Goal: Task Accomplishment & Management: Complete application form

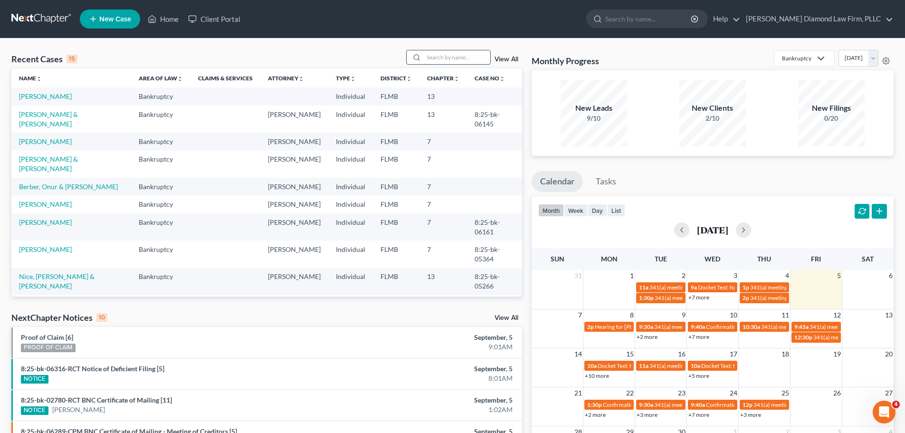
click at [429, 54] on input "search" at bounding box center [457, 57] width 66 height 14
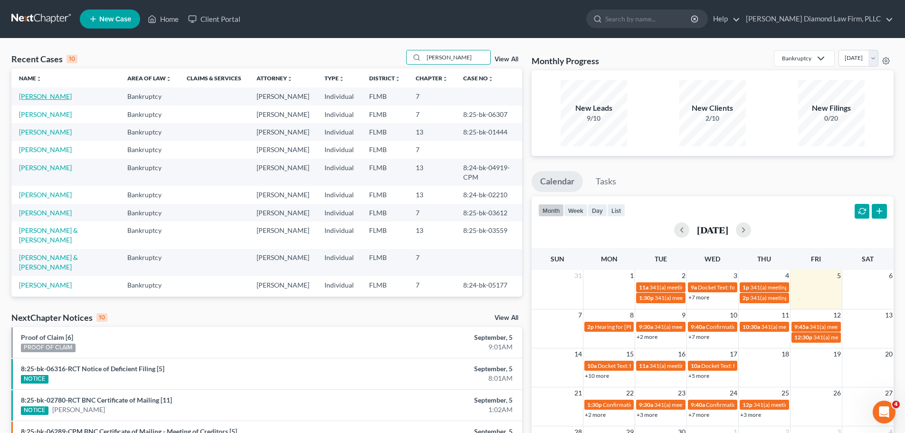
type input "[PERSON_NAME]"
click at [50, 93] on link "[PERSON_NAME]" at bounding box center [45, 96] width 53 height 8
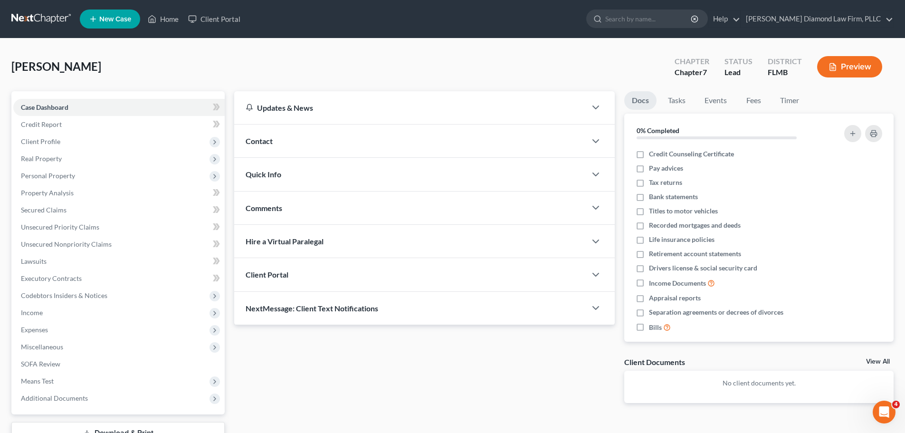
click at [305, 141] on div "Contact" at bounding box center [410, 140] width 352 height 33
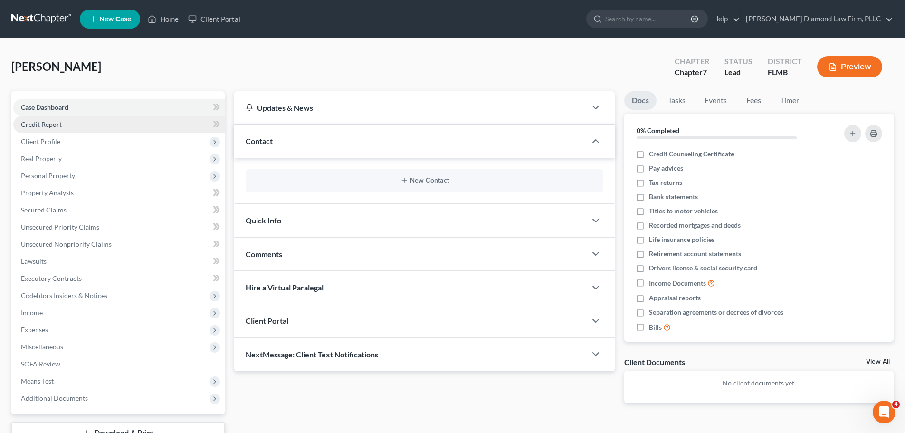
click at [94, 128] on link "Credit Report" at bounding box center [118, 124] width 211 height 17
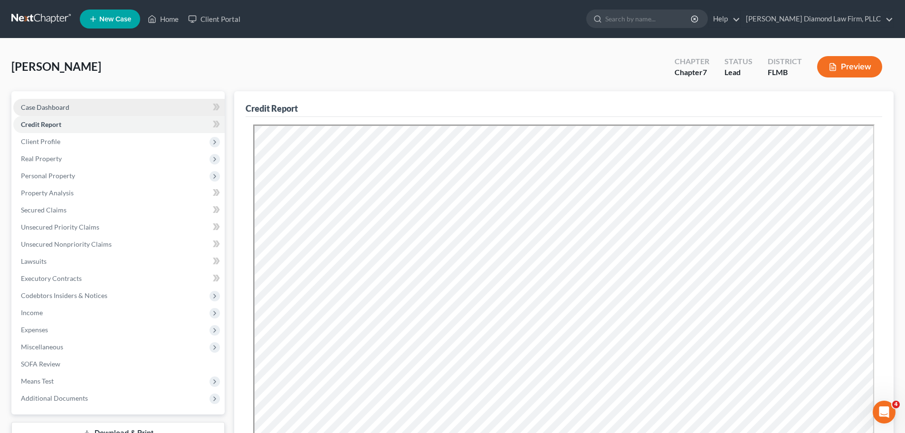
click at [89, 109] on link "Case Dashboard" at bounding box center [118, 107] width 211 height 17
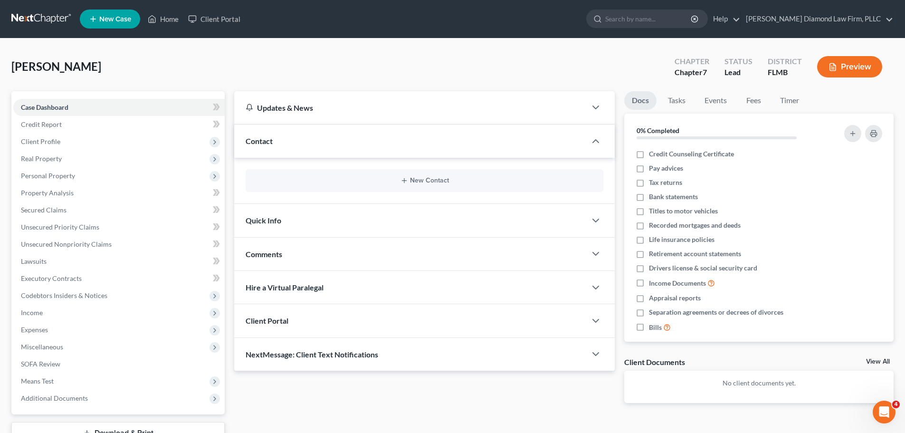
click at [346, 195] on div "New Contact" at bounding box center [424, 181] width 380 height 46
click at [347, 186] on div "New Contact" at bounding box center [424, 180] width 358 height 23
click at [418, 176] on div "New Contact" at bounding box center [424, 180] width 358 height 23
click at [417, 180] on button "New Contact" at bounding box center [424, 181] width 342 height 8
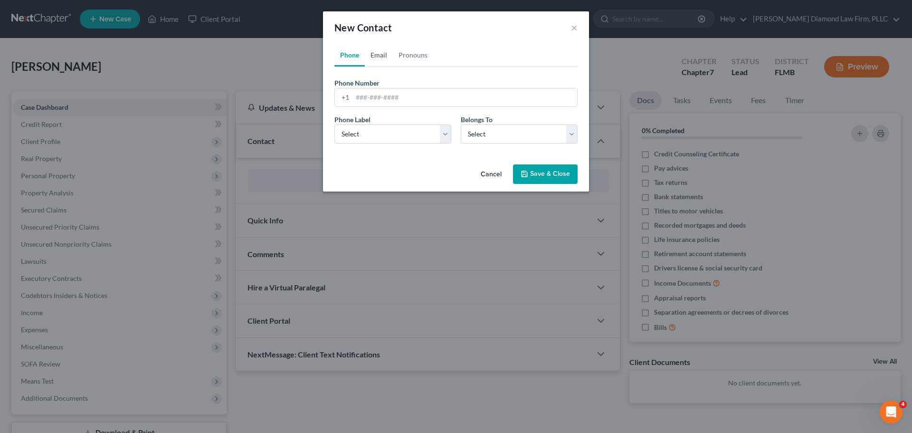
click at [376, 57] on link "Email" at bounding box center [379, 55] width 28 height 23
click at [383, 89] on input "email" at bounding box center [464, 97] width 225 height 18
paste input "[EMAIL_ADDRESS][DOMAIN_NAME]"
type input "[EMAIL_ADDRESS][DOMAIN_NAME]"
click at [377, 132] on select "Select Home Work Other" at bounding box center [392, 133] width 117 height 19
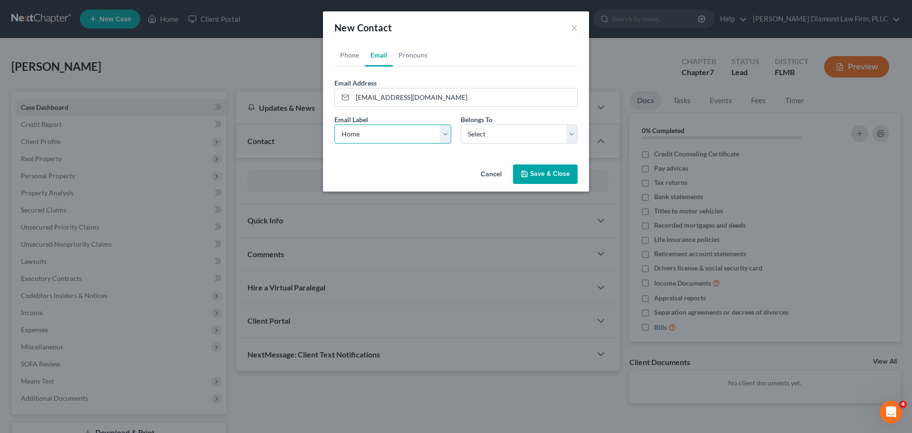
click at [334, 124] on select "Select Home Work Other" at bounding box center [392, 133] width 117 height 19
click at [368, 137] on select "Select Home Work Other" at bounding box center [392, 133] width 117 height 19
select select "1"
click at [334, 124] on select "Select Home Work Other" at bounding box center [392, 133] width 117 height 19
click at [507, 128] on select "Select Client Other" at bounding box center [519, 133] width 117 height 19
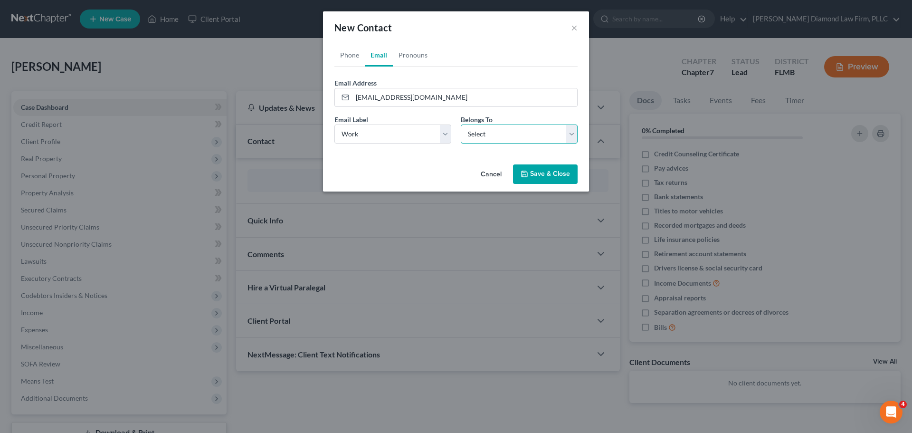
select select "0"
click at [461, 124] on select "Select Client Other" at bounding box center [519, 133] width 117 height 19
select select "0"
click at [354, 50] on link "Phone" at bounding box center [349, 55] width 30 height 23
click at [388, 97] on input "tel" at bounding box center [464, 97] width 225 height 18
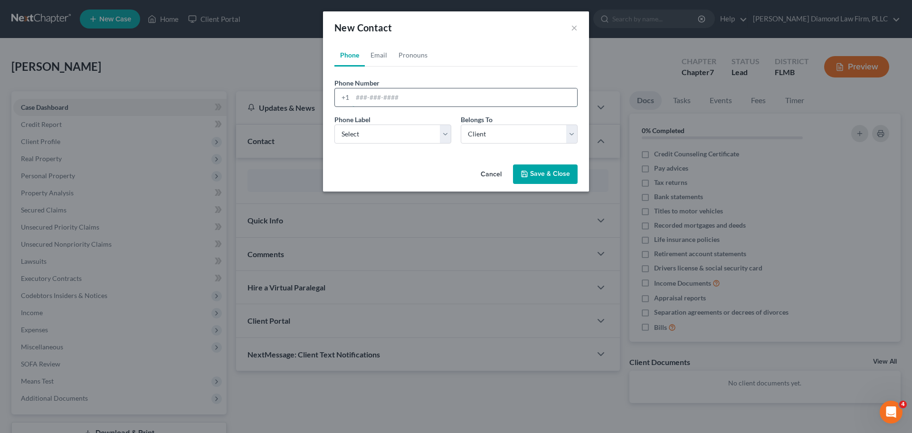
paste input "[PHONE_NUMBER]"
type input "[PHONE_NUMBER]"
drag, startPoint x: 374, startPoint y: 134, endPoint x: 374, endPoint y: 142, distance: 8.1
click at [374, 134] on select "Select Mobile Home Work Other" at bounding box center [392, 133] width 117 height 19
select select "0"
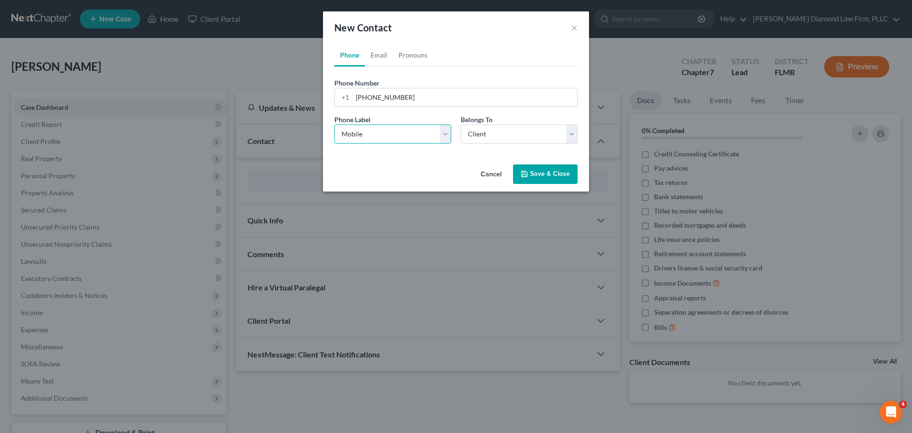
click at [334, 124] on select "Select Mobile Home Work Other" at bounding box center [392, 133] width 117 height 19
click at [533, 179] on button "Save & Close" at bounding box center [545, 174] width 65 height 20
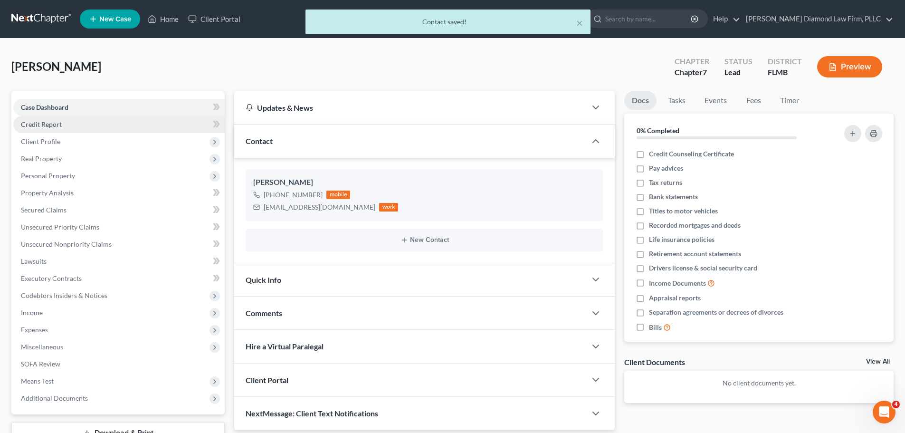
click at [44, 123] on span "Credit Report" at bounding box center [41, 124] width 41 height 8
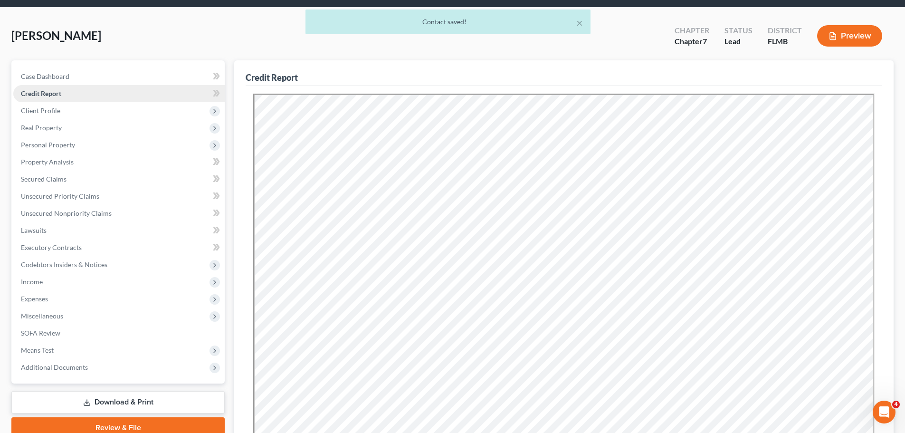
scroll to position [47, 0]
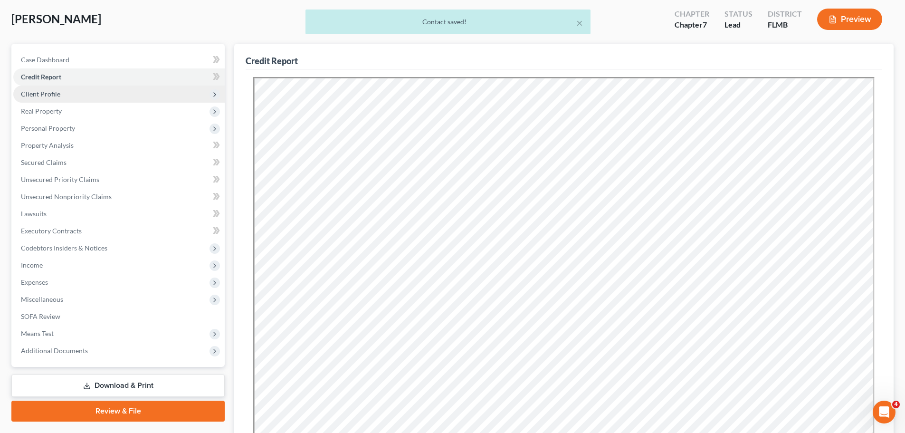
click at [48, 91] on span "Client Profile" at bounding box center [40, 94] width 39 height 8
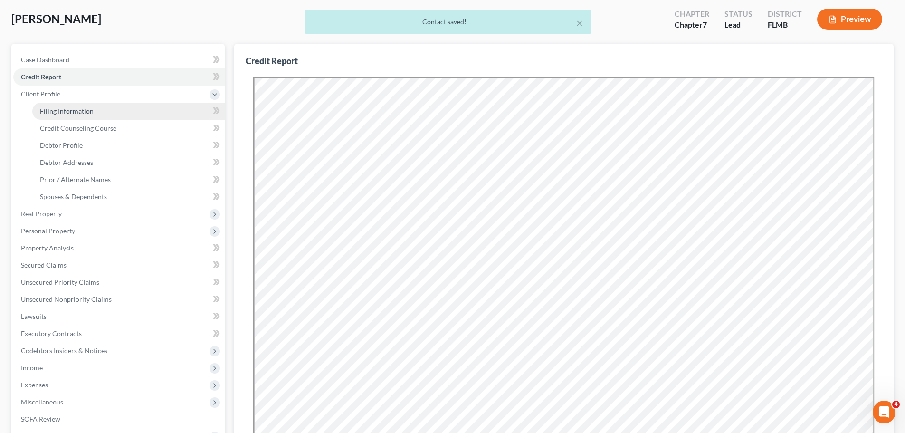
click at [48, 107] on span "Filing Information" at bounding box center [67, 111] width 54 height 8
select select "1"
select select "0"
select select "9"
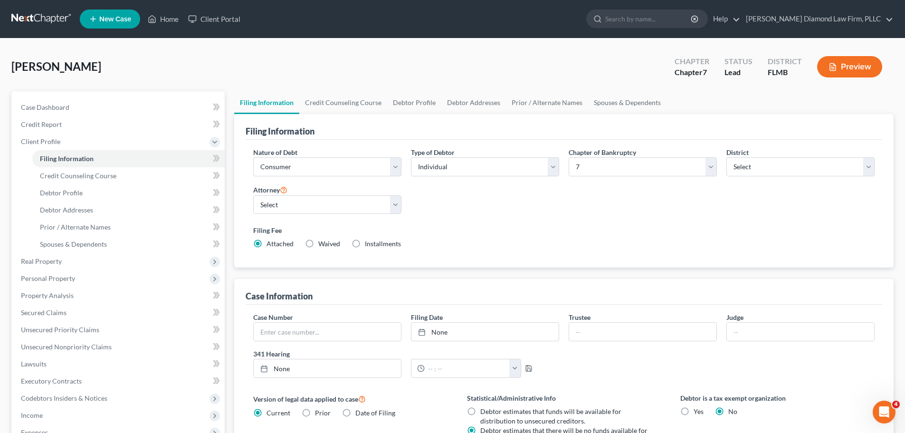
scroll to position [47, 0]
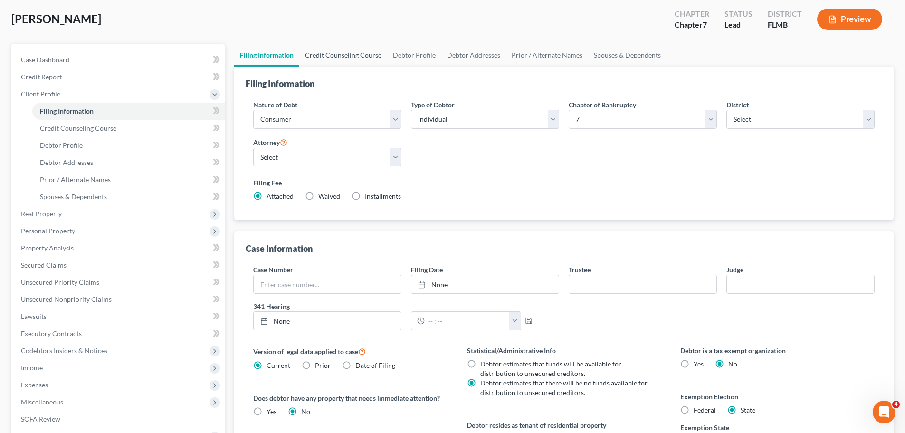
click at [335, 53] on link "Credit Counseling Course" at bounding box center [343, 55] width 88 height 23
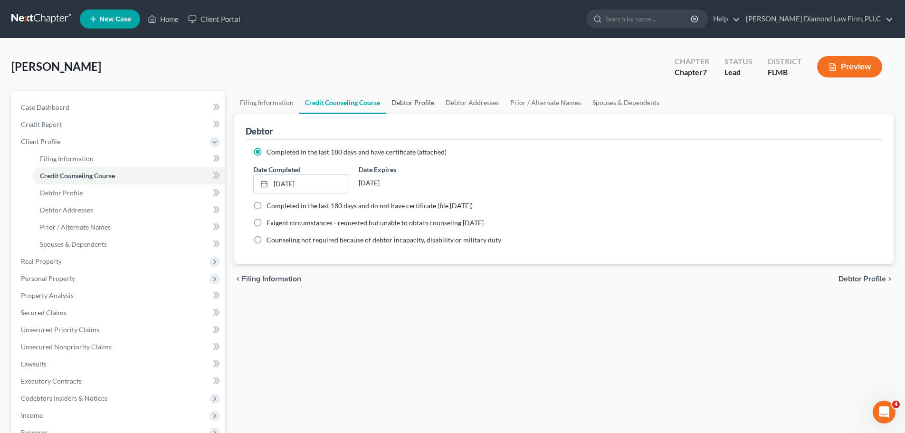
click at [409, 102] on link "Debtor Profile" at bounding box center [413, 102] width 54 height 23
select select "3"
select select "1"
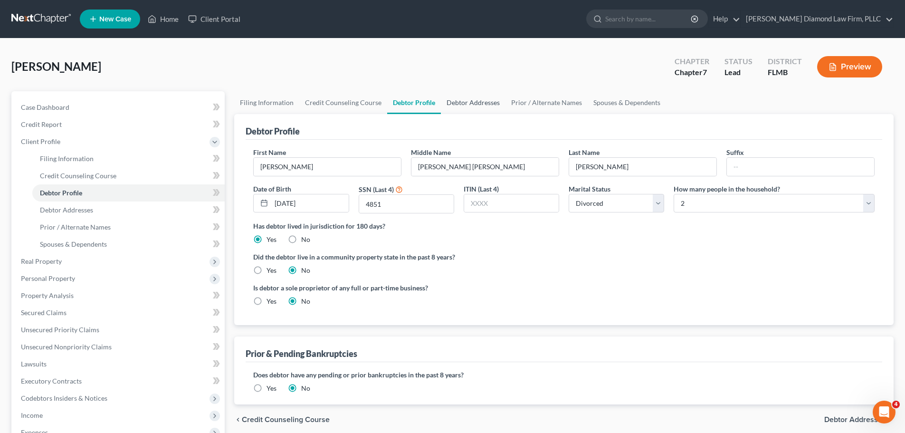
click at [461, 101] on link "Debtor Addresses" at bounding box center [473, 102] width 65 height 23
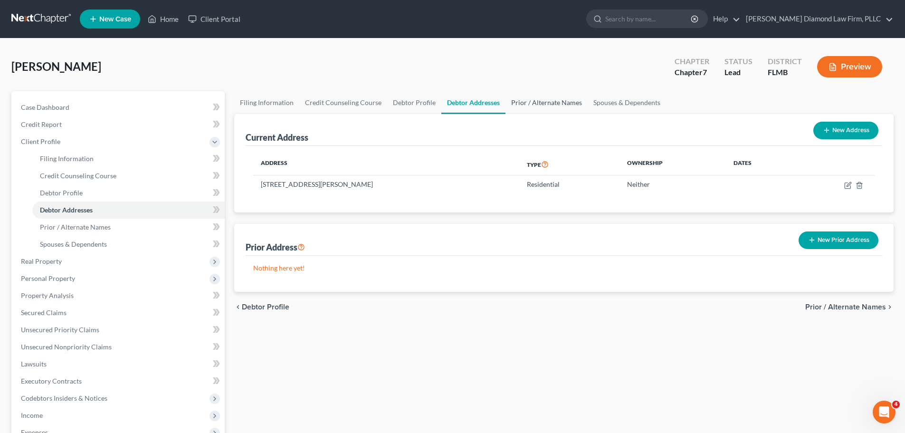
click at [525, 100] on link "Prior / Alternate Names" at bounding box center [546, 102] width 82 height 23
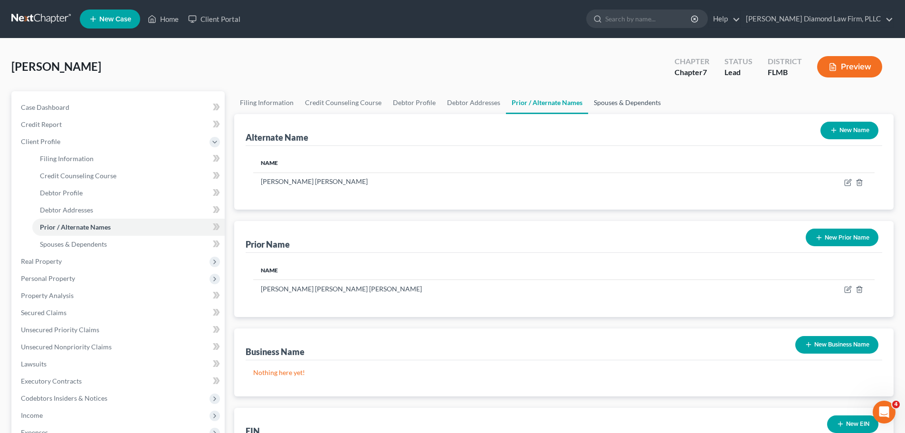
click at [588, 100] on link "Spouses & Dependents" at bounding box center [627, 102] width 78 height 23
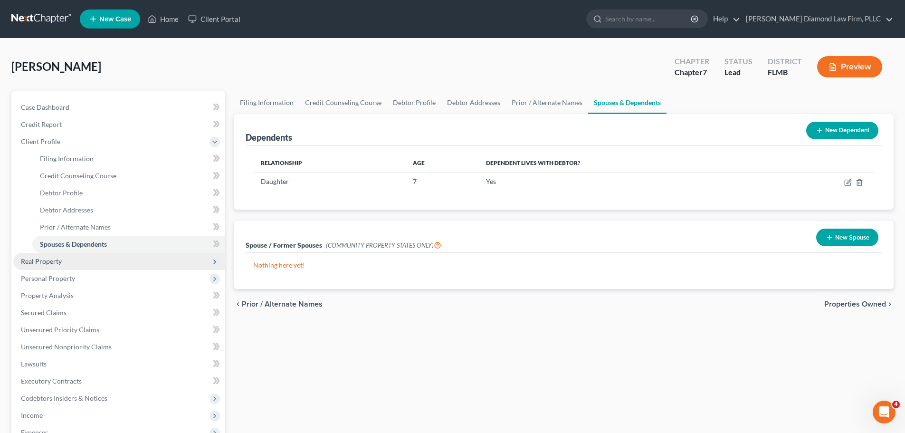
click at [92, 258] on span "Real Property" at bounding box center [118, 261] width 211 height 17
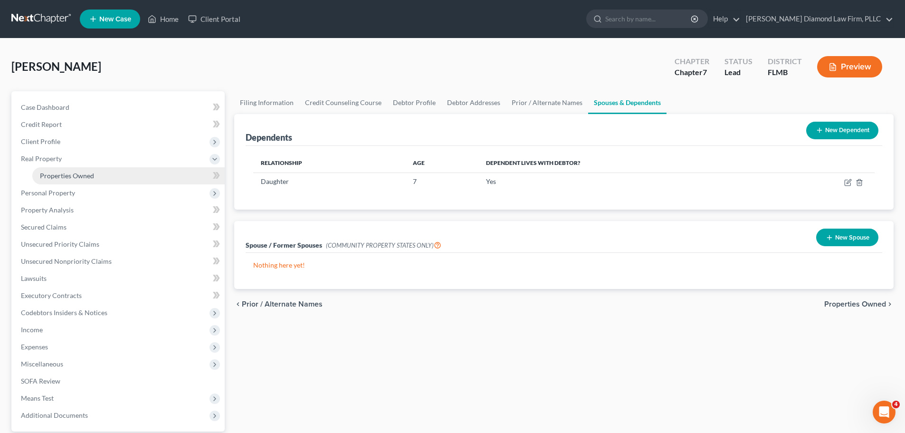
click at [66, 178] on span "Properties Owned" at bounding box center [67, 175] width 54 height 8
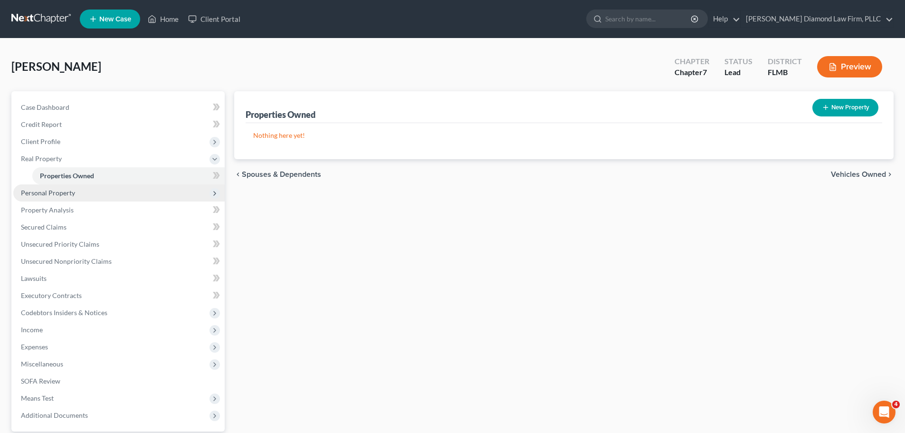
click at [52, 190] on span "Personal Property" at bounding box center [48, 193] width 54 height 8
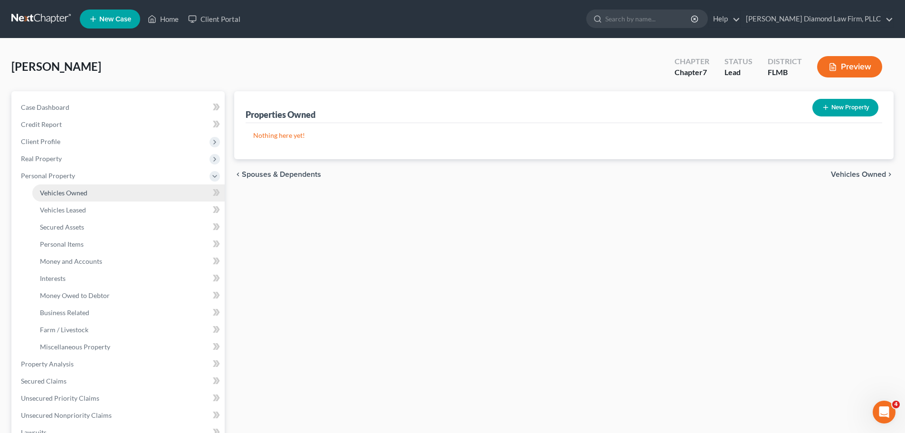
click at [51, 195] on span "Vehicles Owned" at bounding box center [63, 193] width 47 height 8
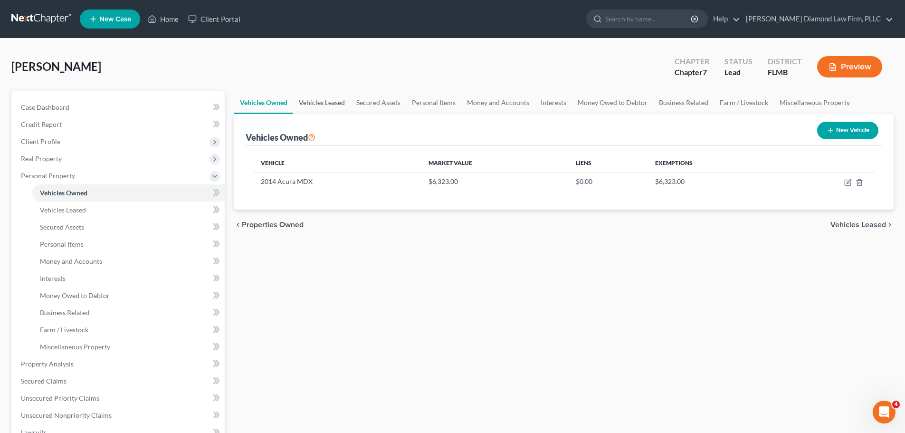
click at [321, 111] on link "Vehicles Leased" at bounding box center [321, 102] width 57 height 23
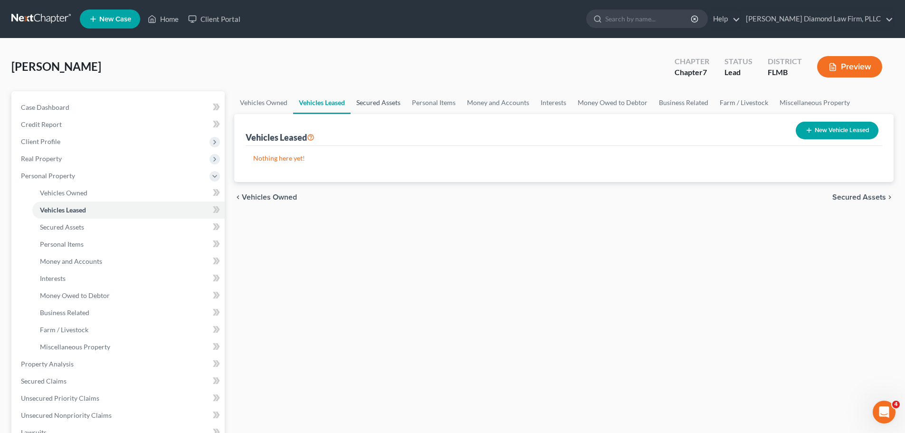
click at [398, 99] on link "Secured Assets" at bounding box center [378, 102] width 56 height 23
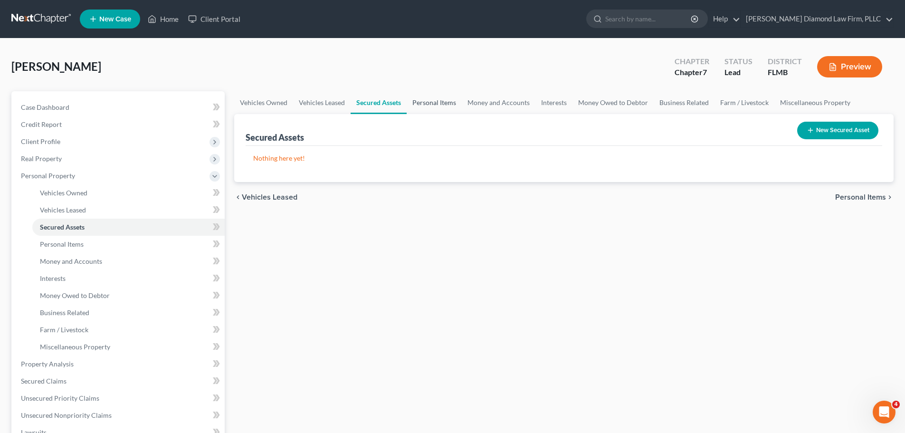
click at [450, 97] on link "Personal Items" at bounding box center [433, 102] width 55 height 23
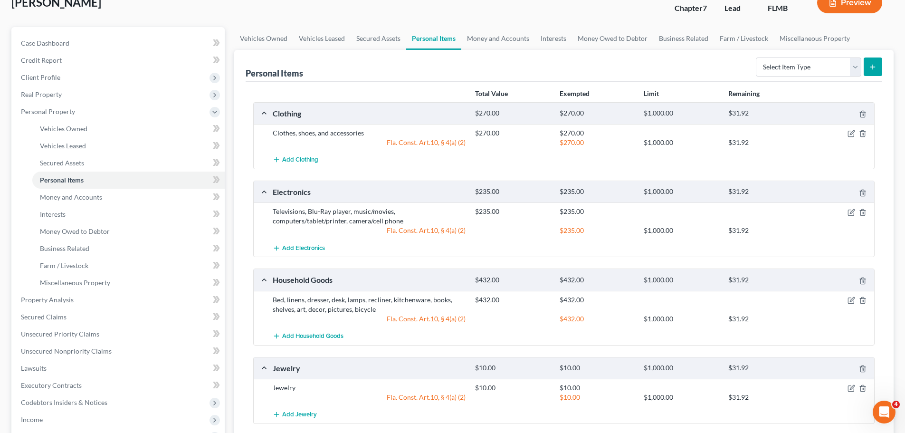
scroll to position [47, 0]
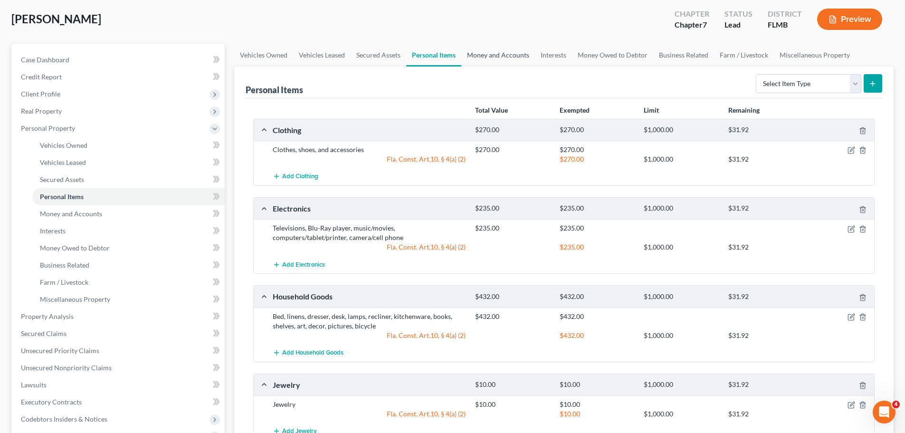
click at [484, 53] on link "Money and Accounts" at bounding box center [498, 55] width 74 height 23
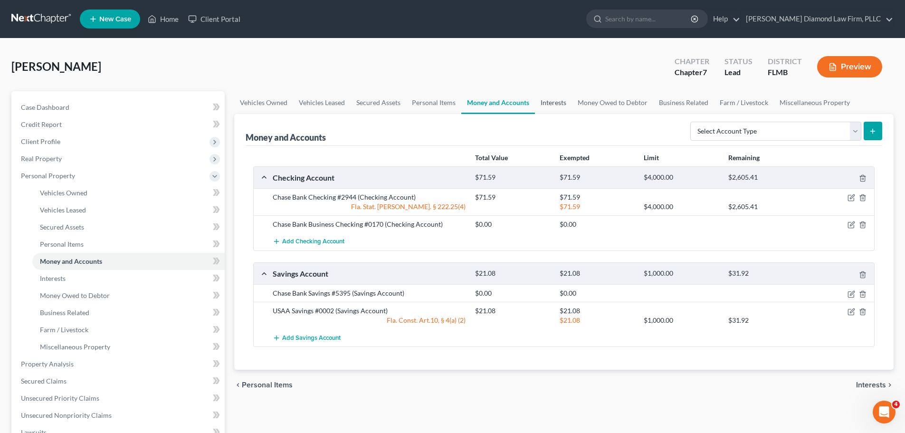
click at [543, 94] on link "Interests" at bounding box center [553, 102] width 37 height 23
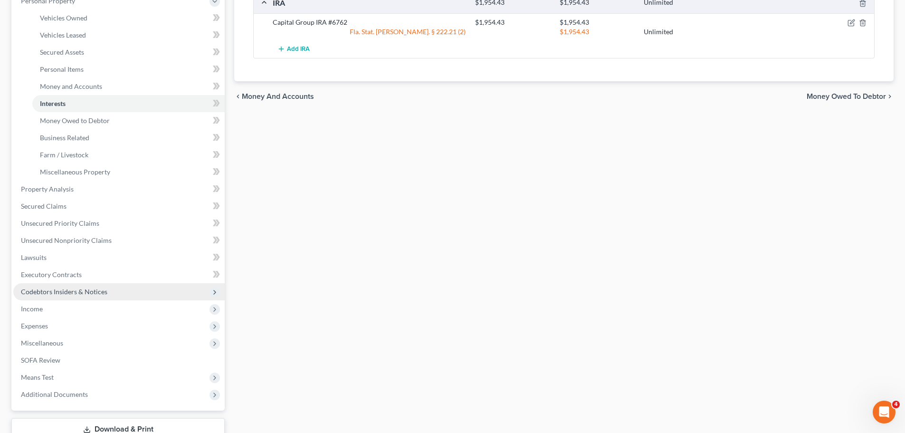
scroll to position [190, 0]
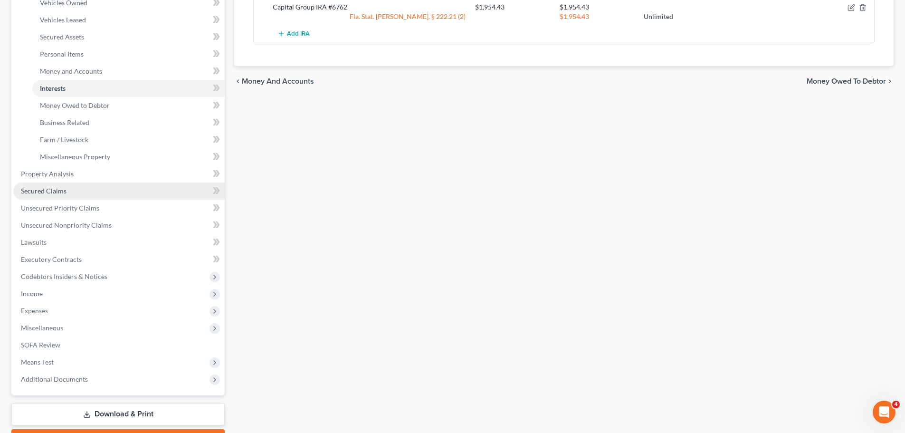
click at [57, 187] on span "Secured Claims" at bounding box center [44, 191] width 46 height 8
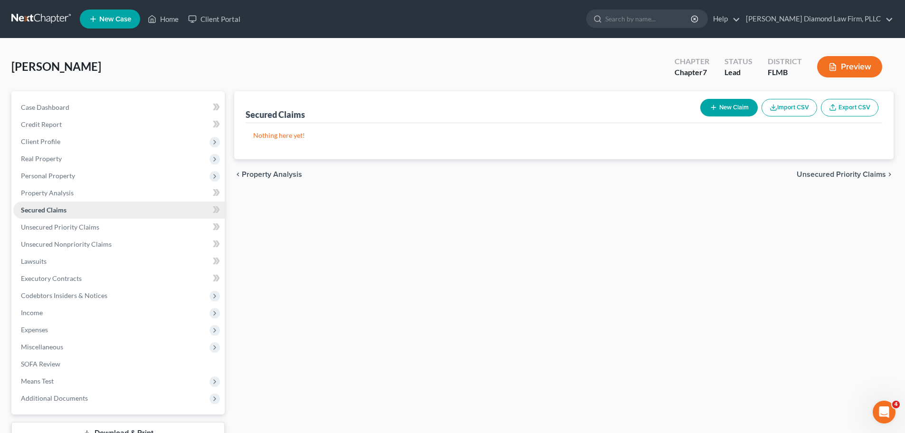
click at [48, 215] on link "Secured Claims" at bounding box center [118, 209] width 211 height 17
click at [49, 227] on span "Unsecured Priority Claims" at bounding box center [60, 227] width 78 height 8
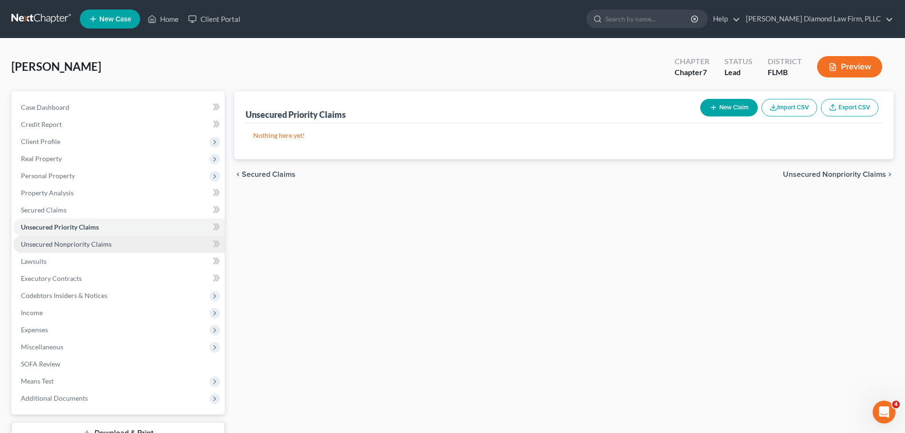
click at [49, 240] on span "Unsecured Nonpriority Claims" at bounding box center [66, 244] width 91 height 8
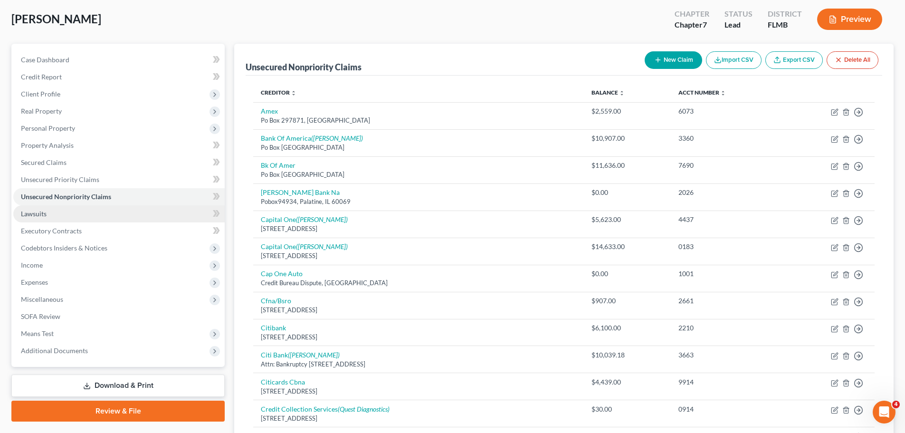
click at [58, 216] on link "Lawsuits" at bounding box center [118, 213] width 211 height 17
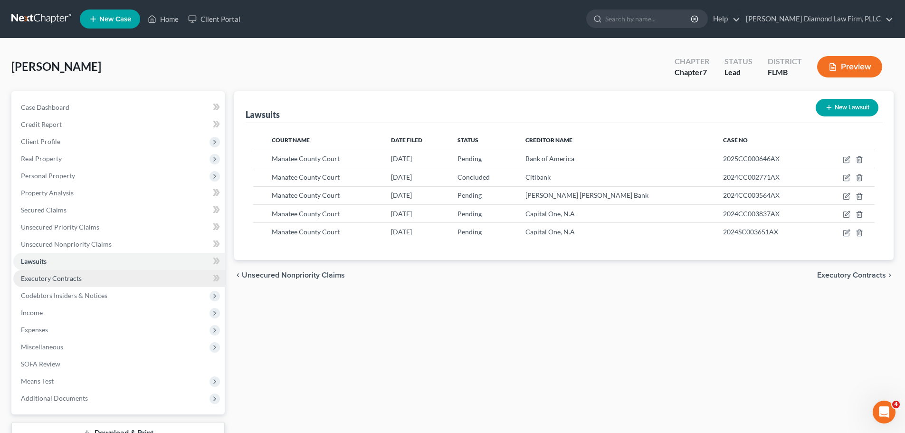
click at [46, 272] on link "Executory Contracts" at bounding box center [118, 278] width 211 height 17
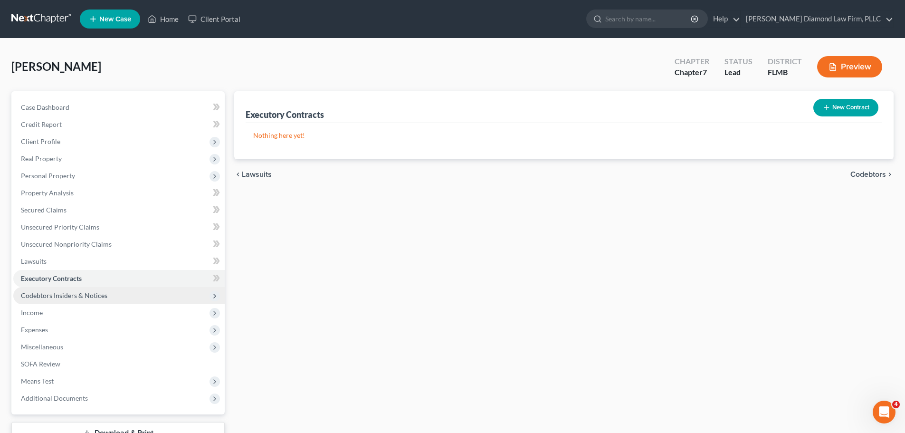
click at [42, 294] on span "Codebtors Insiders & Notices" at bounding box center [64, 295] width 86 height 8
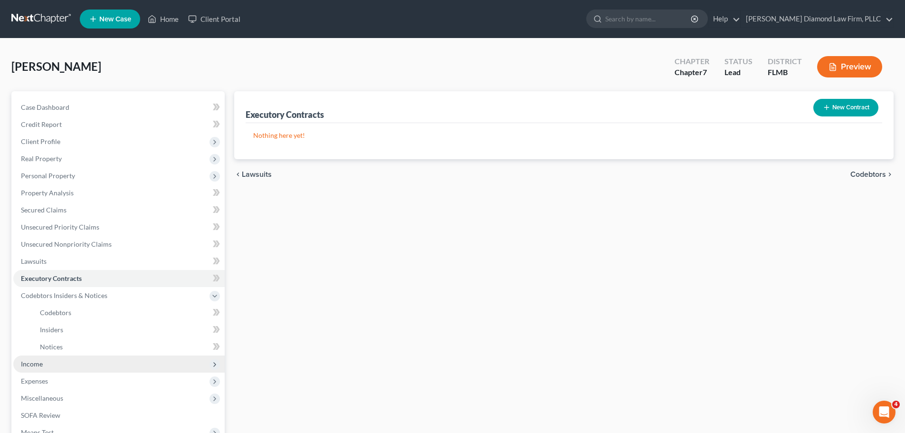
click at [52, 368] on span "Income" at bounding box center [118, 363] width 211 height 17
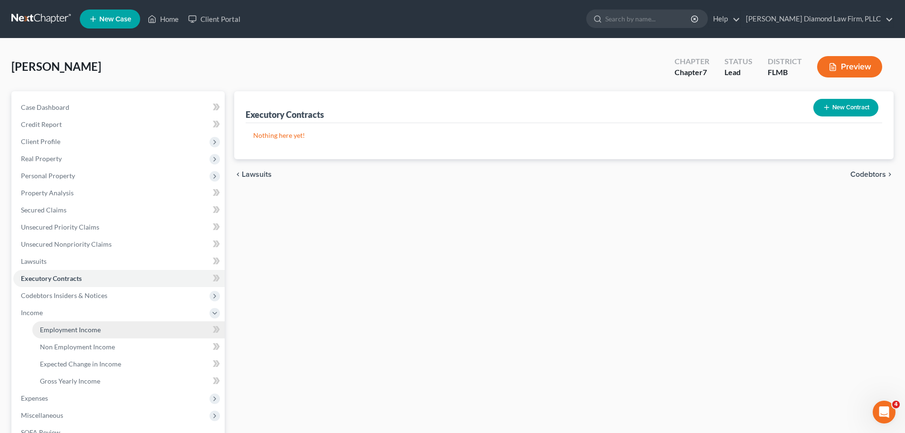
click at [56, 329] on span "Employment Income" at bounding box center [70, 329] width 61 height 8
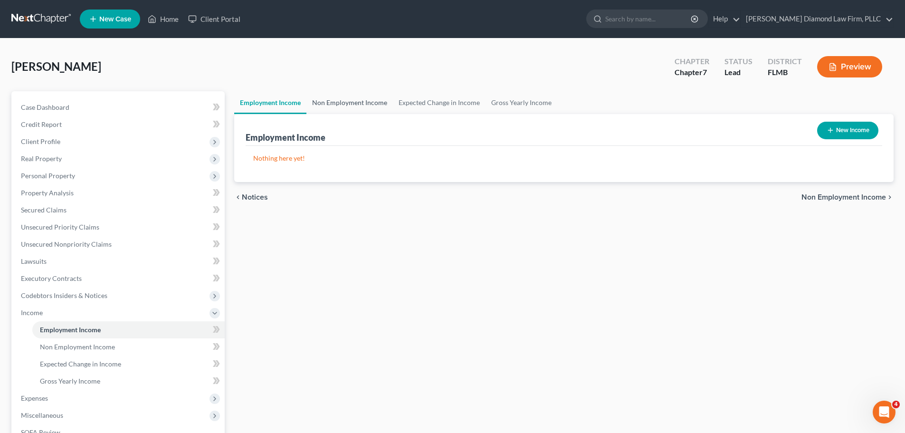
click at [315, 106] on link "Non Employment Income" at bounding box center [349, 102] width 86 height 23
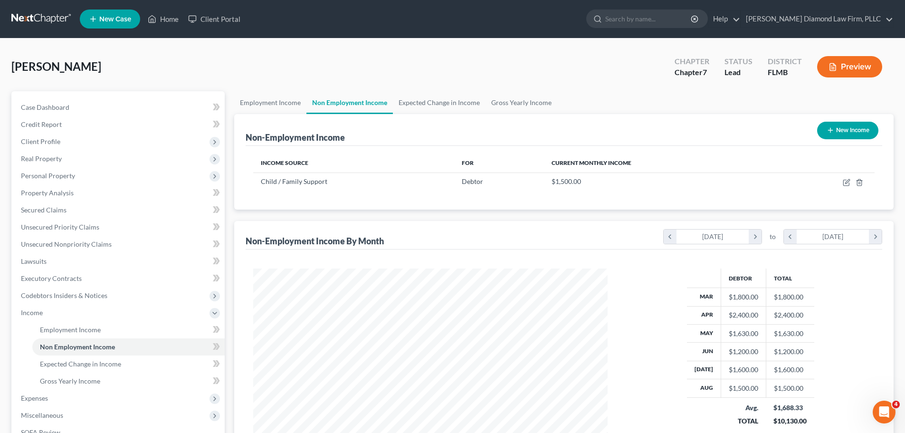
scroll to position [177, 373]
click at [286, 100] on link "Employment Income" at bounding box center [270, 102] width 72 height 23
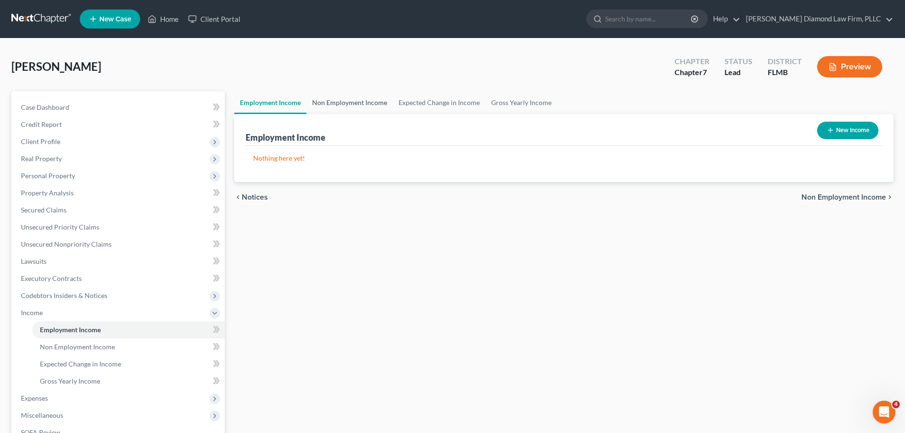
click at [355, 92] on link "Non Employment Income" at bounding box center [349, 102] width 86 height 23
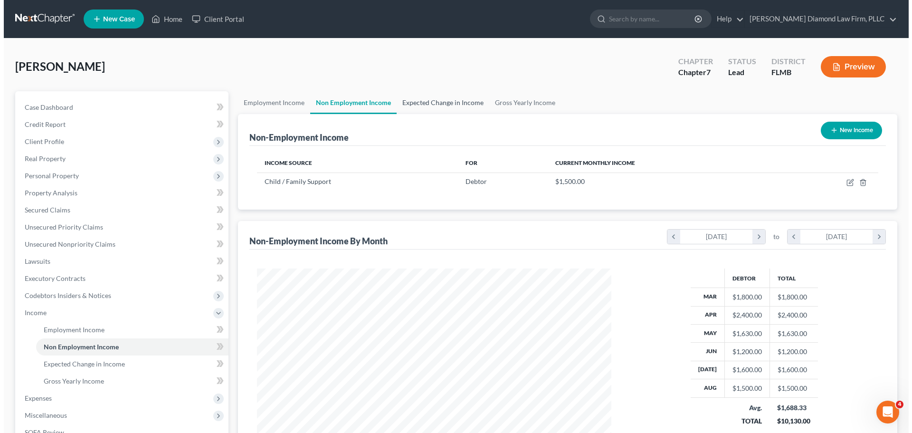
scroll to position [177, 373]
click at [830, 133] on icon "button" at bounding box center [830, 130] width 8 height 8
select select "0"
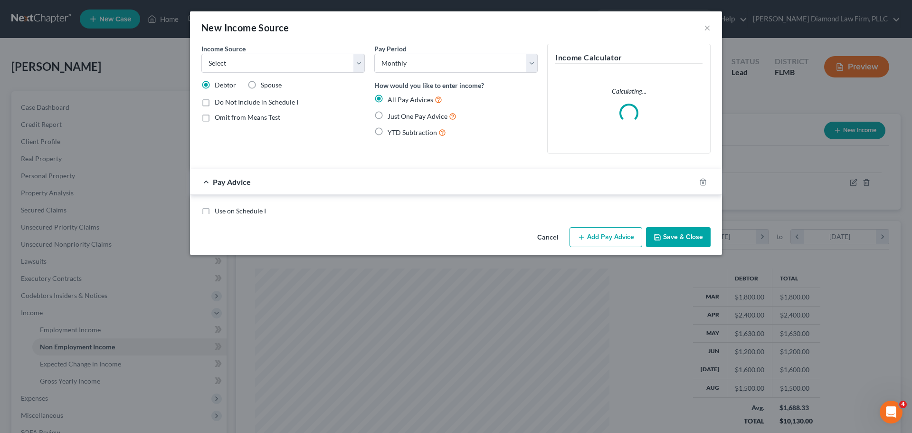
scroll to position [179, 377]
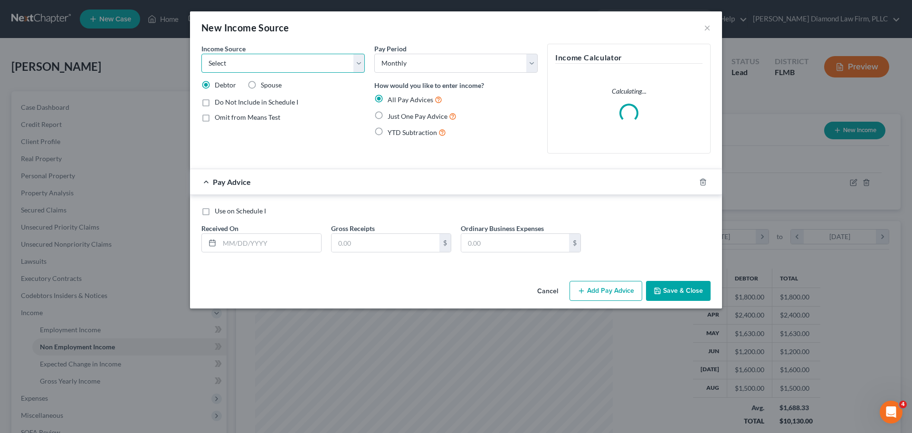
click at [280, 66] on select "Select Unemployment Disability (from employer) Pension Retirement Social Securi…" at bounding box center [282, 63] width 163 height 19
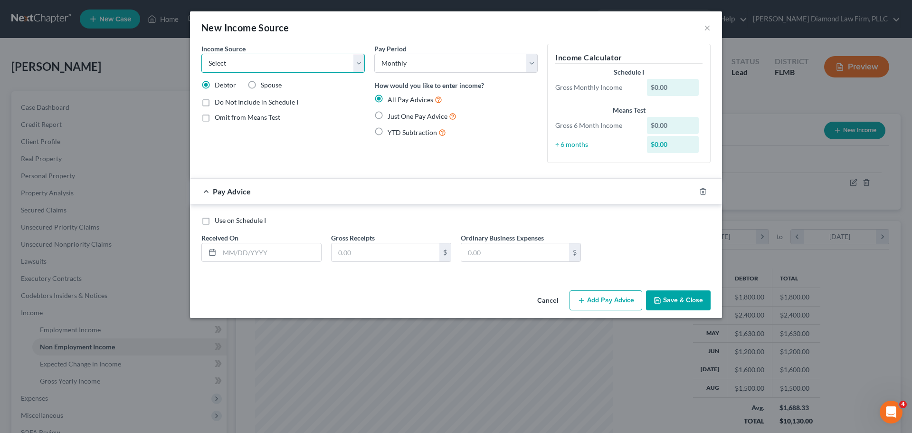
select select "8"
click at [201, 54] on select "Select Unemployment Disability (from employer) Pension Retirement Social Securi…" at bounding box center [282, 63] width 163 height 19
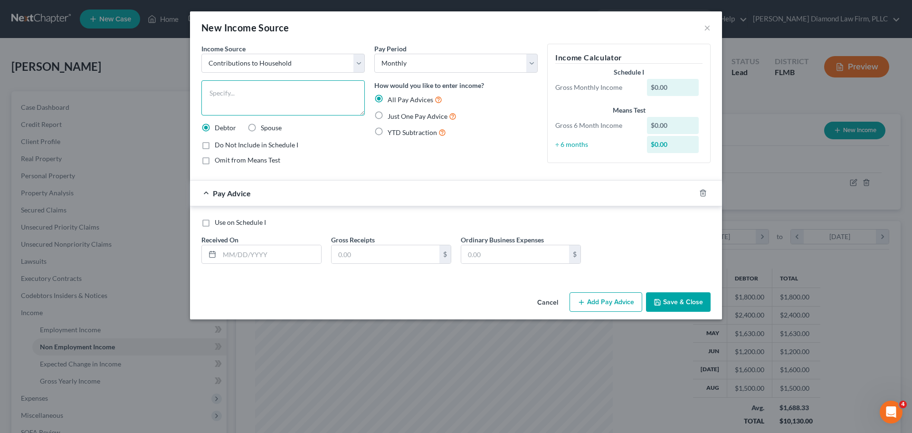
click at [275, 91] on textarea at bounding box center [282, 97] width 163 height 35
type textarea "Family contributions"
click at [231, 252] on input "text" at bounding box center [270, 254] width 102 height 18
type input "[DATE]"
type input "0"
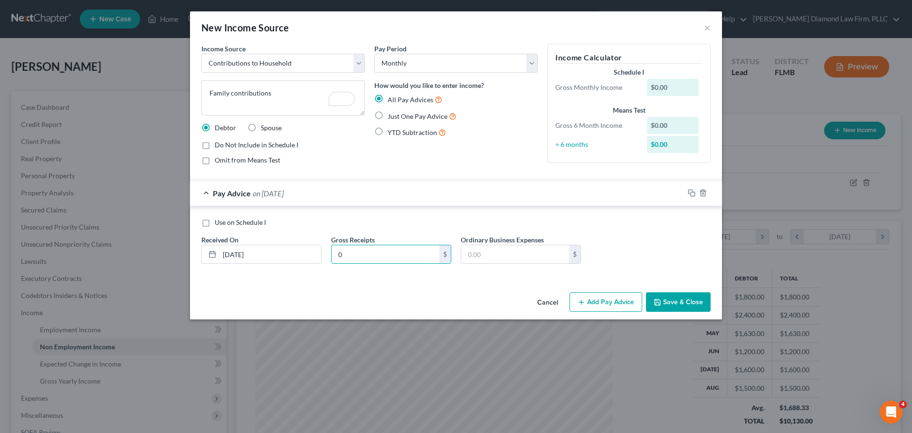
click at [621, 300] on button "Add Pay Advice" at bounding box center [605, 302] width 73 height 20
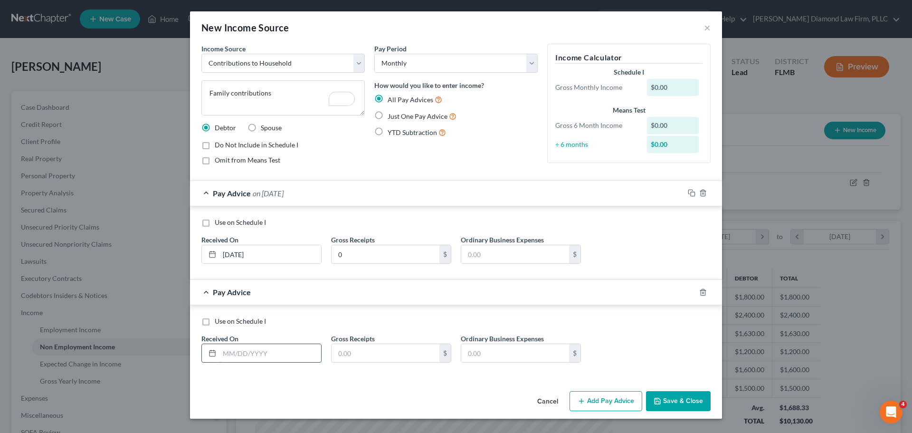
click at [268, 349] on input "text" at bounding box center [270, 353] width 102 height 18
type input "[DATE]"
type input "200"
click at [690, 291] on rect "button" at bounding box center [692, 293] width 4 height 4
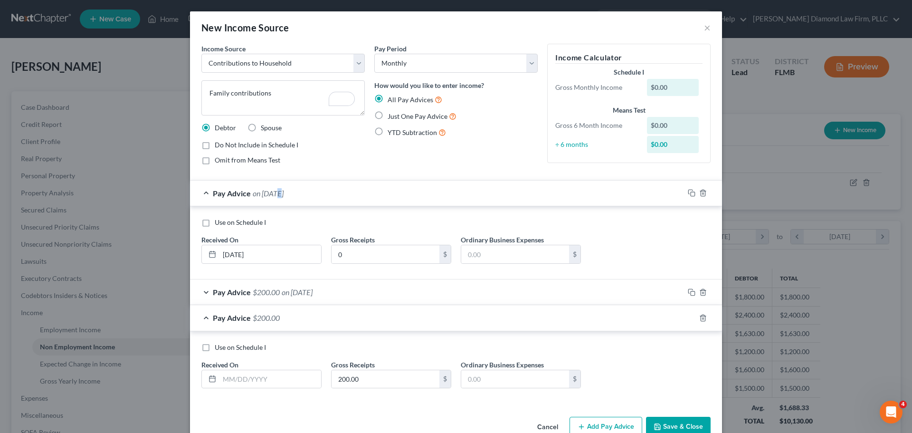
click at [275, 193] on span "on [DATE]" at bounding box center [268, 193] width 31 height 9
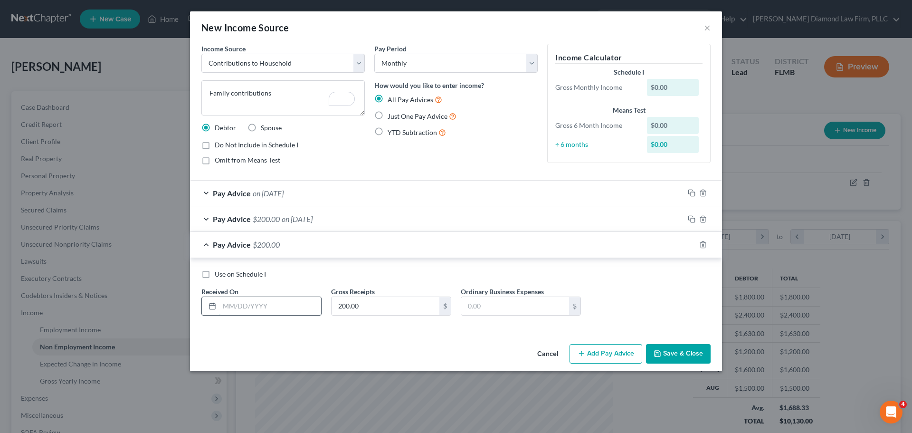
click at [273, 309] on input "text" at bounding box center [270, 306] width 102 height 18
type input "[DATE]"
type input "2,000"
click at [693, 243] on icon "button" at bounding box center [692, 245] width 8 height 8
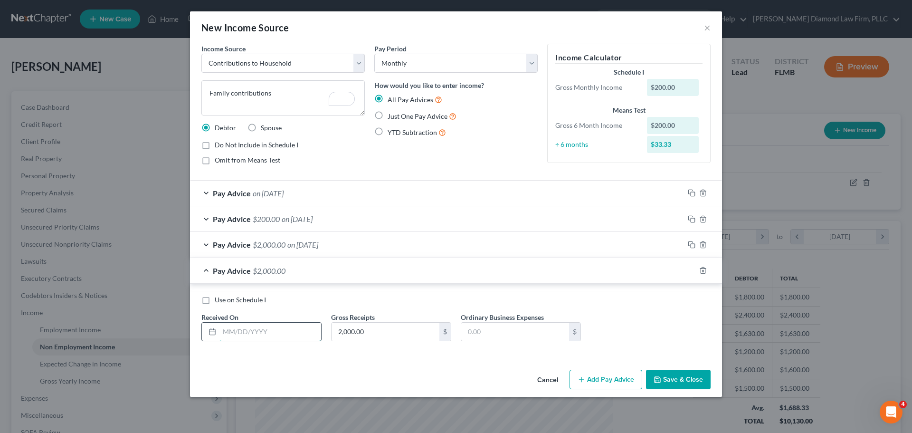
click at [261, 334] on input "text" at bounding box center [270, 331] width 102 height 18
type input "[DATE]"
type input "1,100"
click at [693, 270] on rect "button" at bounding box center [692, 271] width 4 height 4
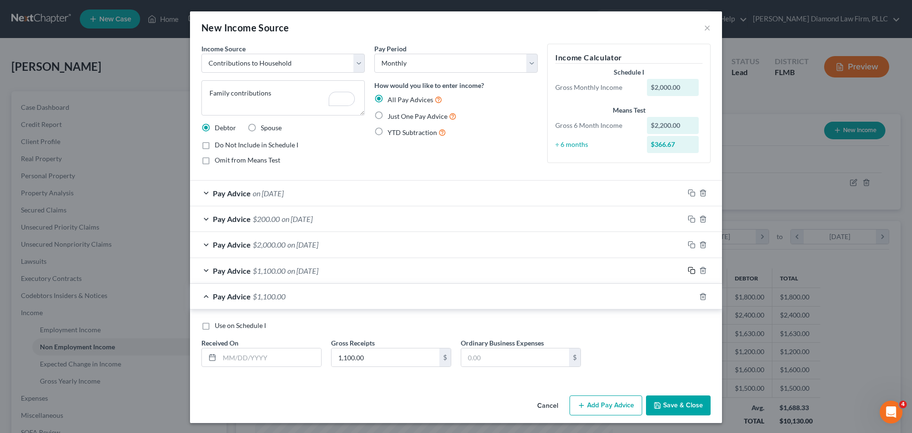
scroll to position [1, 0]
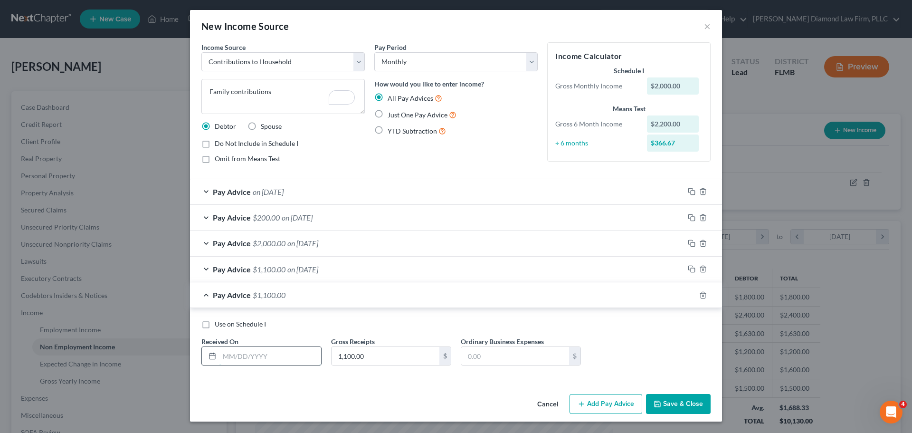
click at [270, 361] on input "text" at bounding box center [270, 356] width 102 height 18
type input "[DATE]"
type input "375"
click at [690, 295] on rect "button" at bounding box center [692, 296] width 4 height 4
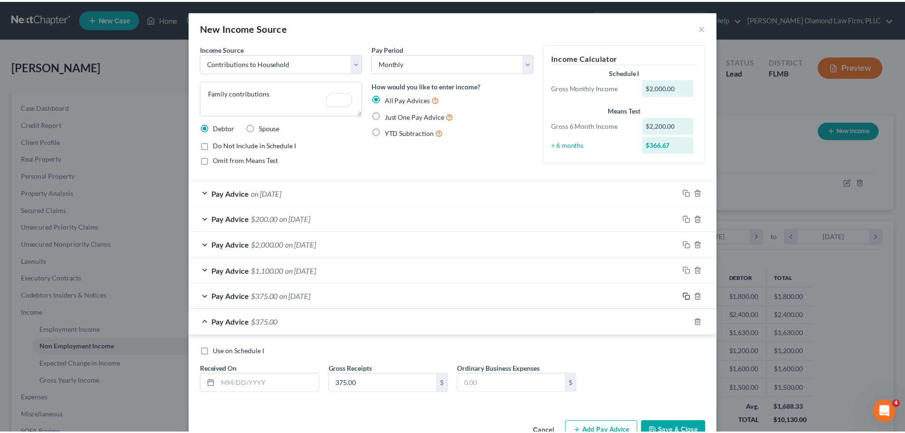
scroll to position [27, 0]
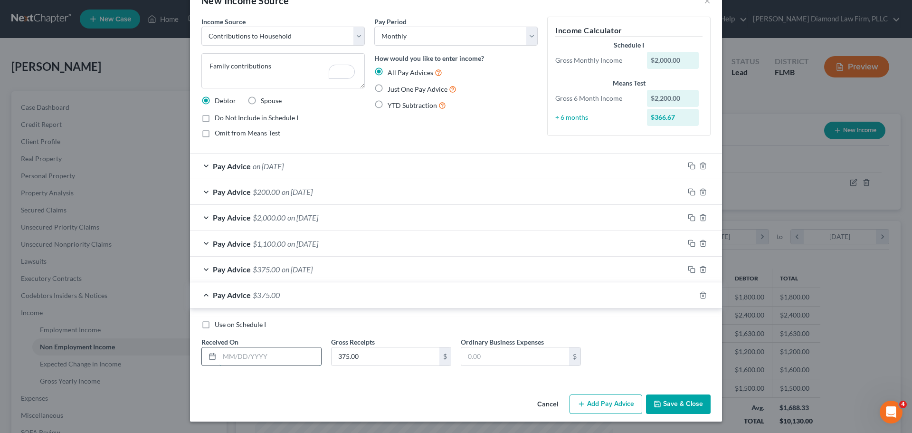
click at [258, 353] on input "text" at bounding box center [270, 356] width 102 height 18
click at [540, 407] on button "Cancel" at bounding box center [547, 404] width 36 height 19
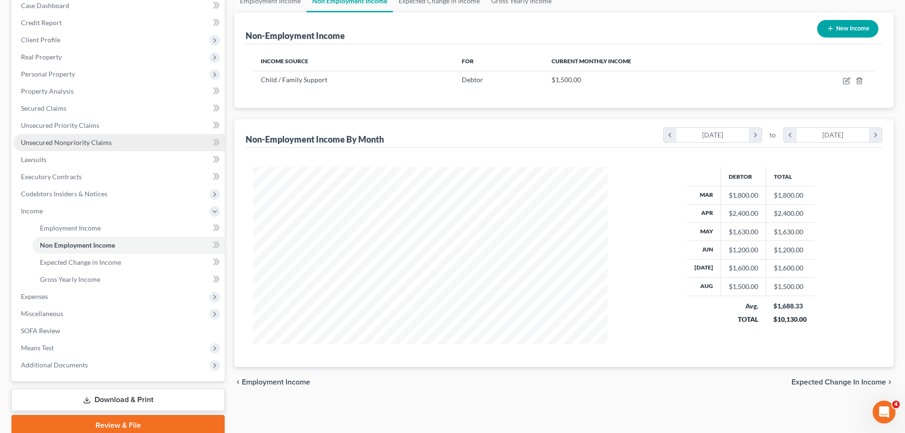
scroll to position [141, 0]
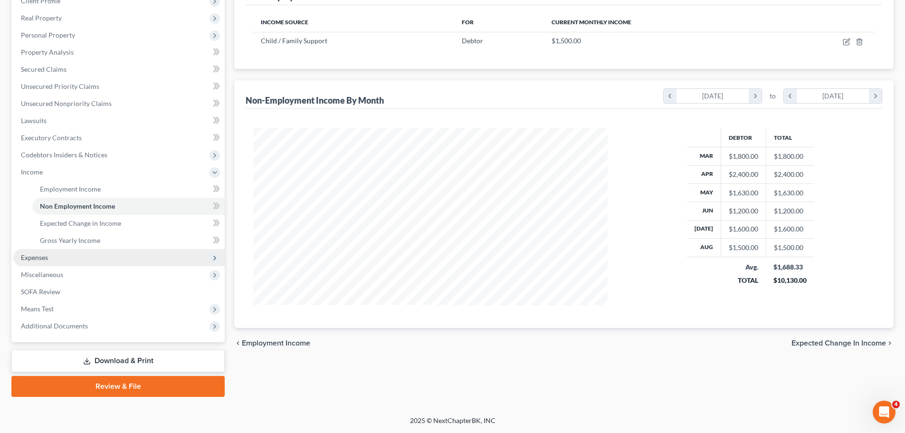
click at [66, 250] on span "Expenses" at bounding box center [118, 257] width 211 height 17
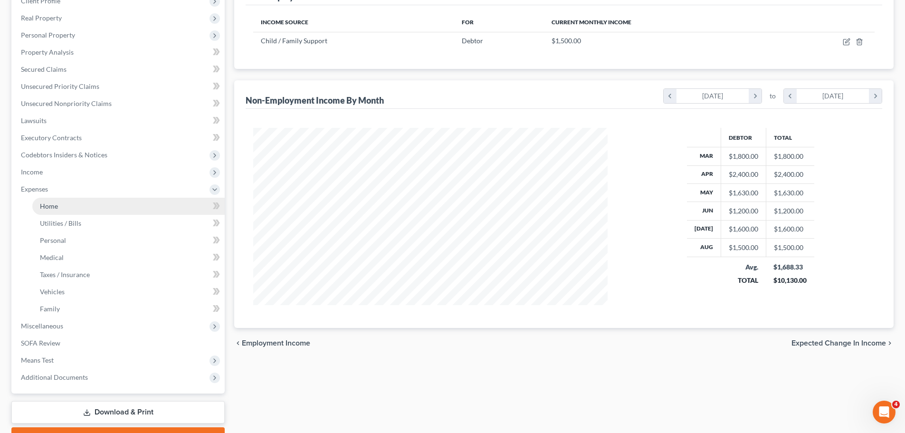
click at [52, 211] on link "Home" at bounding box center [128, 206] width 192 height 17
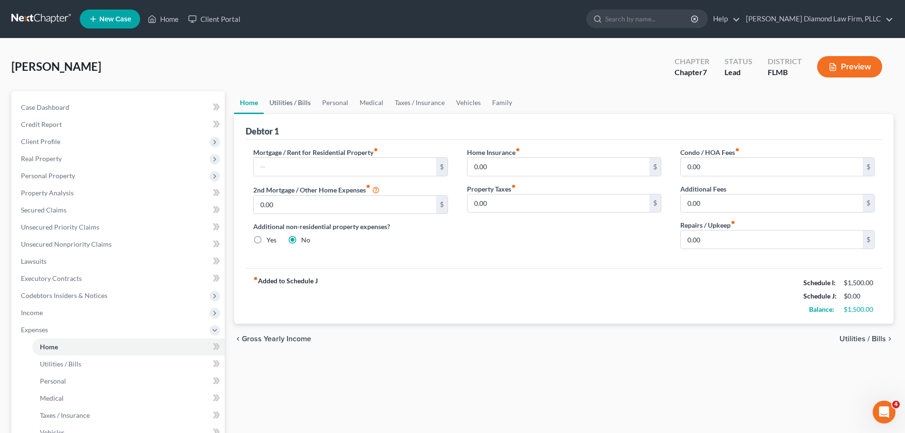
click at [304, 97] on link "Utilities / Bills" at bounding box center [290, 102] width 53 height 23
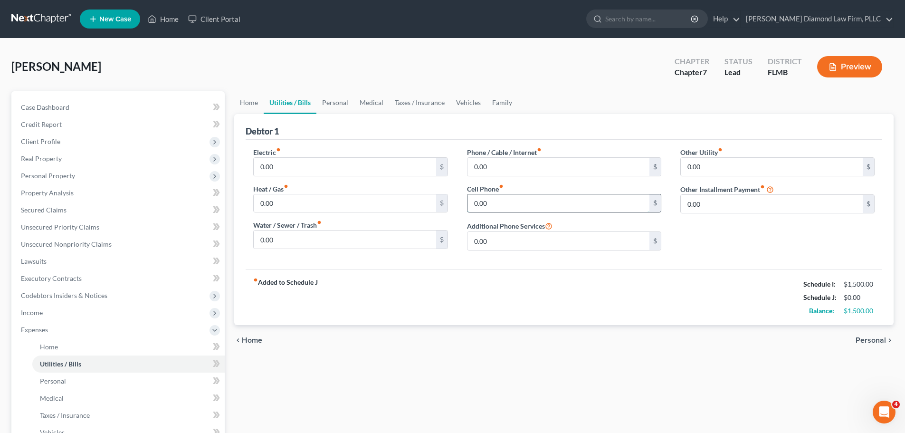
click at [506, 194] on input "0.00" at bounding box center [558, 203] width 182 height 18
type input "40"
click at [330, 111] on link "Personal" at bounding box center [335, 102] width 38 height 23
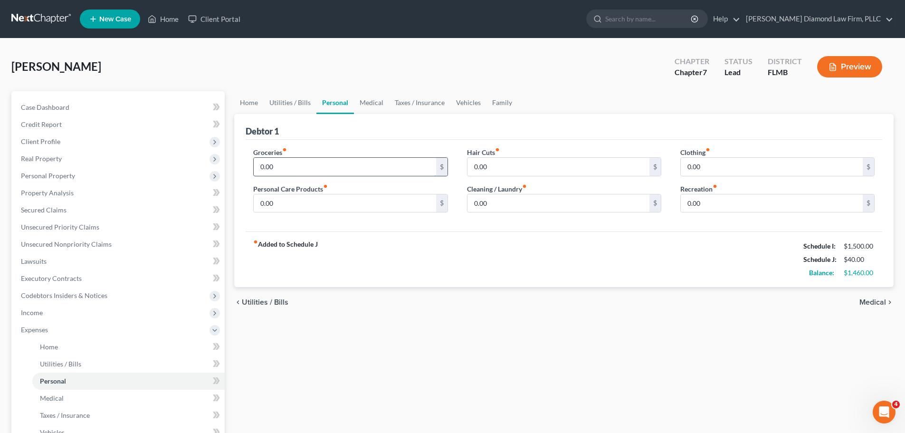
click at [311, 162] on input "0.00" at bounding box center [345, 167] width 182 height 18
type input "850"
click at [738, 161] on input "0.00" at bounding box center [771, 167] width 182 height 18
type input "30"
click at [334, 199] on input "0.00" at bounding box center [345, 203] width 182 height 18
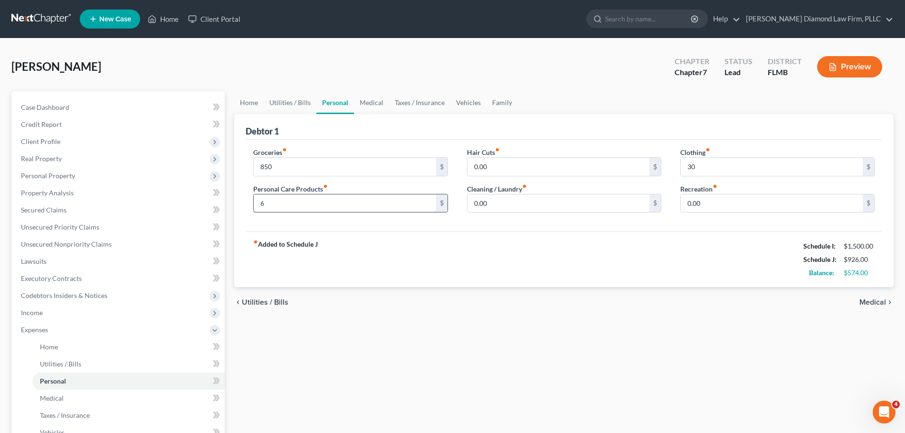
type input "65"
click at [364, 103] on link "Medical" at bounding box center [371, 102] width 35 height 23
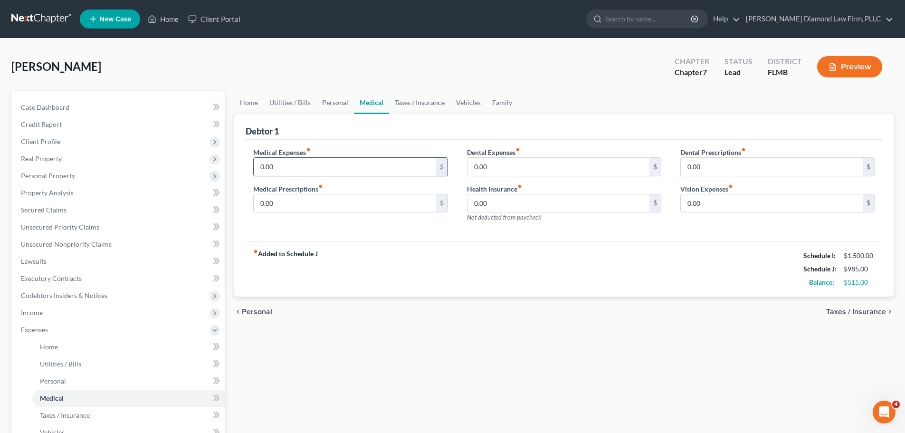
click at [311, 169] on input "0.00" at bounding box center [345, 167] width 182 height 18
type input "75"
click at [486, 103] on link "Family" at bounding box center [501, 102] width 31 height 23
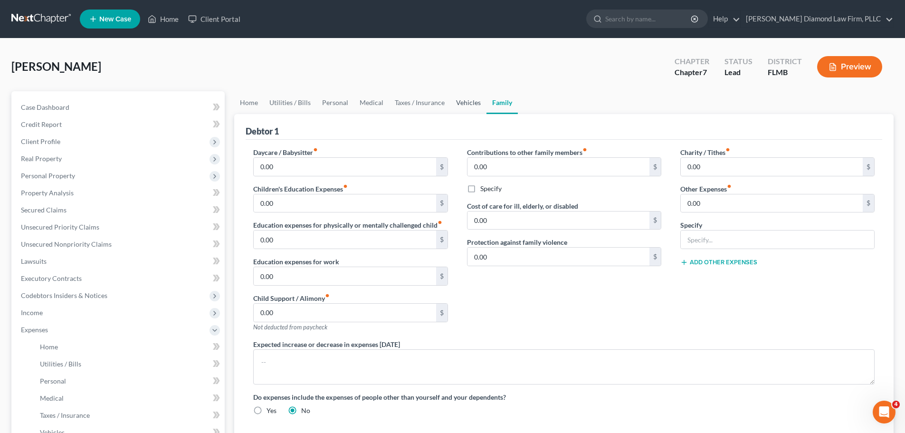
click at [472, 100] on link "Vehicles" at bounding box center [468, 102] width 36 height 23
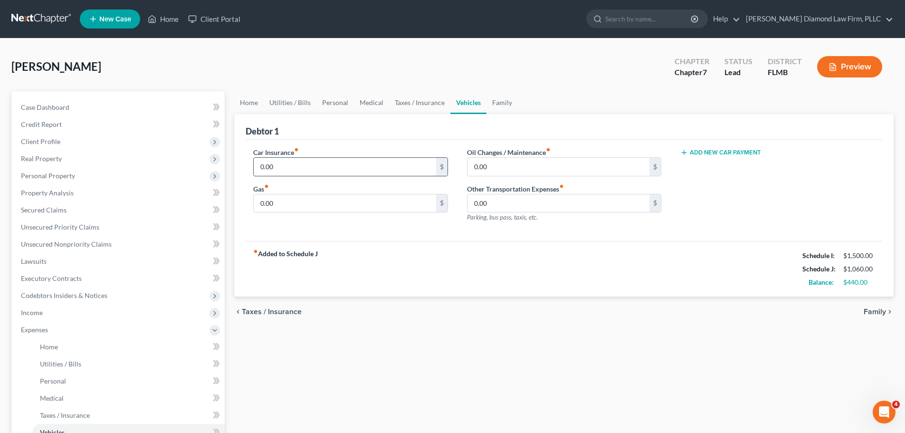
click at [357, 166] on input "0.00" at bounding box center [345, 167] width 182 height 18
click at [321, 192] on div "Gas fiber_manual_record 0.00 $" at bounding box center [350, 198] width 194 height 29
click at [322, 197] on input "0.00" at bounding box center [345, 203] width 182 height 18
type input "190"
click at [317, 166] on input "0.00" at bounding box center [345, 167] width 182 height 18
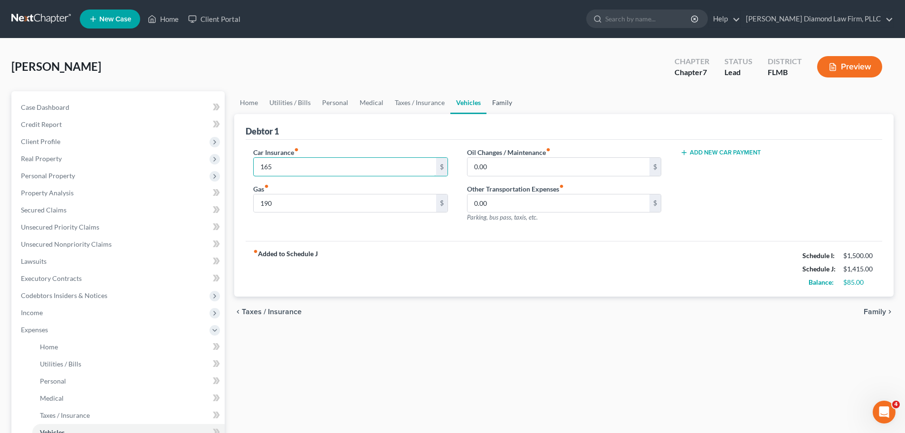
type input "165"
click at [494, 102] on link "Family" at bounding box center [501, 102] width 31 height 23
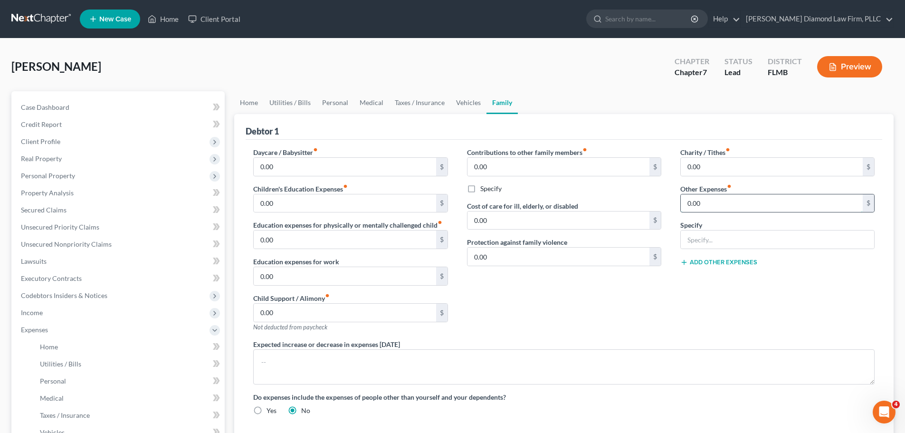
click at [722, 205] on input "0.00" at bounding box center [771, 203] width 182 height 18
type input "120"
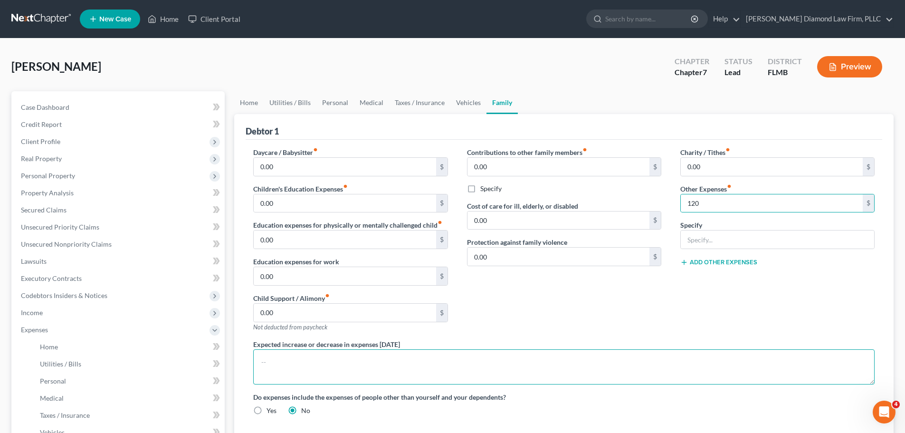
click at [488, 358] on textarea at bounding box center [563, 366] width 621 height 35
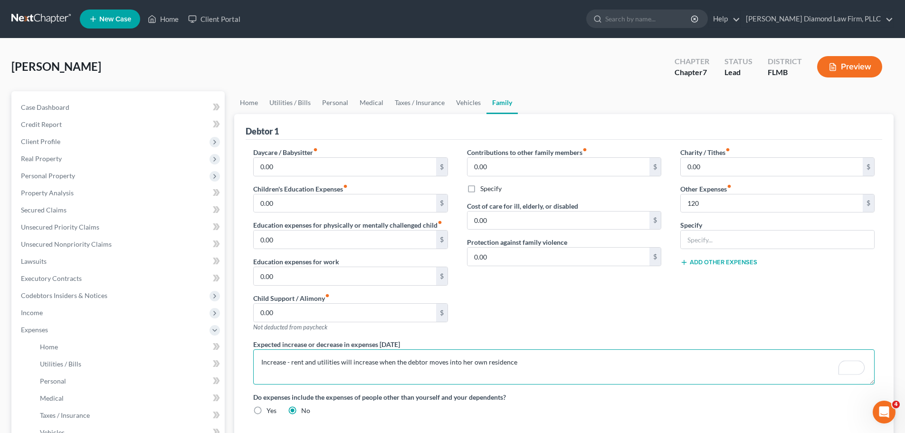
click at [538, 369] on textarea "Increase - rent and utilities will increase when the debtor moves into her own …" at bounding box center [563, 366] width 621 height 35
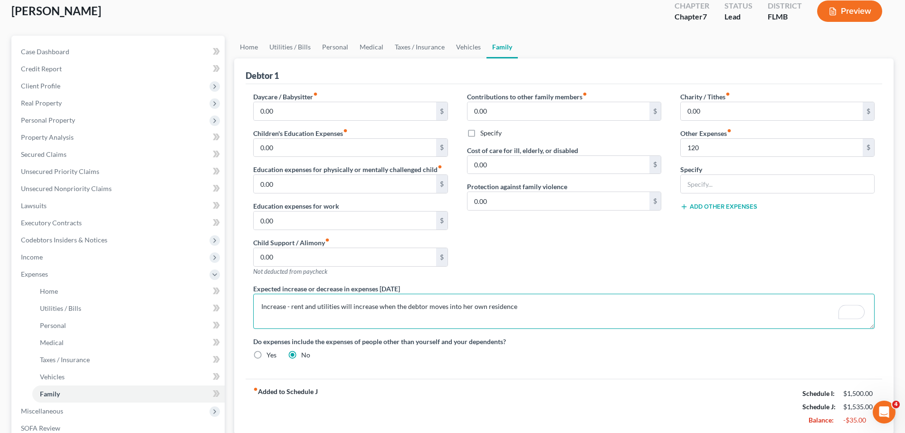
scroll to position [95, 0]
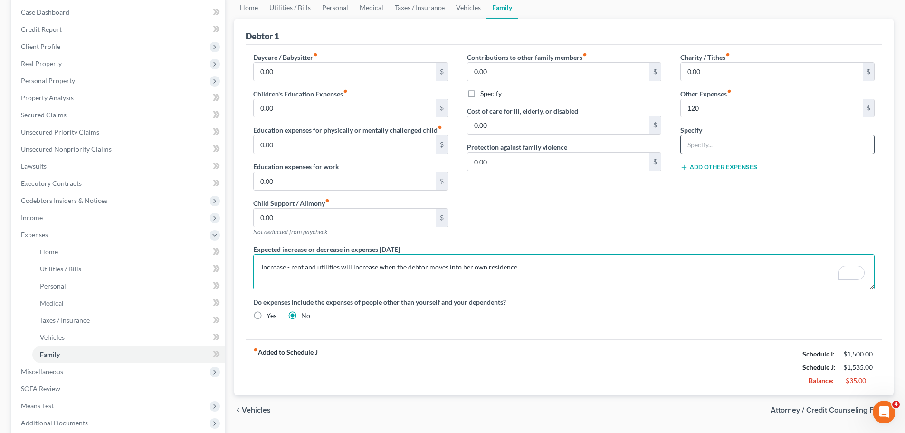
type textarea "Increase - rent and utilities will increase when the debtor moves into her own …"
click at [802, 140] on input "text" at bounding box center [776, 144] width 193 height 18
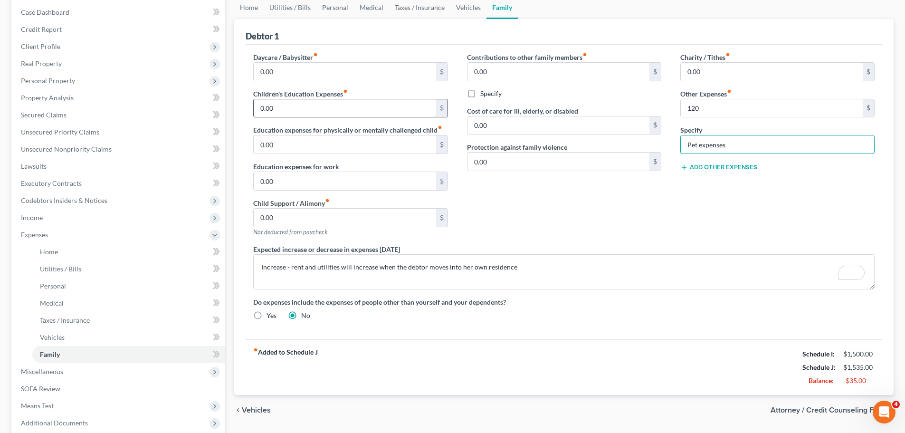
type input "Pet expenses"
click at [420, 112] on input "0.00" at bounding box center [345, 108] width 182 height 18
click at [72, 204] on span "Codebtors Insiders & Notices" at bounding box center [64, 200] width 86 height 8
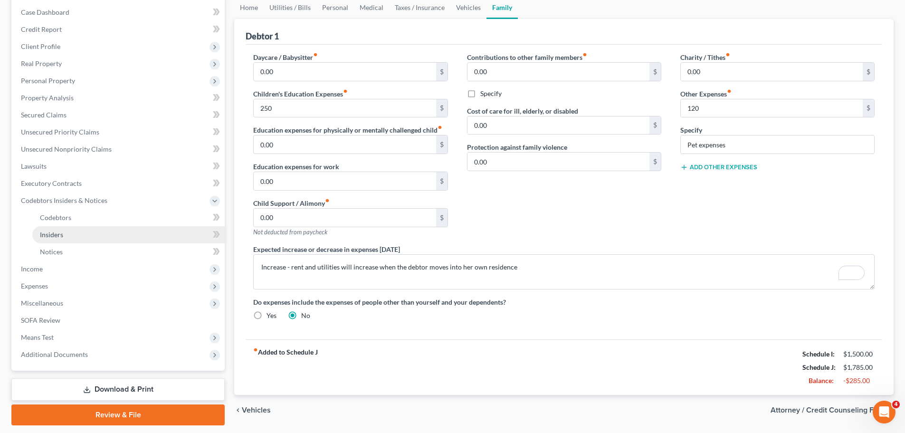
click at [64, 236] on link "Insiders" at bounding box center [128, 234] width 192 height 17
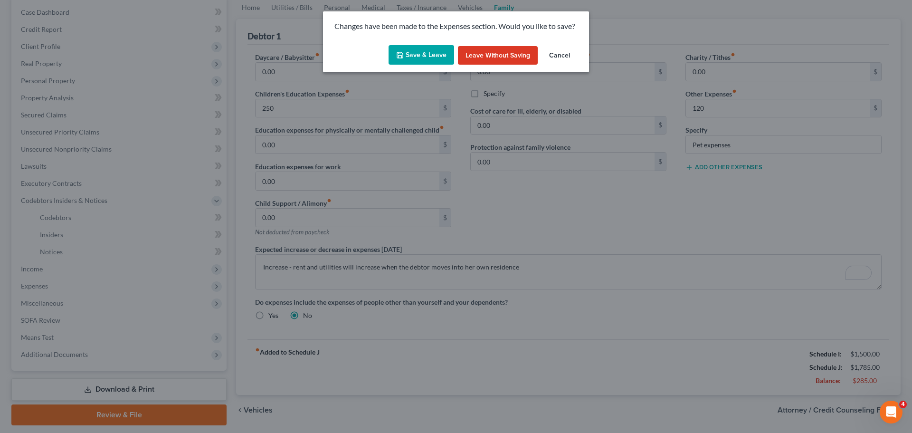
click at [419, 51] on button "Save & Leave" at bounding box center [421, 55] width 66 height 20
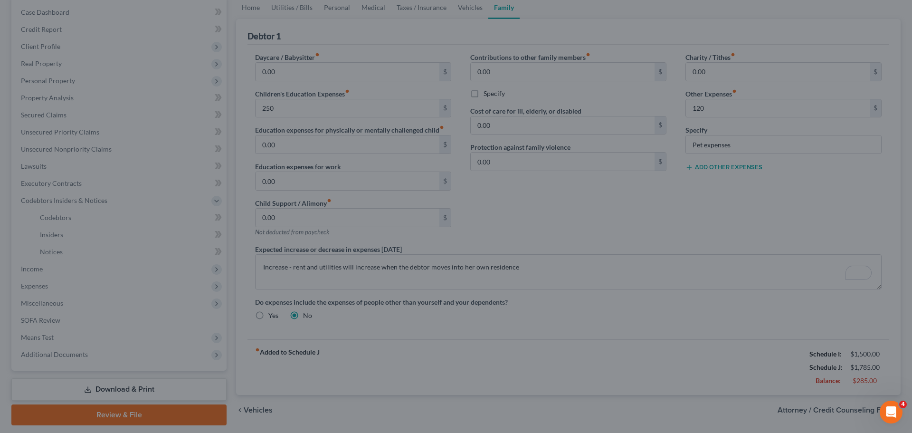
type input "250.00"
type input "120.00"
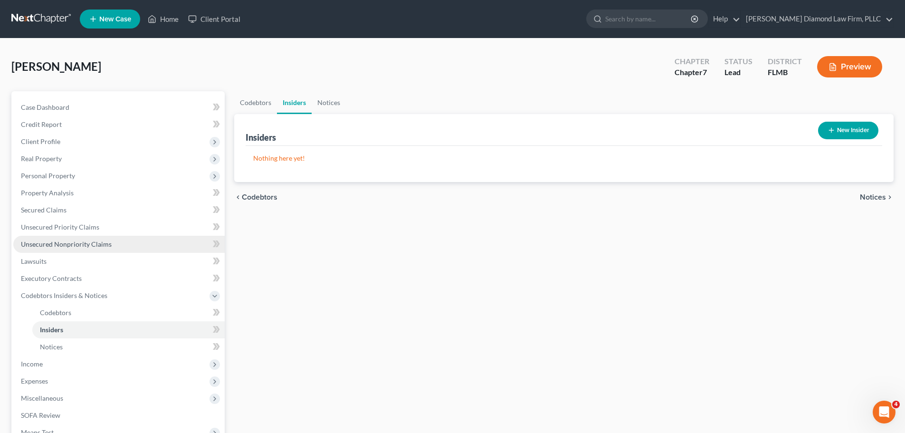
click at [72, 246] on span "Unsecured Nonpriority Claims" at bounding box center [66, 244] width 91 height 8
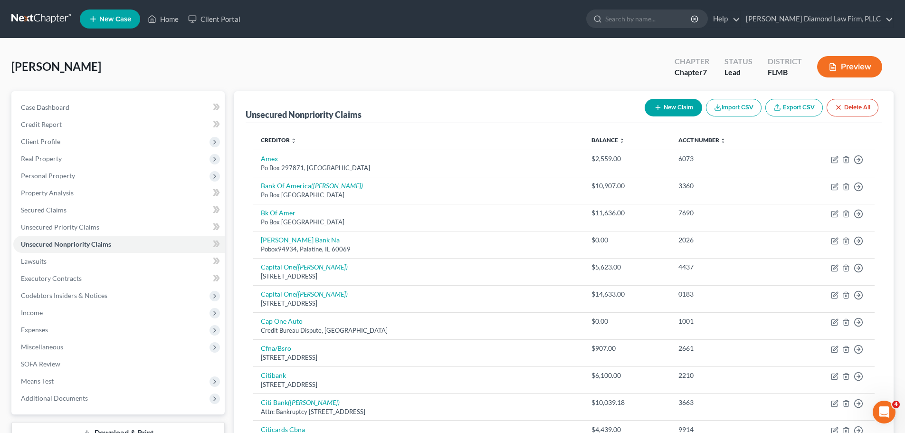
click at [651, 112] on button "New Claim" at bounding box center [672, 108] width 57 height 18
select select "0"
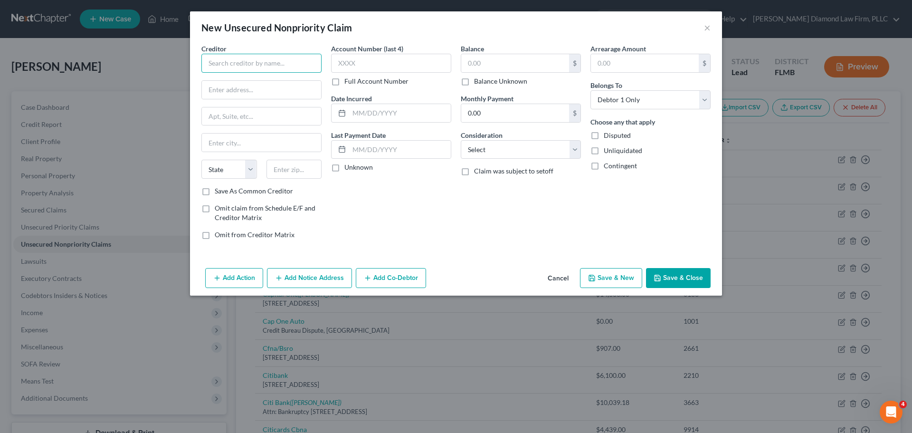
click at [288, 66] on input "text" at bounding box center [261, 63] width 120 height 19
type input "[PERSON_NAME]"
type input "[STREET_ADDRESS]"
type input "#1905"
click at [240, 144] on input "Oakland PArk" at bounding box center [261, 142] width 119 height 18
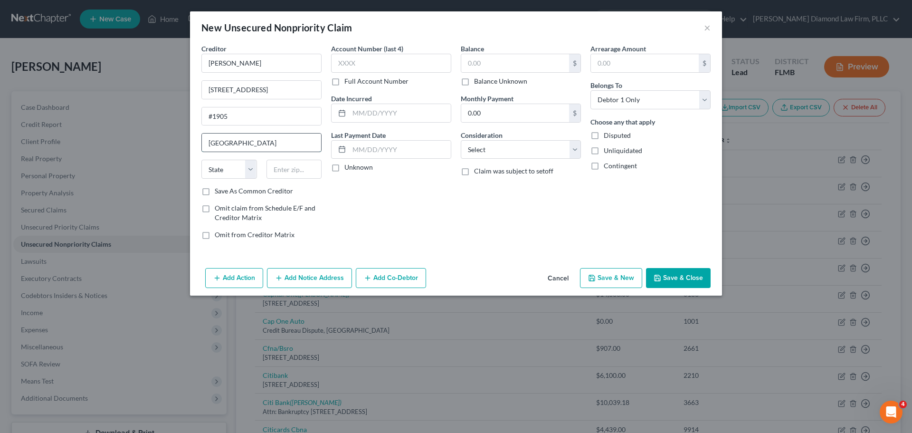
type input "[GEOGRAPHIC_DATA]"
select select "9"
click at [537, 64] on input "text" at bounding box center [515, 63] width 108 height 18
click at [298, 168] on input "text" at bounding box center [294, 169] width 56 height 19
click at [307, 170] on input "text" at bounding box center [294, 169] width 56 height 19
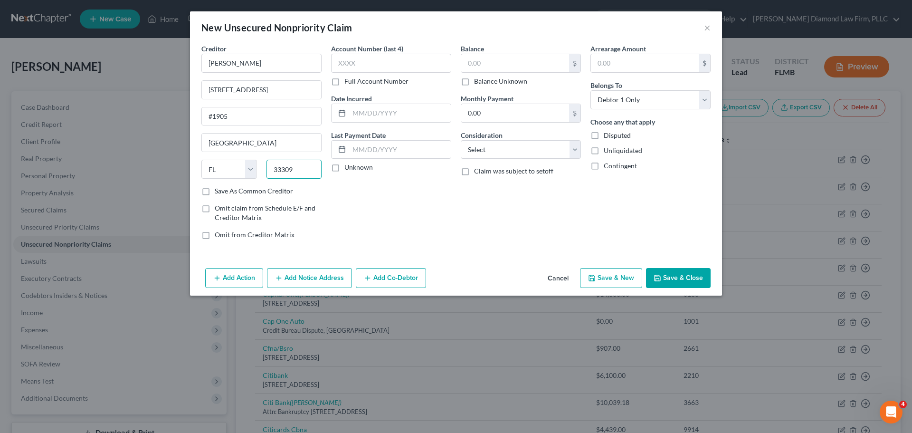
type input "33309"
type input "[GEOGRAPHIC_DATA]"
click at [374, 57] on input "text" at bounding box center [391, 63] width 120 height 19
click at [522, 54] on input "text" at bounding box center [515, 63] width 108 height 18
click at [680, 276] on button "Save & Close" at bounding box center [678, 278] width 65 height 20
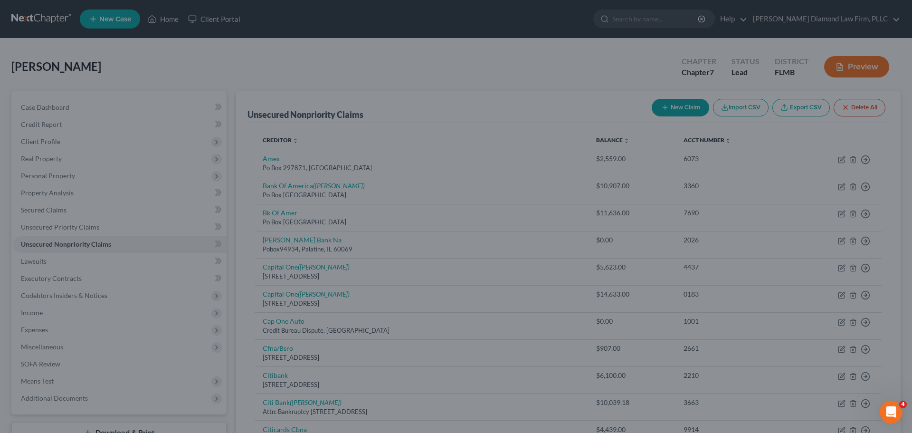
type input "1,926.00"
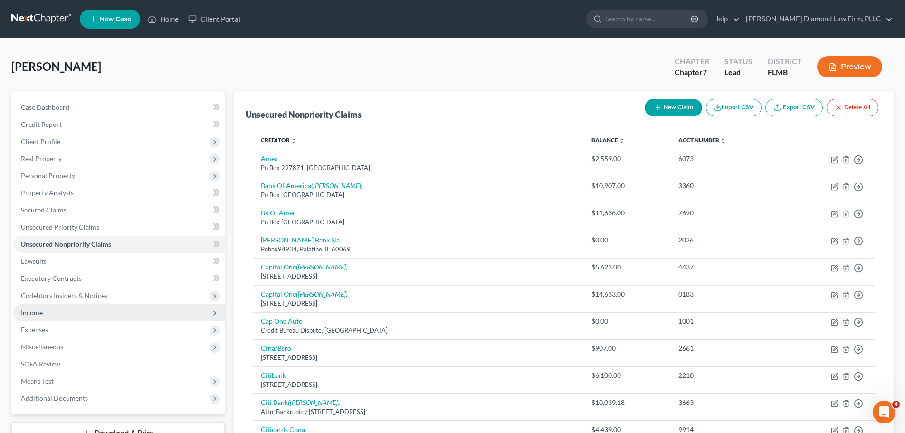
click at [78, 310] on span "Income" at bounding box center [118, 312] width 211 height 17
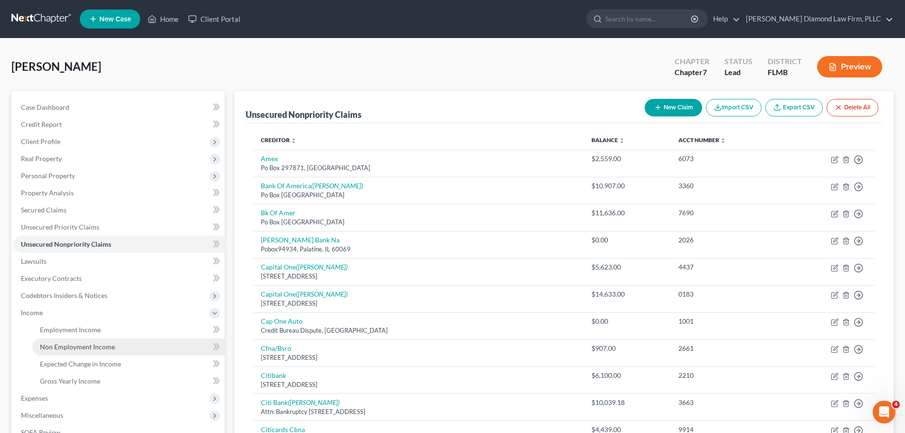
click at [72, 349] on span "Non Employment Income" at bounding box center [77, 346] width 75 height 8
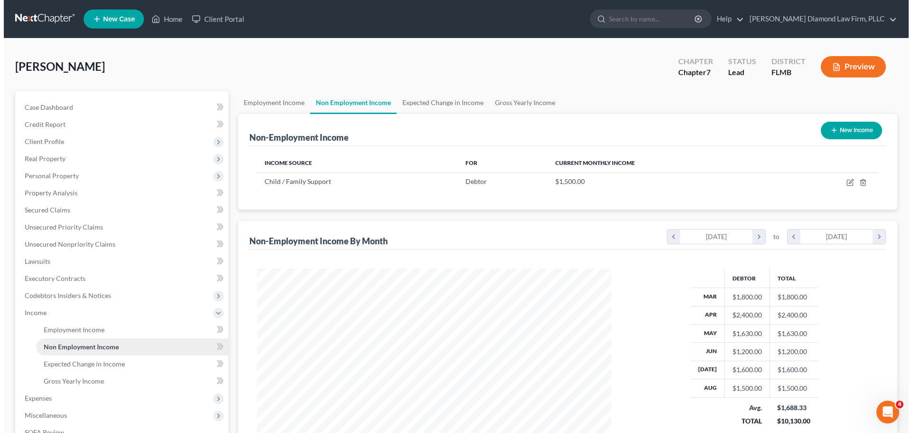
scroll to position [177, 373]
click at [831, 129] on icon "button" at bounding box center [830, 130] width 8 height 8
select select "0"
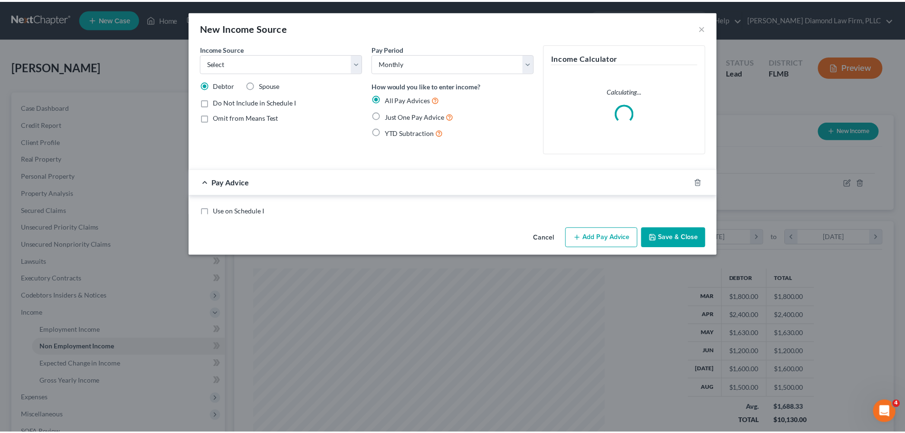
scroll to position [179, 377]
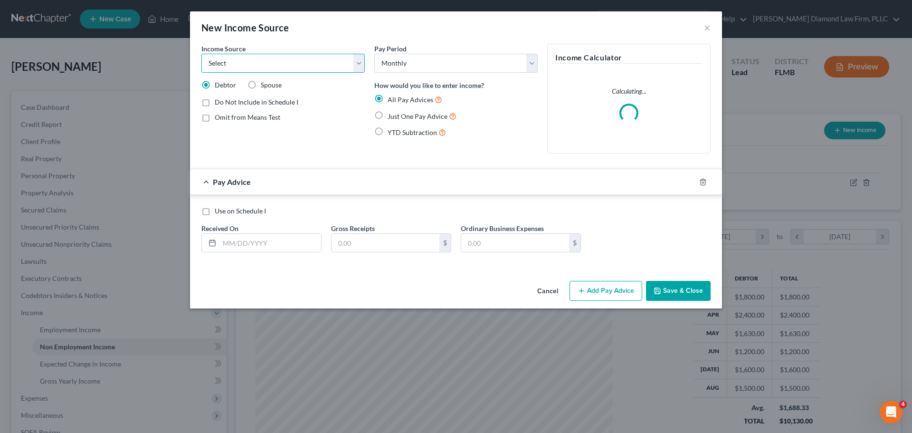
click at [307, 62] on select "Select Unemployment Disability (from employer) Pension Retirement Social Securi…" at bounding box center [282, 63] width 163 height 19
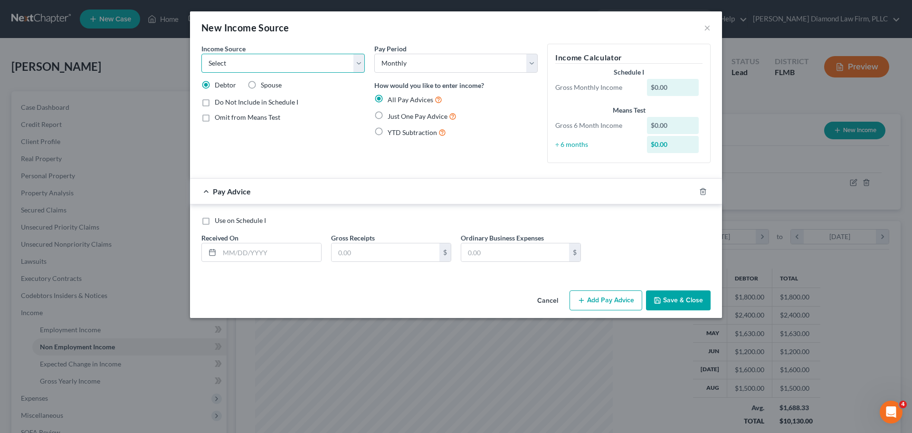
select select "8"
click at [201, 54] on select "Select Unemployment Disability (from employer) Pension Retirement Social Securi…" at bounding box center [282, 63] width 163 height 19
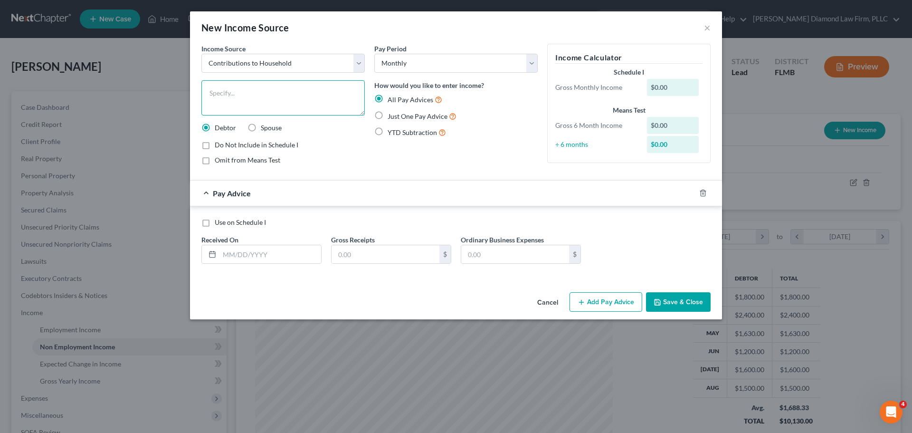
click at [312, 95] on textarea at bounding box center [282, 97] width 163 height 35
type textarea "f"
type textarea "Family contributions to household"
click at [269, 256] on input "text" at bounding box center [270, 254] width 102 height 18
type input "[DATE]"
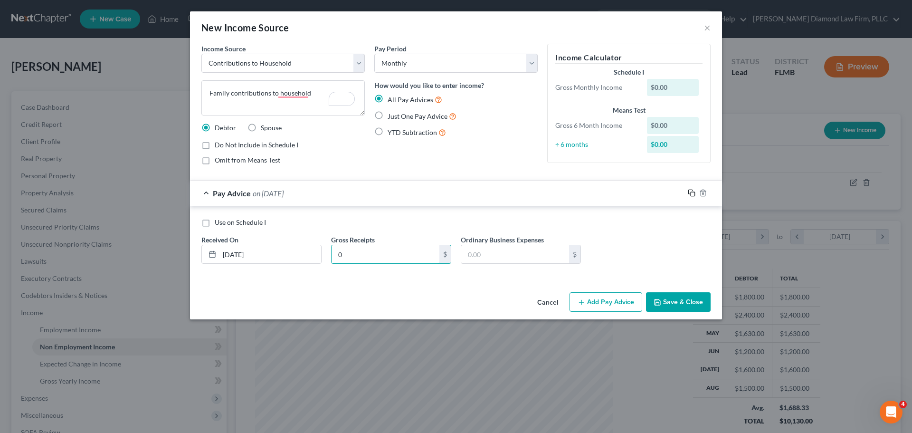
type input "0"
click at [689, 194] on icon "button" at bounding box center [692, 193] width 8 height 8
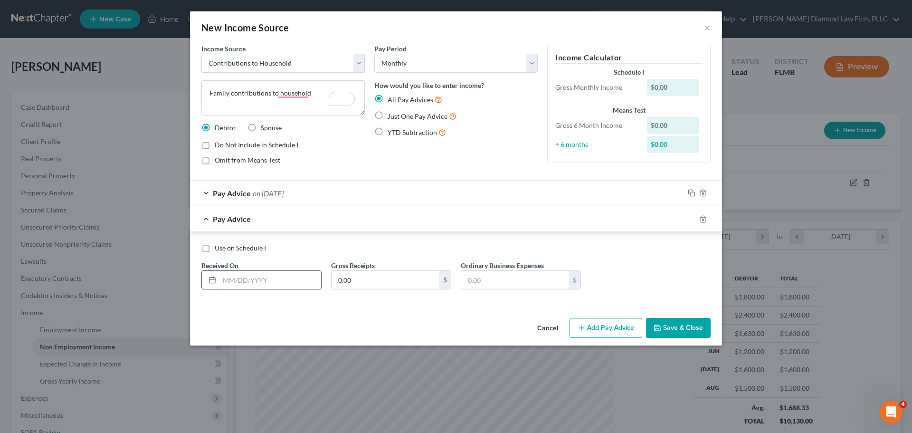
click at [291, 286] on input "text" at bounding box center [270, 280] width 102 height 18
type input "[DATE]"
drag, startPoint x: 242, startPoint y: 160, endPoint x: 236, endPoint y: 148, distance: 13.8
click at [241, 160] on span "Omit from Means Test" at bounding box center [248, 160] width 66 height 8
click at [225, 160] on input "Omit from Means Test" at bounding box center [221, 158] width 6 height 6
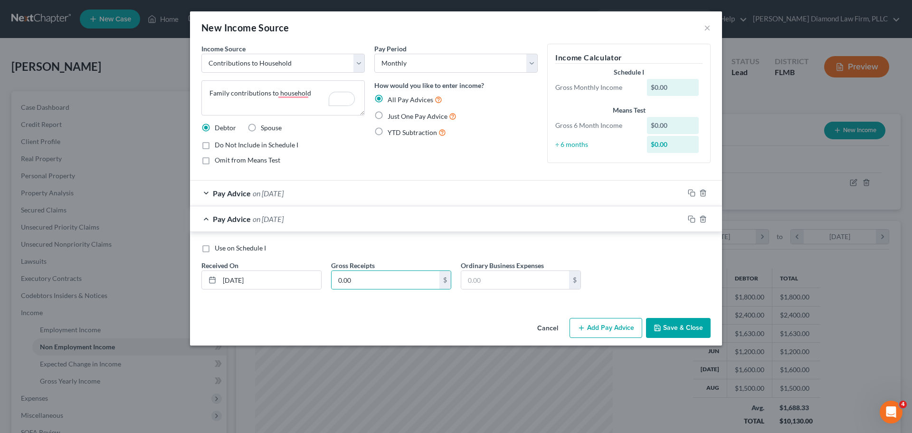
checkbox input "true"
click at [236, 145] on span "Do Not Include in Schedule I" at bounding box center [257, 145] width 84 height 8
click at [225, 145] on input "Do Not Include in Schedule I" at bounding box center [221, 143] width 6 height 6
checkbox input "true"
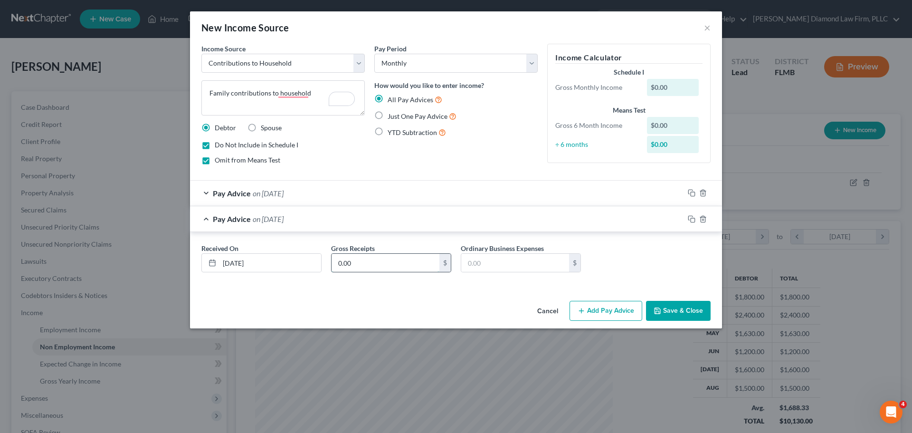
click at [360, 269] on input "0.00" at bounding box center [385, 263] width 108 height 18
type input "200"
click at [692, 221] on icon "button" at bounding box center [692, 219] width 8 height 8
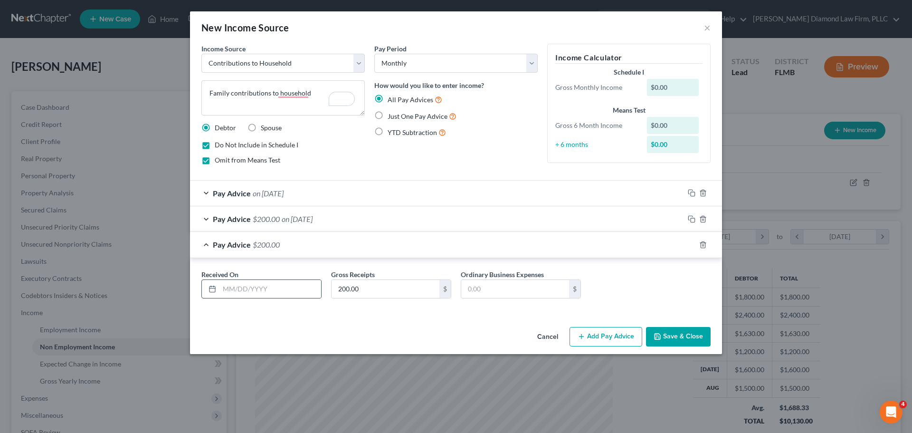
click at [259, 298] on div at bounding box center [261, 288] width 120 height 19
click at [260, 296] on input "text" at bounding box center [270, 289] width 102 height 18
type input "[DATE]"
type input "2,000"
click at [691, 244] on icon "button" at bounding box center [692, 245] width 8 height 8
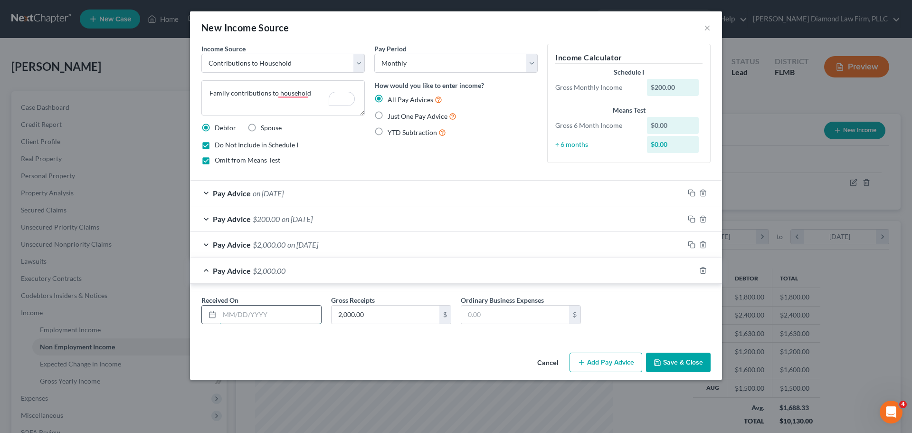
click at [270, 314] on input "text" at bounding box center [270, 314] width 102 height 18
type input "06/31/2025"
type input "1,100"
click at [694, 271] on rect "button" at bounding box center [692, 271] width 4 height 4
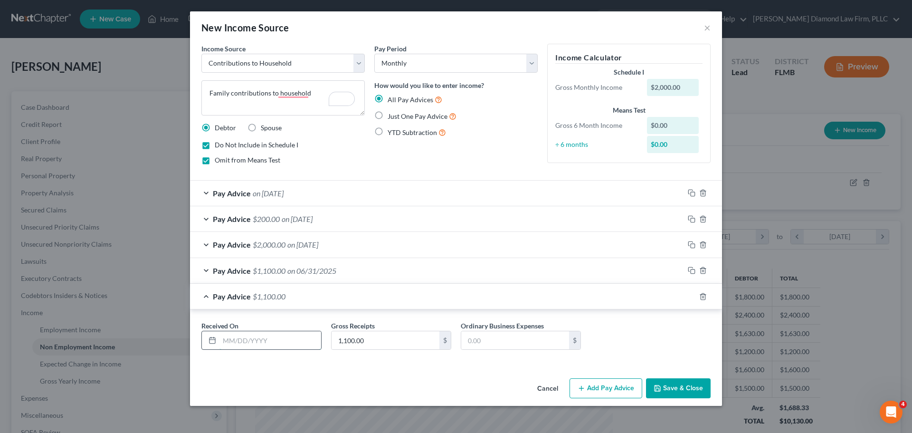
click at [303, 334] on input "text" at bounding box center [270, 340] width 102 height 18
type input "[DATE]"
type input "375"
click at [691, 296] on icon "button" at bounding box center [692, 296] width 8 height 8
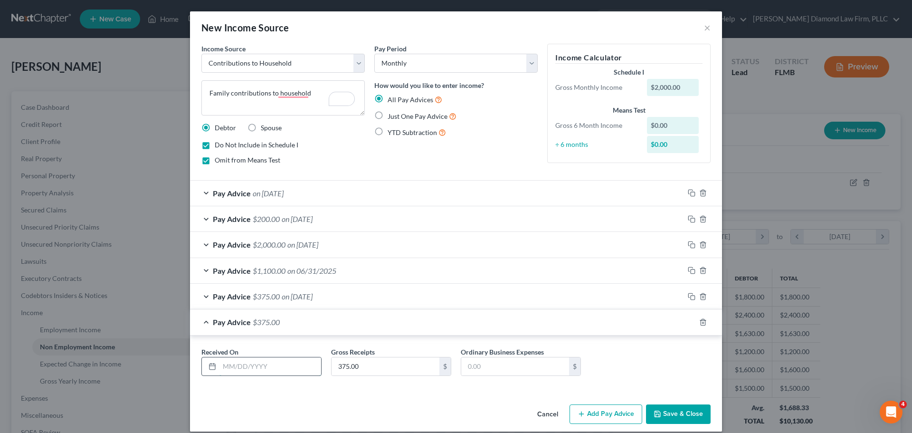
click at [253, 366] on input "text" at bounding box center [270, 366] width 102 height 18
type input "[DATE]"
type input "2,120"
click at [669, 418] on button "Save & Close" at bounding box center [678, 414] width 65 height 20
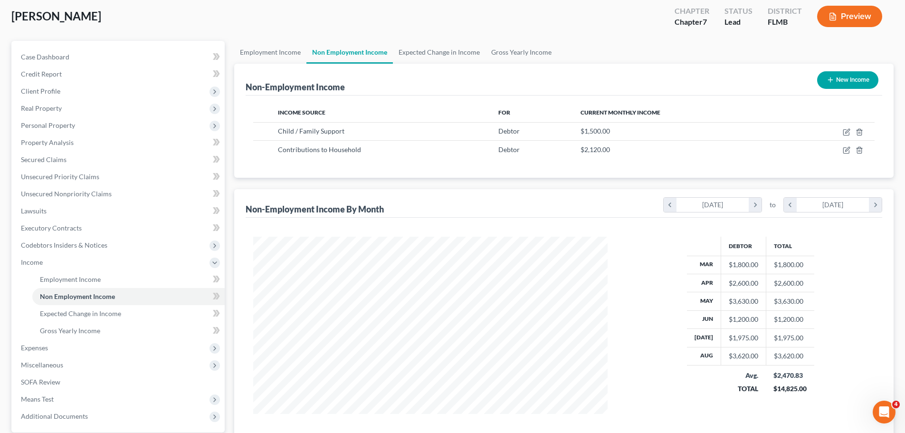
scroll to position [0, 0]
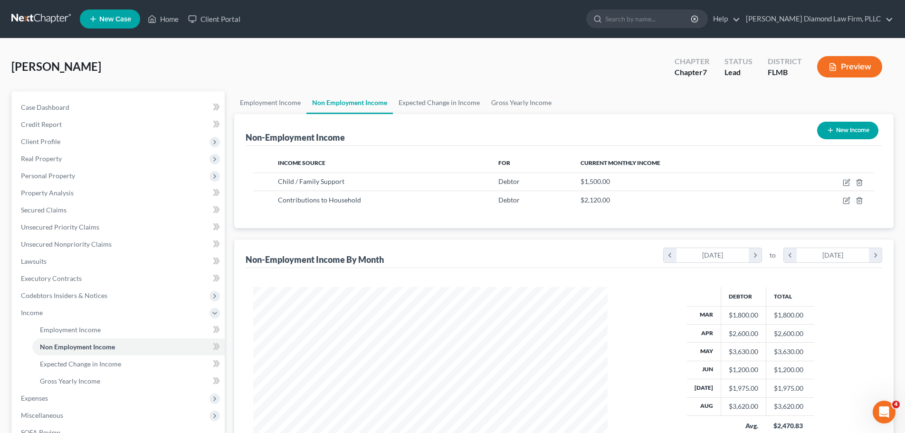
drag, startPoint x: 7, startPoint y: 27, endPoint x: 31, endPoint y: 15, distance: 27.0
click at [7, 27] on nav "Home New Case Client Portal [PERSON_NAME] Diamond Law Firm, PLLC [PERSON_NAME][…" at bounding box center [452, 19] width 905 height 38
click at [32, 14] on link at bounding box center [41, 18] width 61 height 17
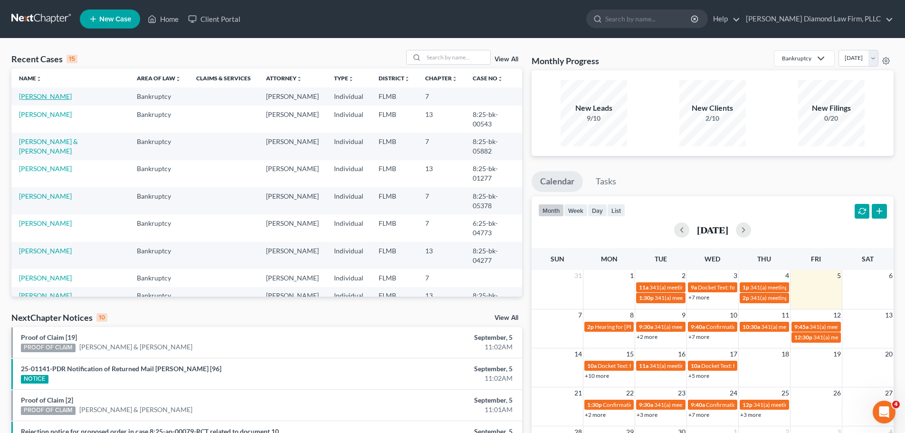
drag, startPoint x: 59, startPoint y: 98, endPoint x: 100, endPoint y: 71, distance: 49.3
click at [59, 98] on link "[PERSON_NAME]" at bounding box center [45, 96] width 53 height 8
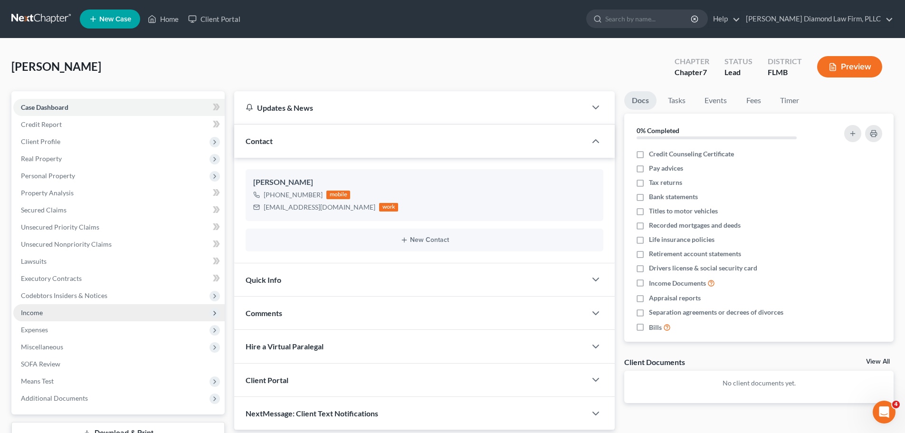
click at [57, 317] on span "Income" at bounding box center [118, 312] width 211 height 17
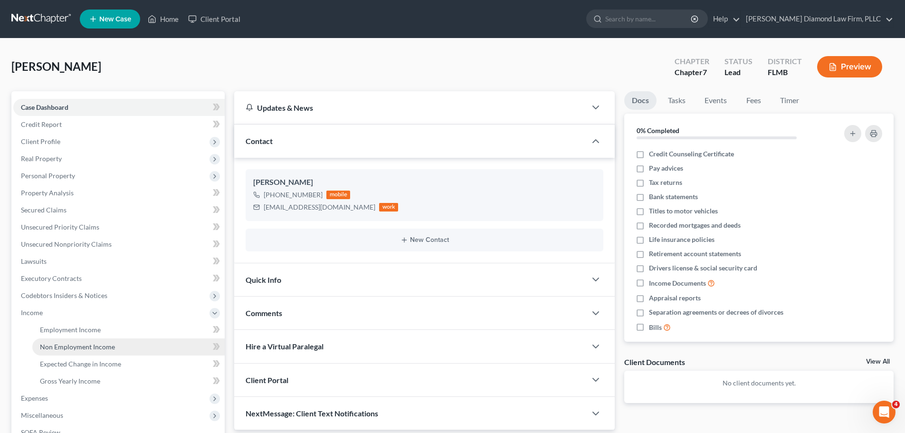
click at [66, 353] on link "Non Employment Income" at bounding box center [128, 346] width 192 height 17
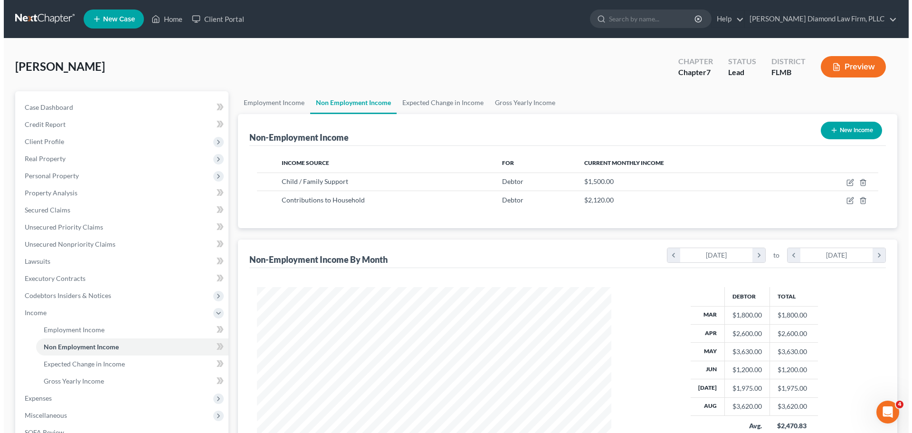
scroll to position [177, 373]
click at [830, 133] on icon "button" at bounding box center [830, 130] width 8 height 8
select select "0"
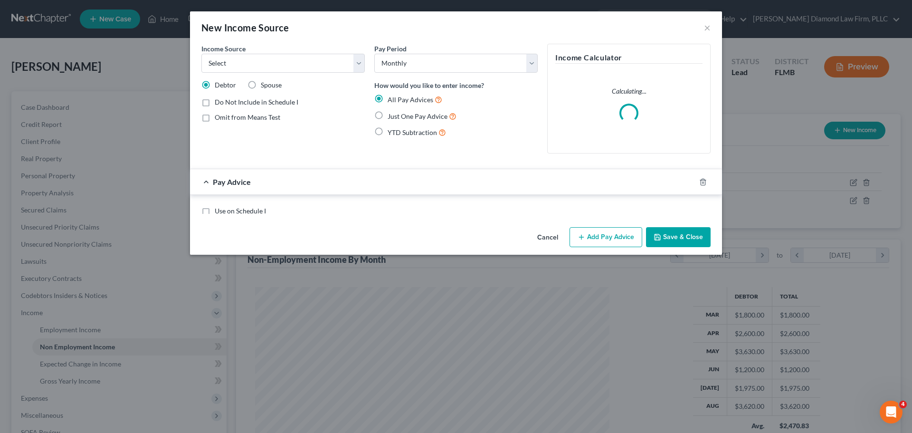
scroll to position [179, 377]
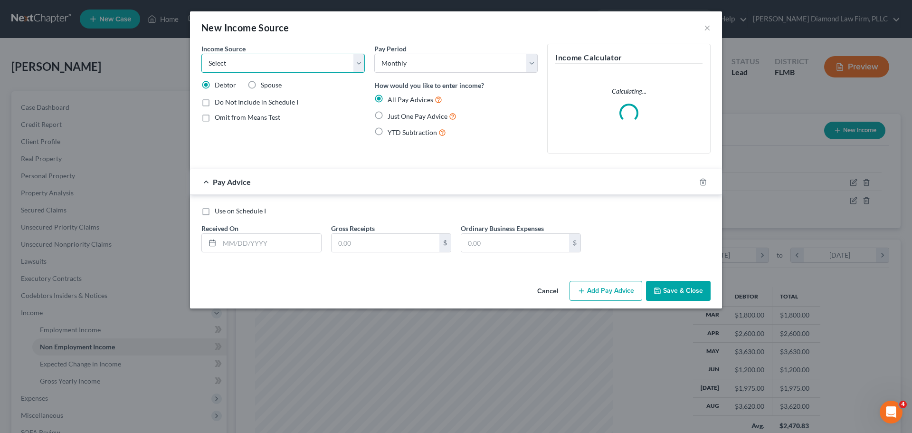
click at [266, 61] on select "Select Unemployment Disability (from employer) Pension Retirement Social Securi…" at bounding box center [282, 63] width 163 height 19
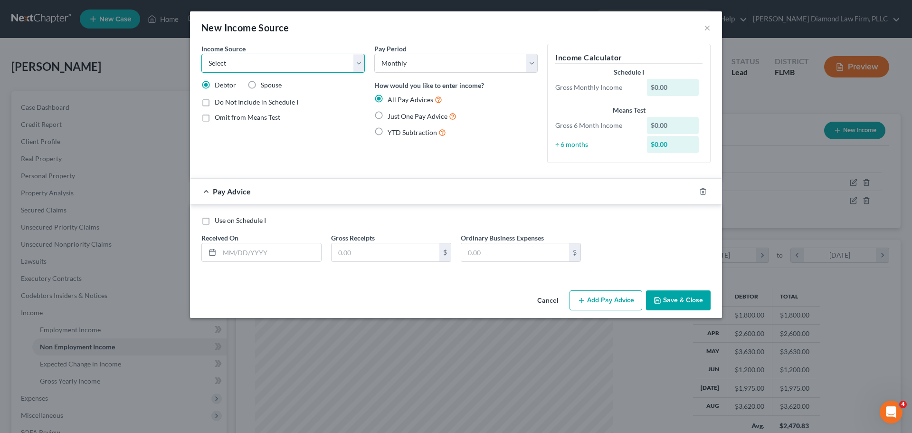
select select "10"
click at [201, 54] on select "Select Unemployment Disability (from employer) Pension Retirement Social Securi…" at bounding box center [282, 63] width 163 height 19
click at [260, 132] on span "Add Business information to Schedule I" at bounding box center [272, 134] width 115 height 8
click at [225, 132] on input "Add Business information to Schedule I" at bounding box center [221, 133] width 6 height 6
checkbox input "true"
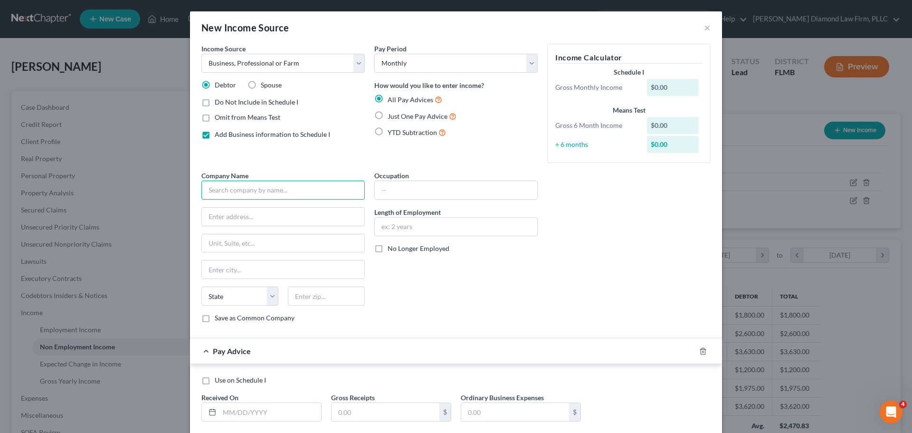
click at [248, 183] on input "text" at bounding box center [282, 189] width 163 height 19
type input "I Love Joi, LLC"
type input "24880 Jennings Road"
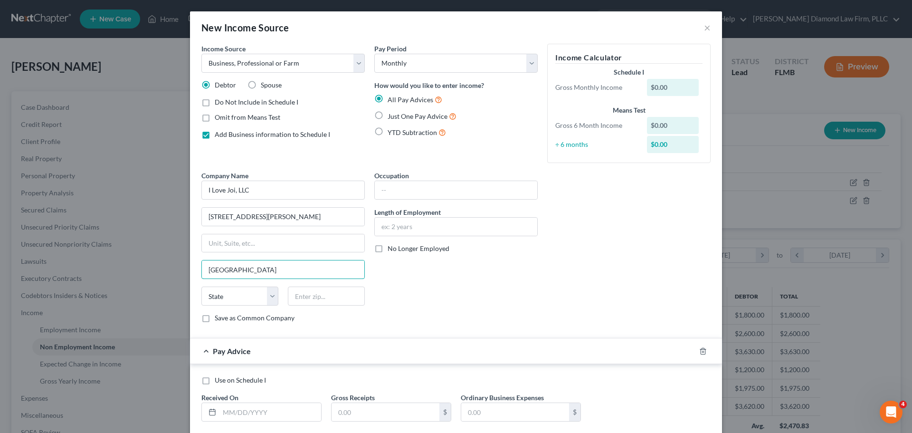
type input "Myakka City"
select select "9"
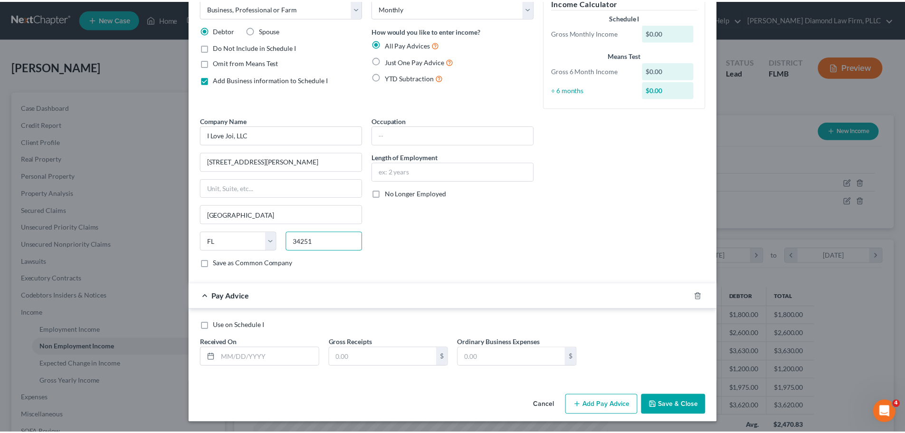
scroll to position [56, 0]
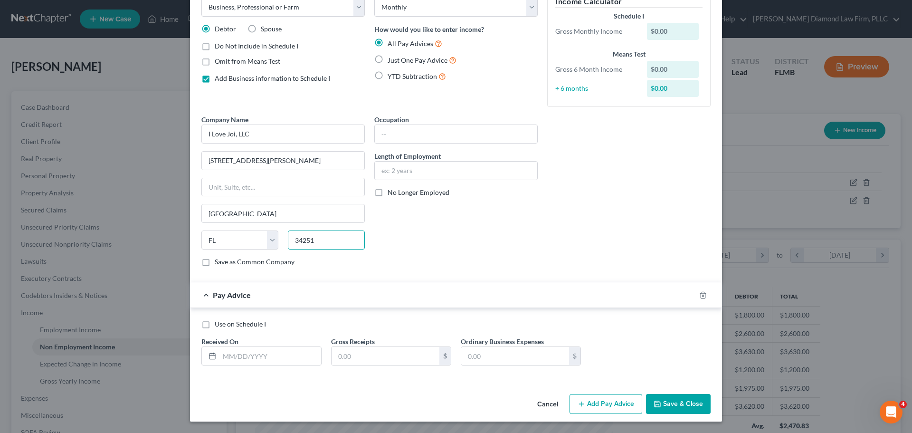
type input "34251"
click at [247, 359] on input "text" at bounding box center [270, 356] width 102 height 18
type input "[DATE]"
type input "138.75"
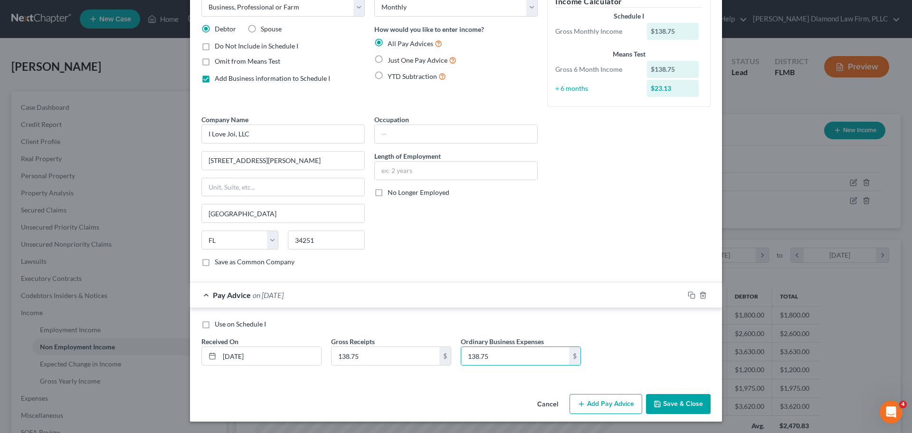
click at [667, 397] on button "Save & Close" at bounding box center [678, 404] width 65 height 20
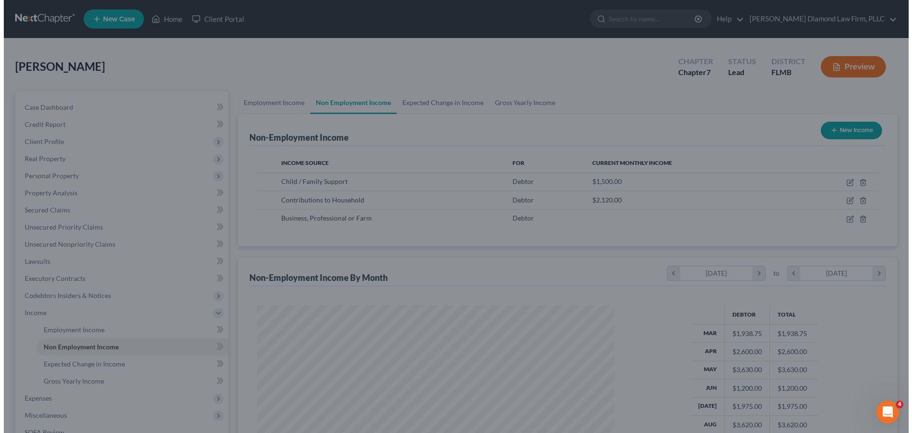
scroll to position [474648, 474452]
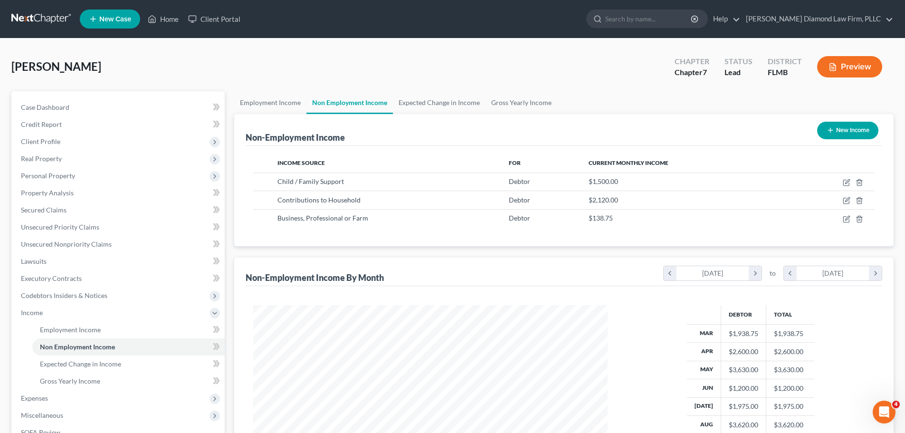
click at [834, 129] on button "New Income" at bounding box center [847, 131] width 61 height 18
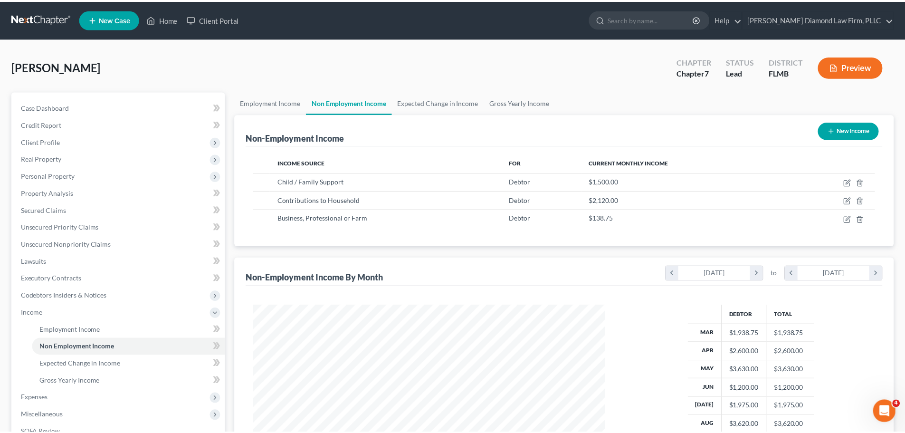
scroll to position [179, 377]
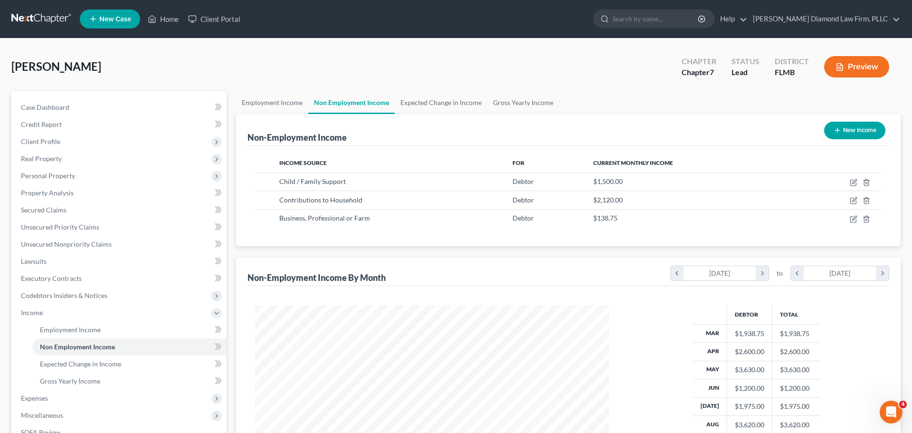
select select "0"
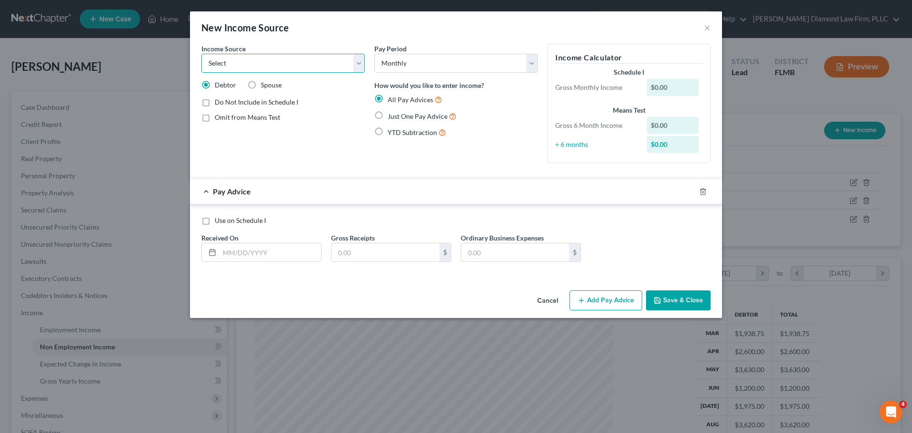
click at [267, 65] on select "Select Unemployment Disability (from employer) Pension Retirement Social Securi…" at bounding box center [282, 63] width 163 height 19
select select "10"
click at [201, 54] on select "Select Unemployment Disability (from employer) Pension Retirement Social Securi…" at bounding box center [282, 63] width 163 height 19
click at [236, 137] on span "Add Business information to Schedule I" at bounding box center [272, 134] width 115 height 8
click at [225, 136] on input "Add Business information to Schedule I" at bounding box center [221, 133] width 6 height 6
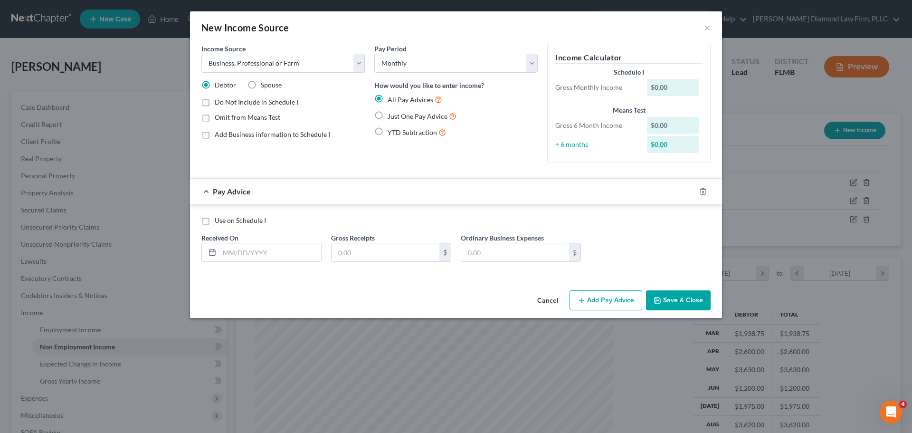
checkbox input "true"
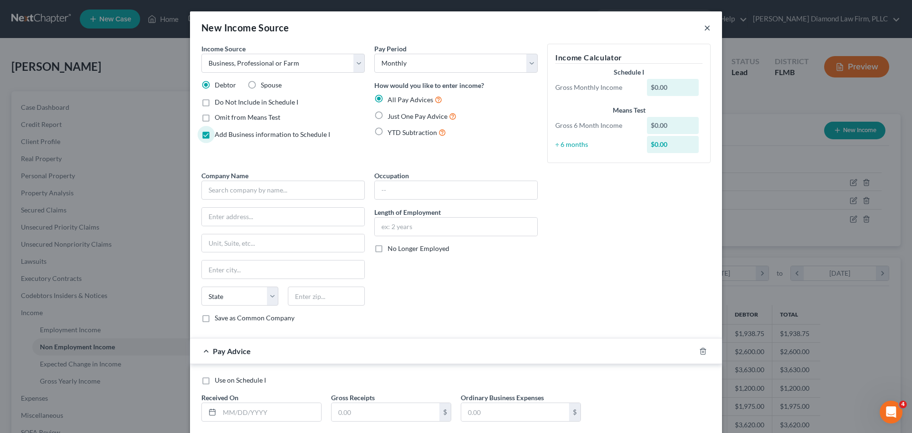
drag, startPoint x: 704, startPoint y: 28, endPoint x: 659, endPoint y: 52, distance: 51.2
click at [704, 28] on button "×" at bounding box center [707, 27] width 7 height 11
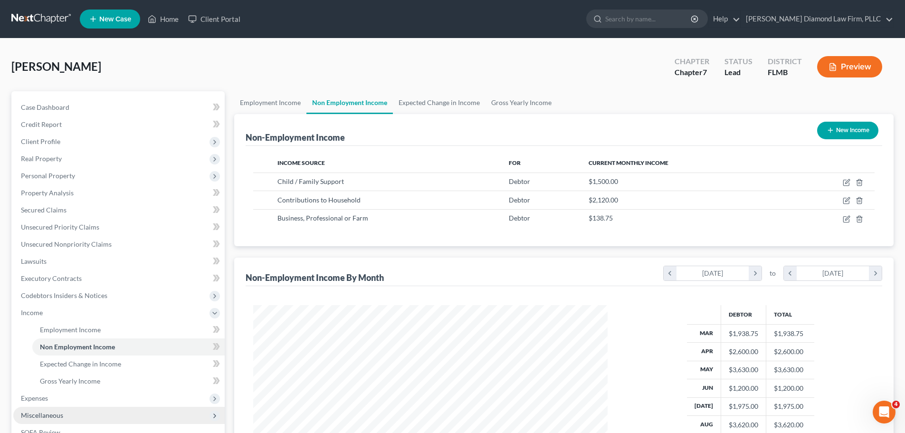
scroll to position [141, 0]
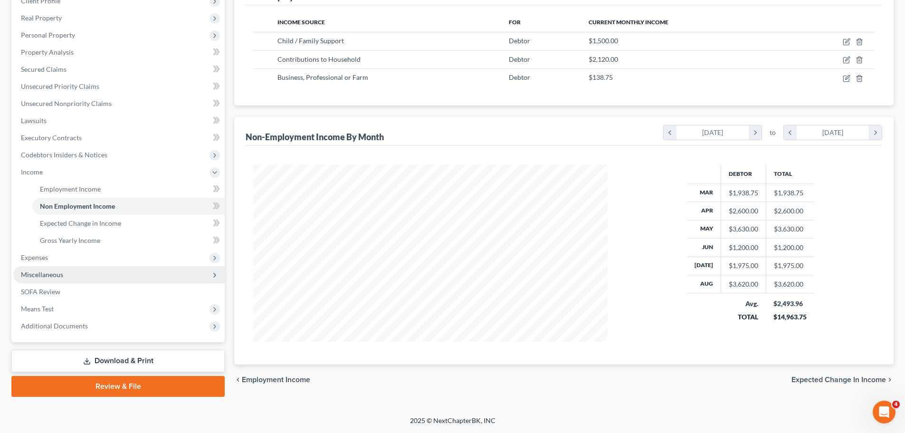
click at [54, 276] on span "Miscellaneous" at bounding box center [42, 274] width 42 height 8
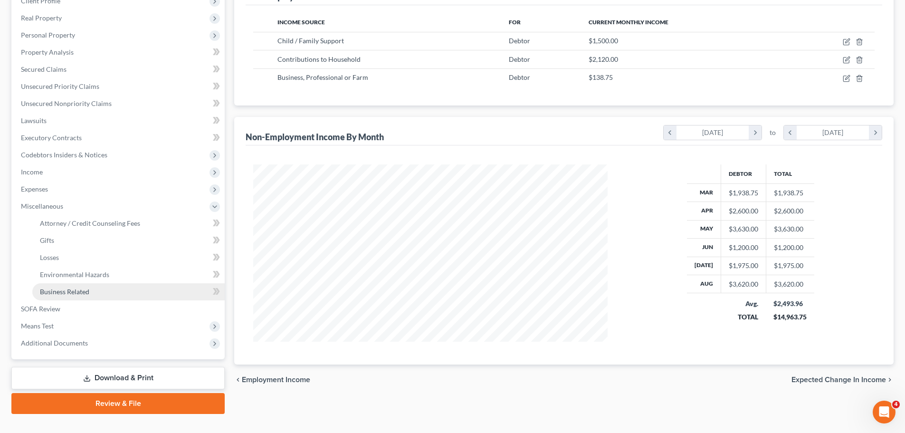
click at [76, 293] on span "Business Related" at bounding box center [64, 291] width 49 height 8
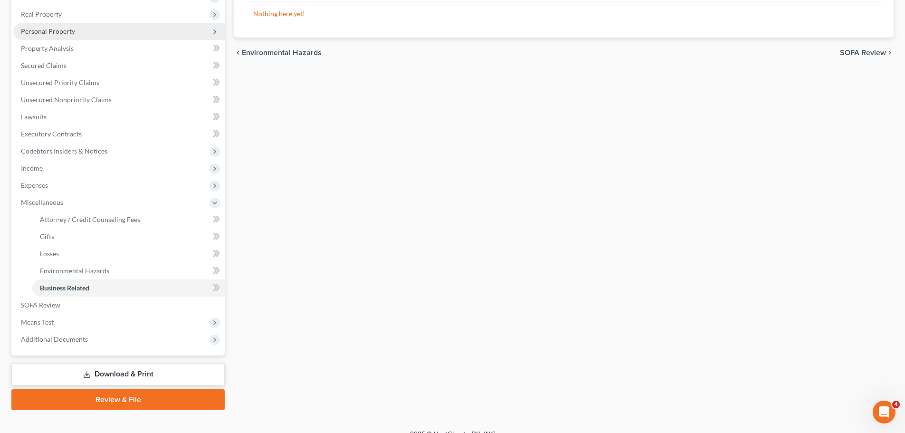
scroll to position [158, 0]
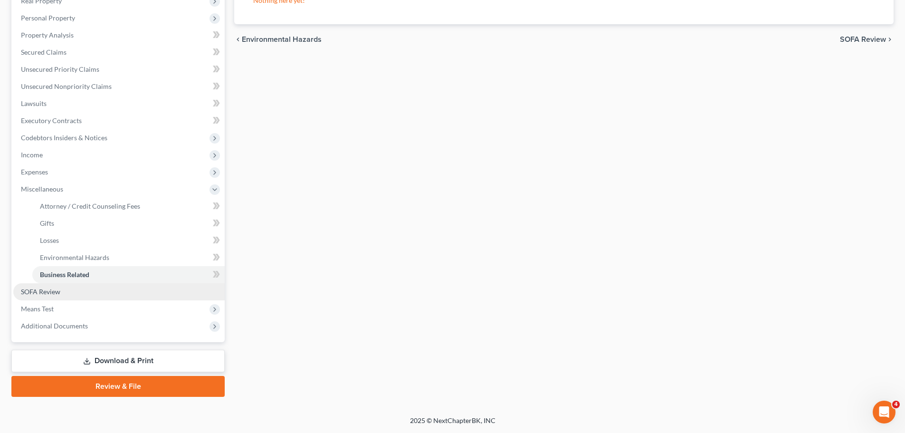
click at [51, 299] on link "SOFA Review" at bounding box center [118, 291] width 211 height 17
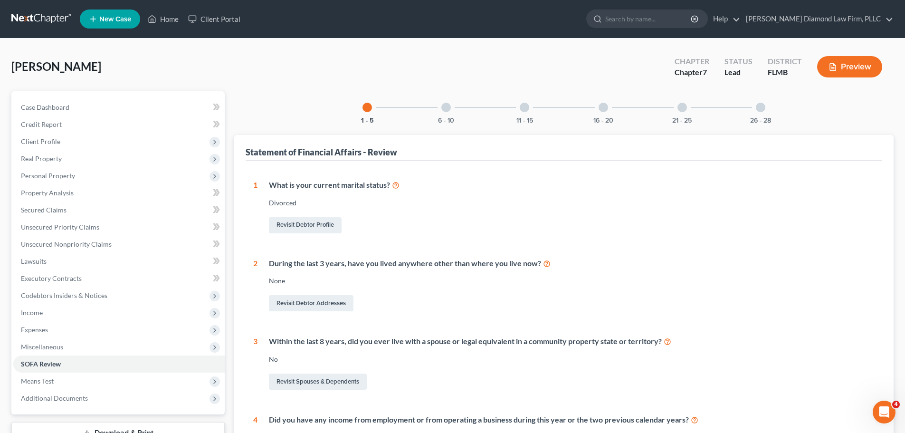
click at [764, 106] on div at bounding box center [759, 107] width 9 height 9
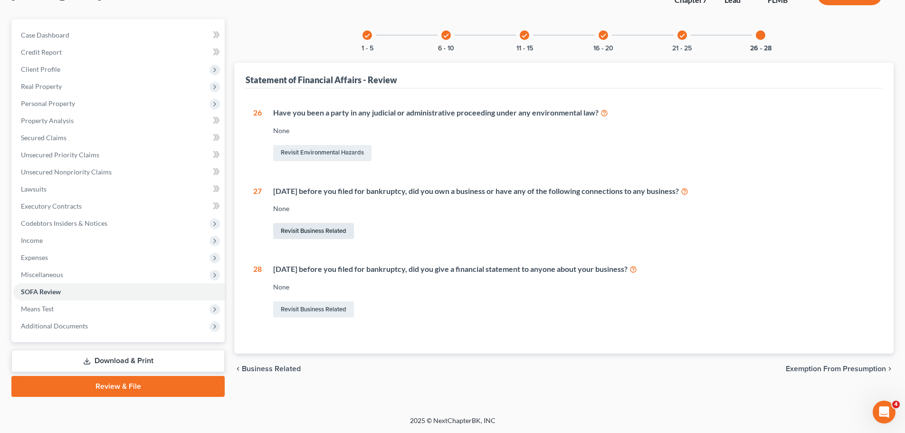
click at [327, 236] on link "Revisit Business Related" at bounding box center [313, 231] width 81 height 16
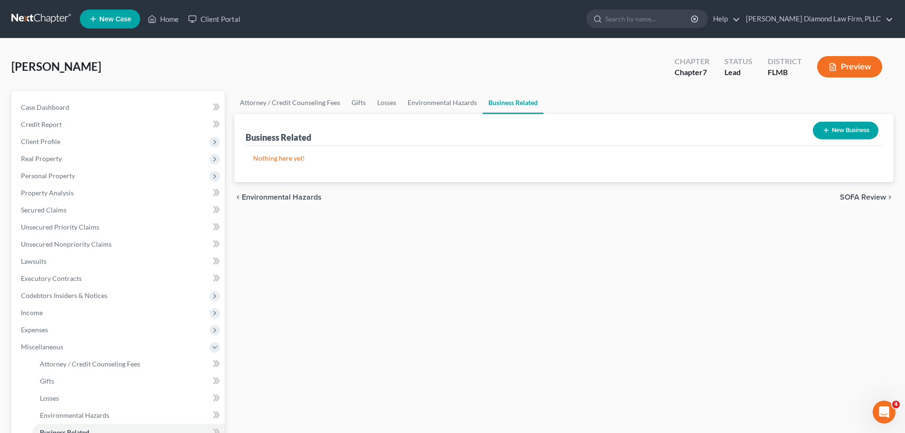
click at [812, 127] on button "New Business" at bounding box center [845, 131] width 66 height 18
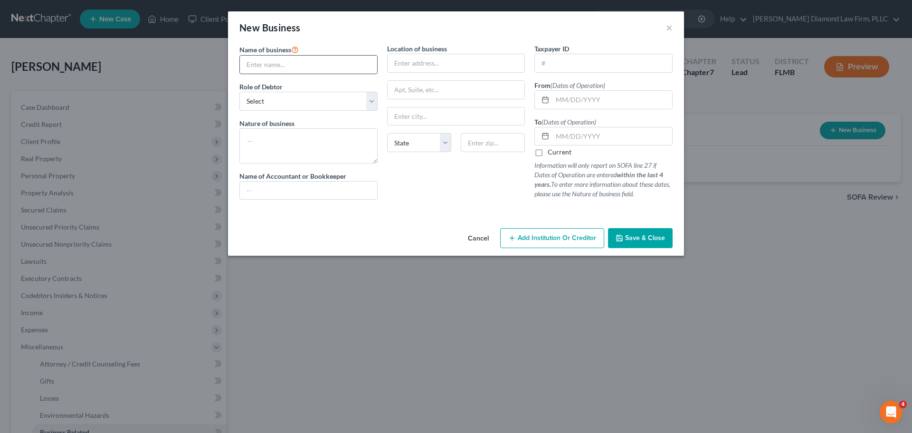
click at [285, 59] on input "text" at bounding box center [308, 65] width 137 height 18
type input "I Love Joi, Inc"
click at [274, 102] on select "Select A member of a limited liability company (LLC) or limited liability partn…" at bounding box center [308, 101] width 138 height 19
select select "sole_proprietor"
click at [239, 92] on select "Select A member of a limited liability company (LLC) or limited liability partn…" at bounding box center [308, 101] width 138 height 19
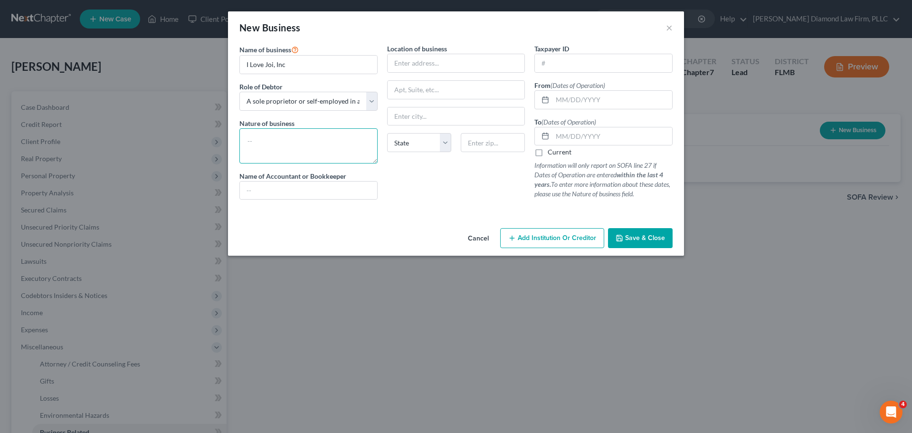
click at [293, 138] on textarea at bounding box center [308, 145] width 138 height 35
click at [435, 66] on input "text" at bounding box center [455, 63] width 137 height 18
type input "24880 Jennings Rd"
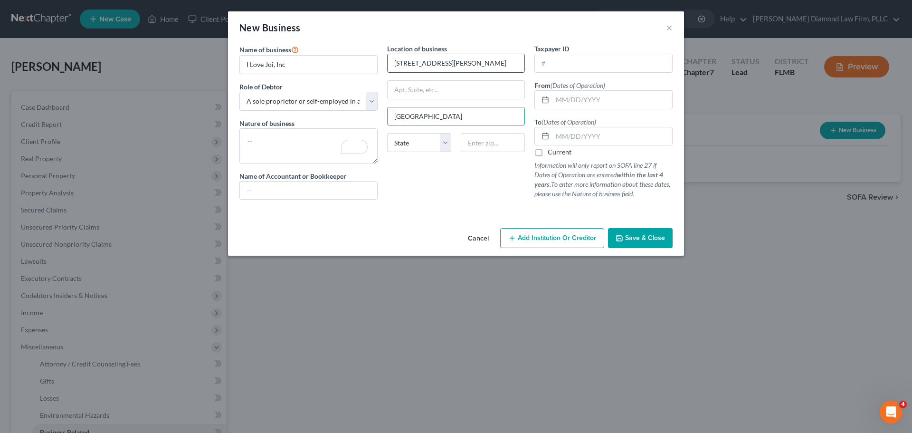
type input "Myakka City"
select select "9"
type input "34251"
click at [572, 69] on input "text" at bounding box center [603, 63] width 137 height 18
paste input "87-3015789"
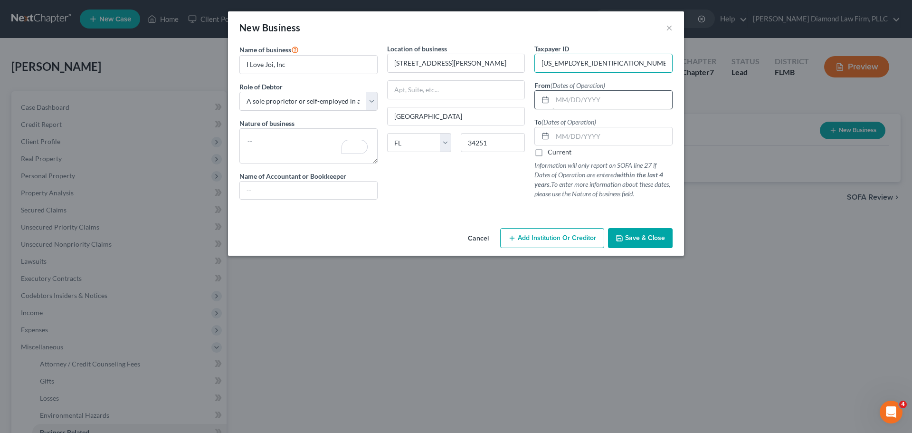
type input "87-3015789"
click at [577, 93] on input "text" at bounding box center [612, 100] width 120 height 18
type input "07/19/2021"
click at [547, 152] on label "Current" at bounding box center [559, 151] width 24 height 9
click at [551, 152] on input "Current" at bounding box center [554, 150] width 6 height 6
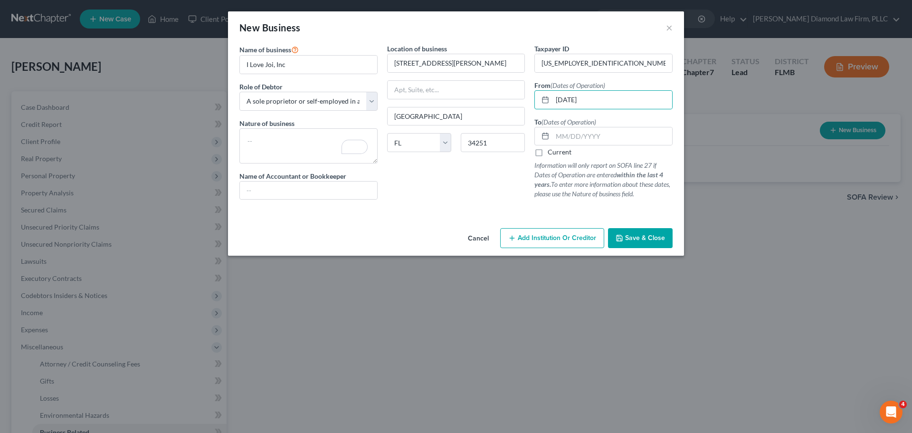
checkbox input "true"
click at [661, 236] on span "Save & Close" at bounding box center [645, 238] width 40 height 8
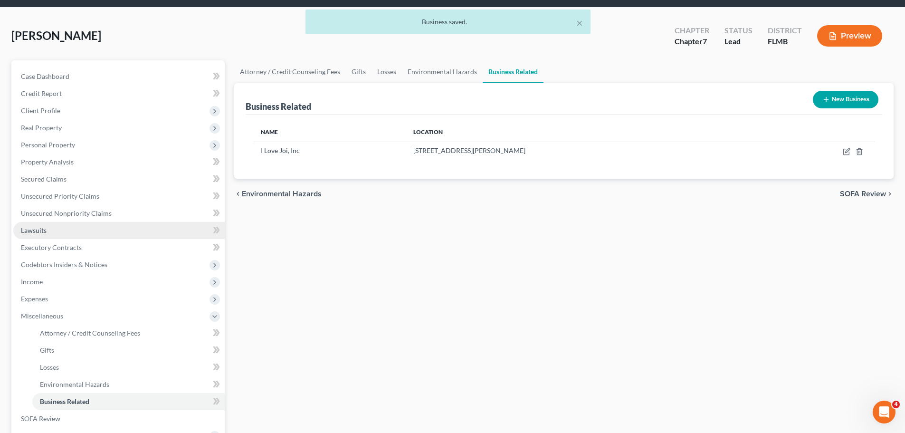
scroll to position [47, 0]
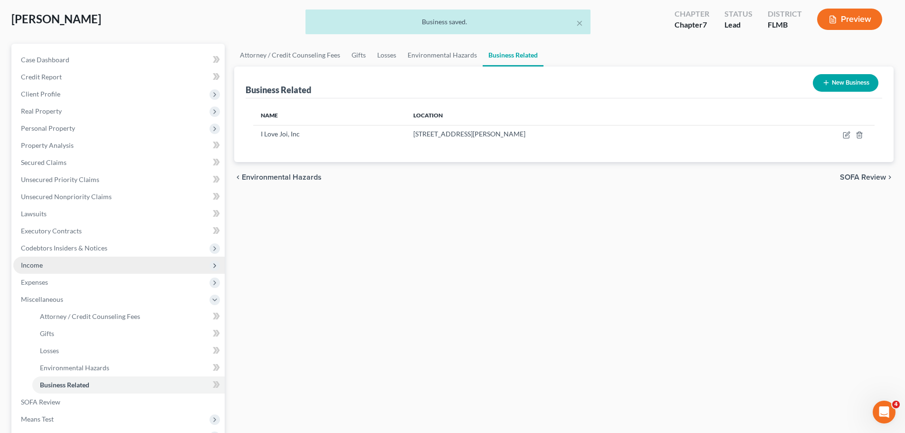
click at [66, 263] on span "Income" at bounding box center [118, 264] width 211 height 17
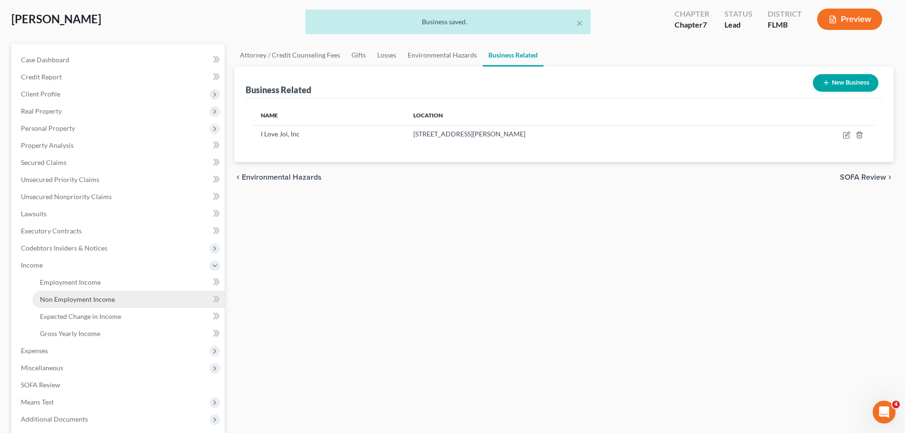
click at [63, 302] on span "Non Employment Income" at bounding box center [77, 299] width 75 height 8
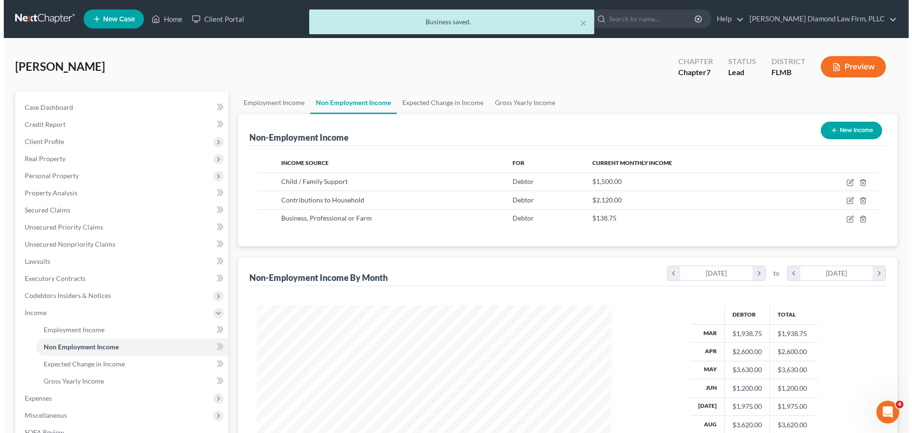
scroll to position [177, 373]
click at [838, 131] on button "New Income" at bounding box center [847, 131] width 61 height 18
select select "0"
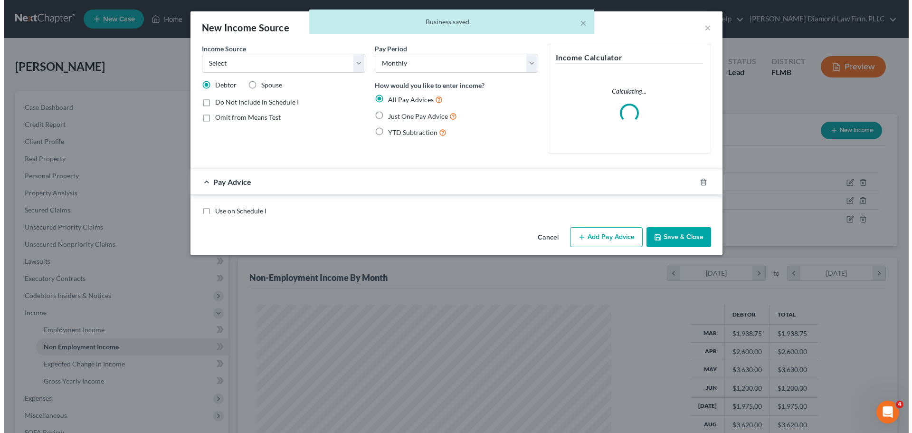
scroll to position [179, 377]
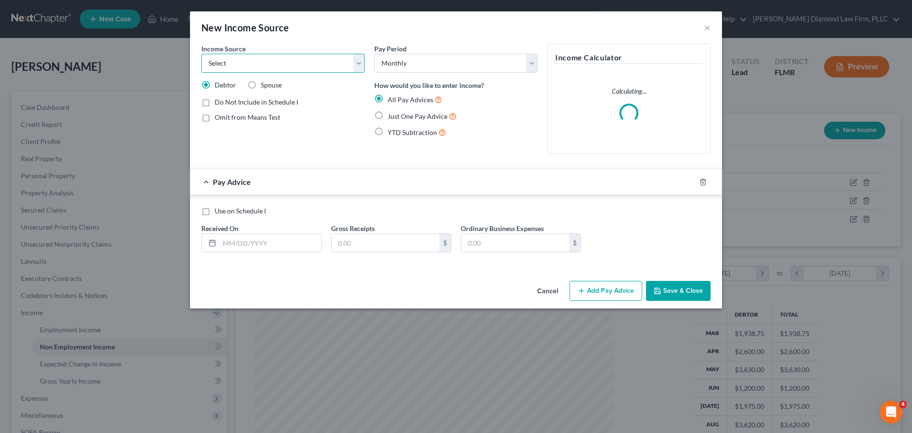
click at [252, 62] on select "Select Unemployment Disability (from employer) Pension Retirement Social Securi…" at bounding box center [282, 63] width 163 height 19
select select "10"
click at [201, 54] on select "Select Unemployment Disability (from employer) Pension Retirement Social Securi…" at bounding box center [282, 63] width 163 height 19
click at [250, 132] on span "Add Business information to Schedule I" at bounding box center [272, 134] width 115 height 8
click at [225, 132] on input "Add Business information to Schedule I" at bounding box center [221, 133] width 6 height 6
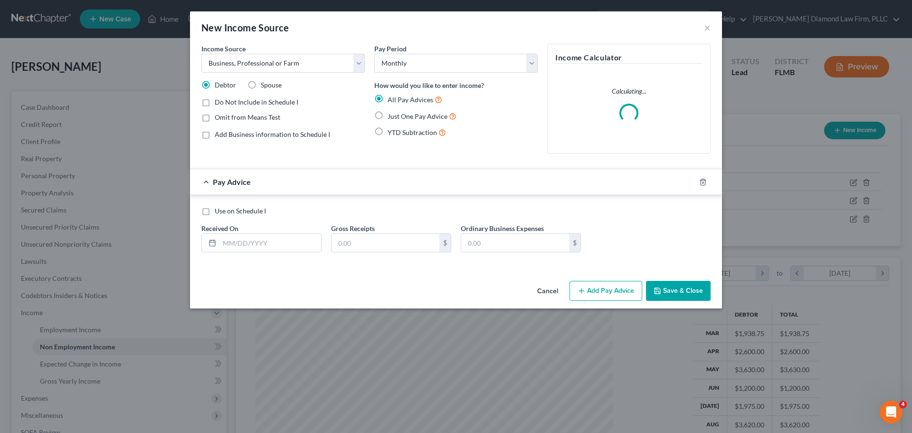
checkbox input "true"
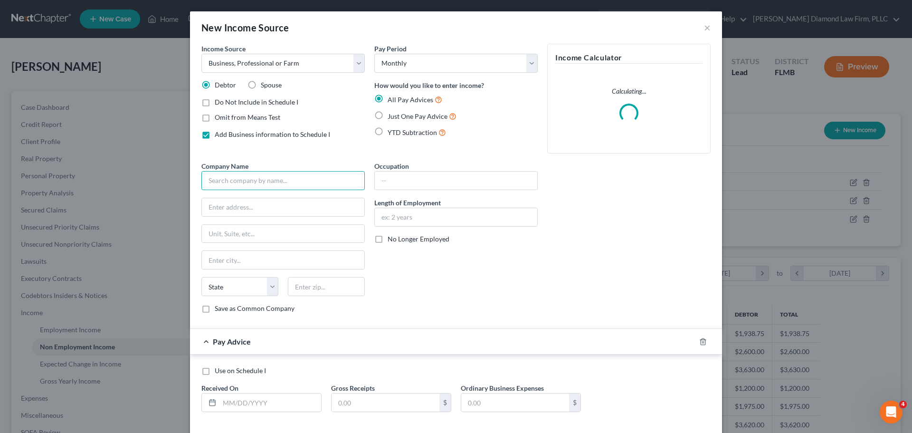
click at [250, 187] on input "text" at bounding box center [282, 180] width 163 height 19
type input "I"
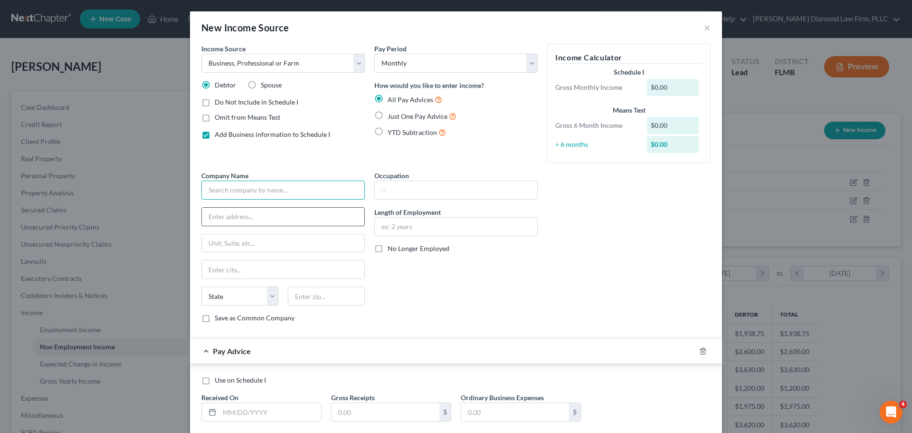
type input "K"
type input "Joi to the World"
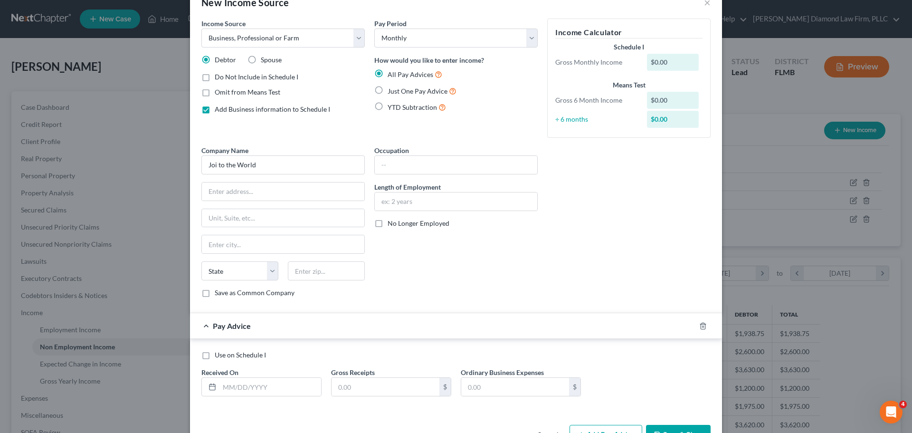
scroll to position [47, 0]
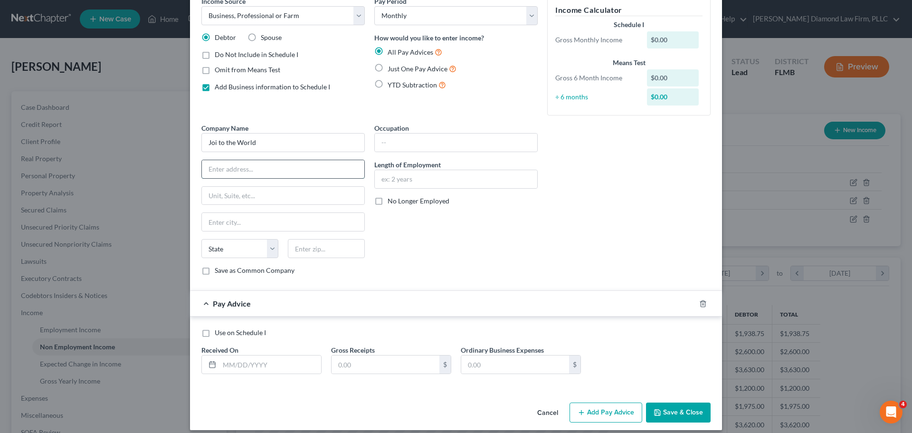
click at [260, 167] on input "text" at bounding box center [283, 169] width 162 height 18
type input "24880 Jennings Rd"
type input "Myakka City"
select select "9"
type input "34251"
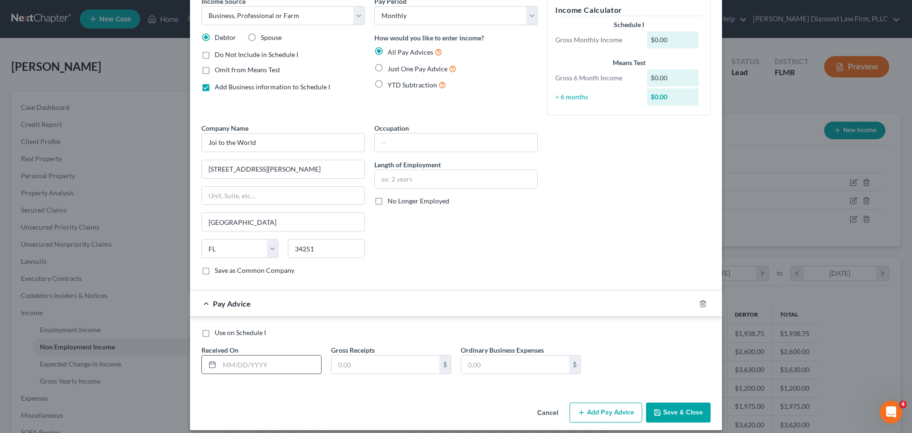
drag, startPoint x: 264, startPoint y: 365, endPoint x: 273, endPoint y: 352, distance: 15.6
click at [264, 365] on input "text" at bounding box center [270, 364] width 102 height 18
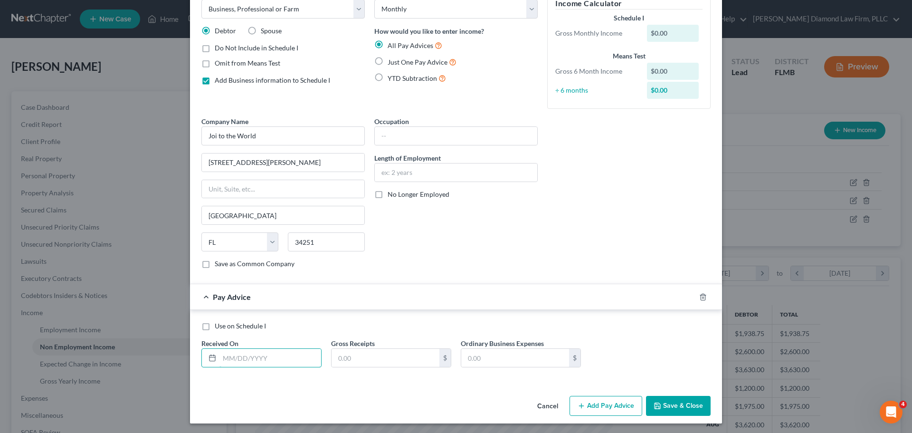
scroll to position [56, 0]
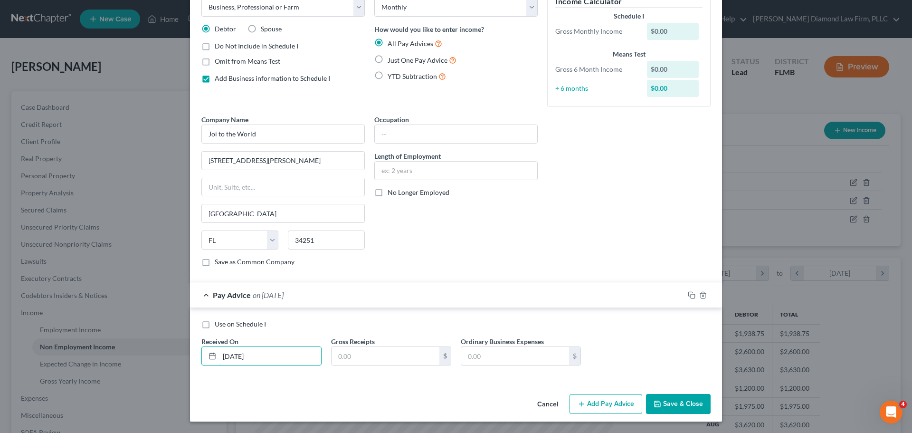
type input "[DATE]"
type input "69"
type input "73.54"
click at [688, 294] on icon "button" at bounding box center [692, 295] width 8 height 8
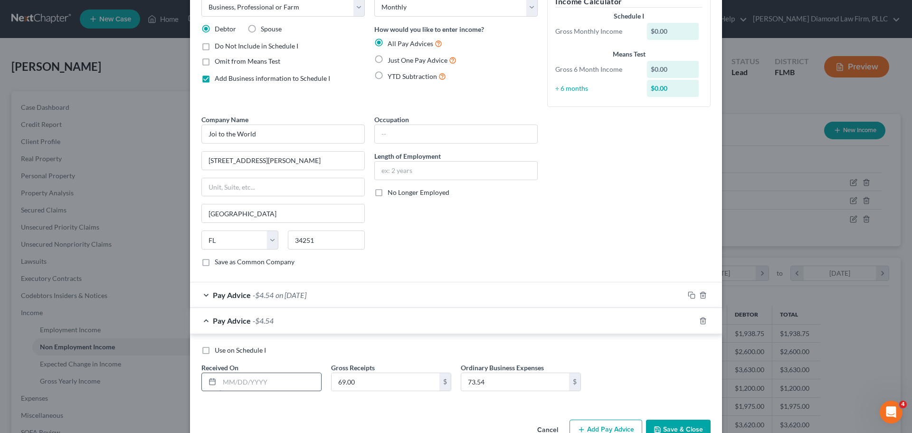
click at [247, 385] on input "text" at bounding box center [270, 382] width 102 height 18
type input "[DATE]"
type input "155"
type input "156.54"
click at [688, 319] on icon "button" at bounding box center [692, 321] width 8 height 8
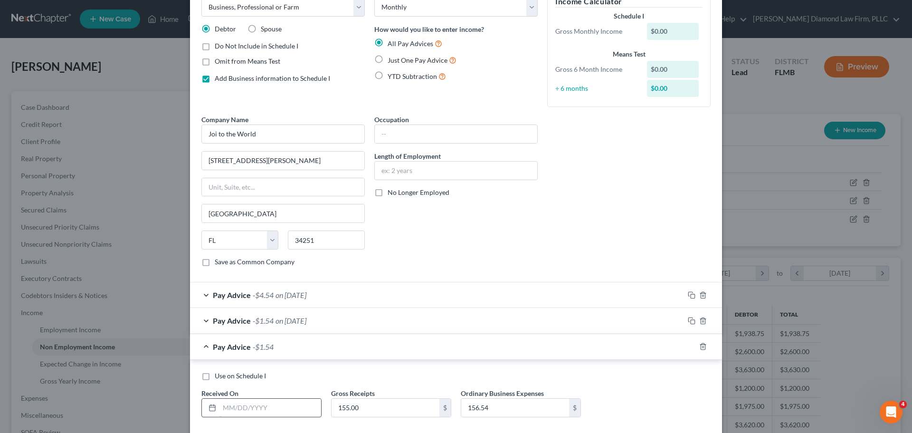
click at [276, 412] on input "text" at bounding box center [270, 407] width 102 height 18
type input "[DATE]"
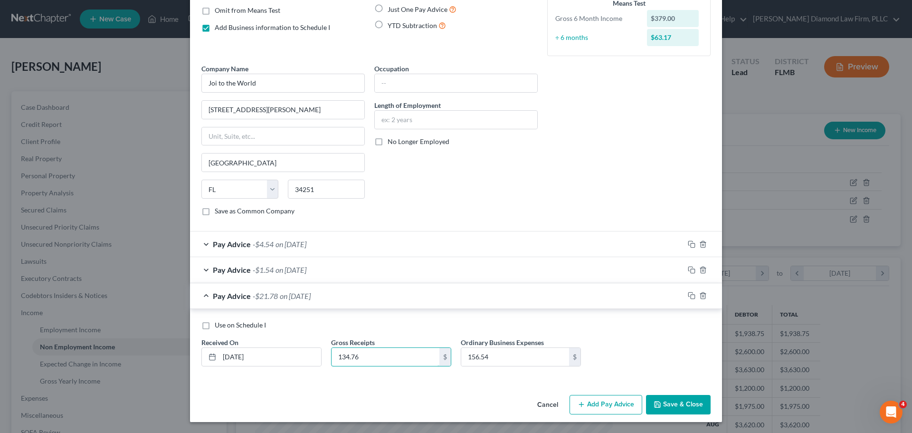
scroll to position [107, 0]
click at [290, 269] on span "on [DATE]" at bounding box center [290, 268] width 31 height 9
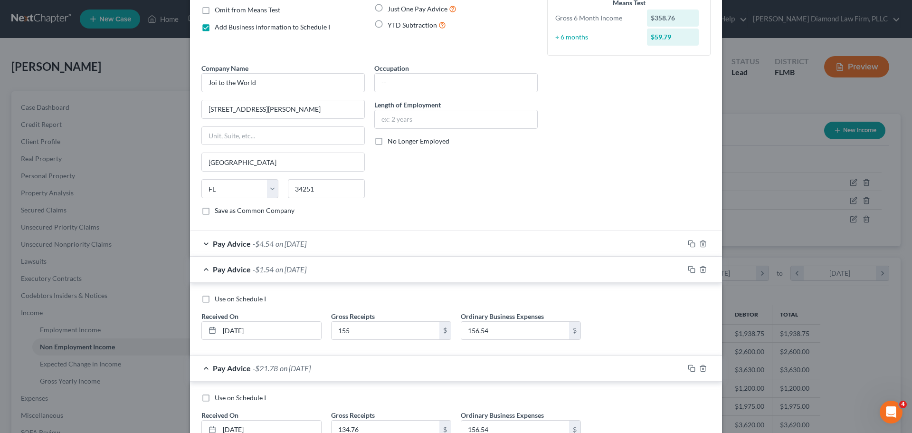
click at [302, 269] on span "on [DATE]" at bounding box center [290, 268] width 31 height 9
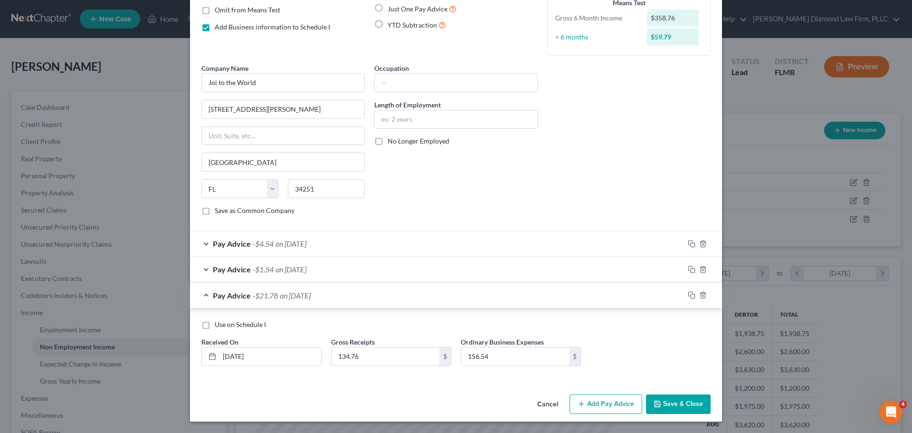
click at [302, 269] on span "on [DATE]" at bounding box center [290, 268] width 31 height 9
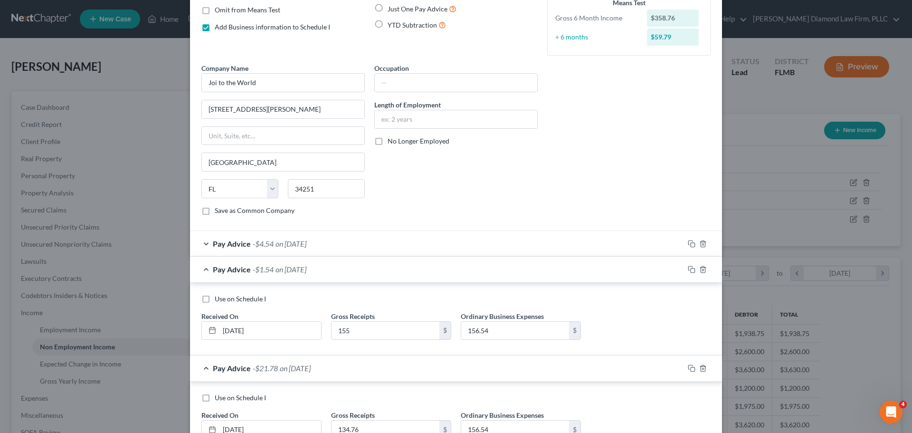
click at [302, 269] on span "on [DATE]" at bounding box center [290, 268] width 31 height 9
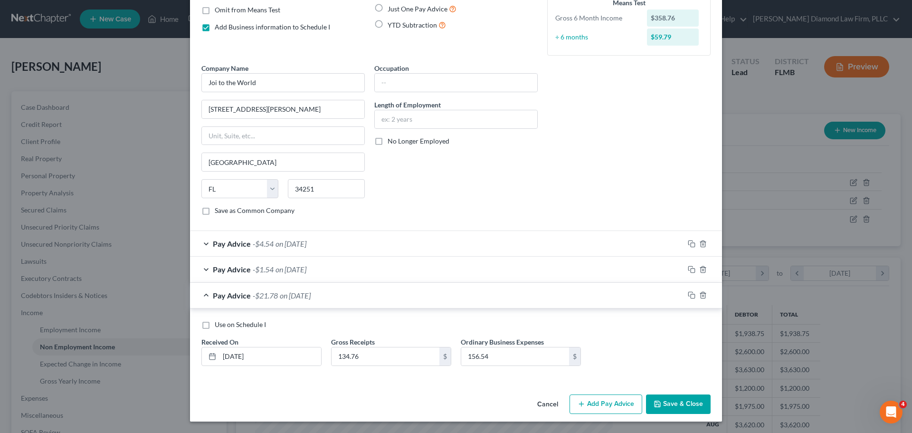
click at [302, 269] on span "on [DATE]" at bounding box center [290, 268] width 31 height 9
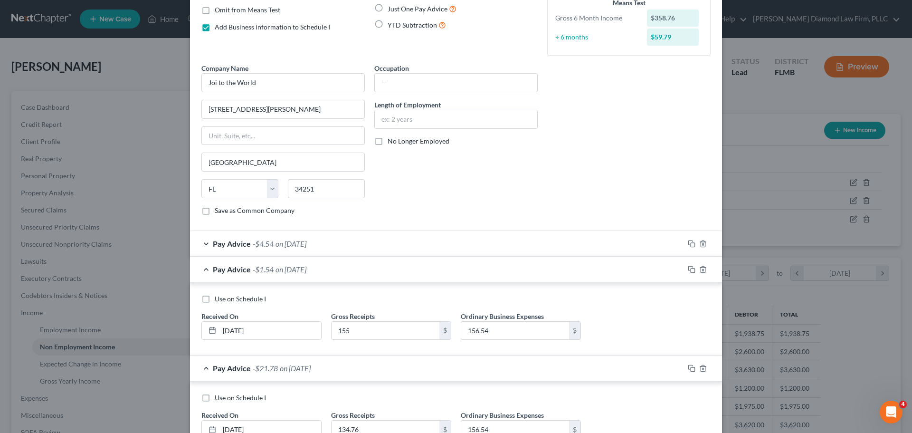
click at [302, 269] on span "on [DATE]" at bounding box center [290, 268] width 31 height 9
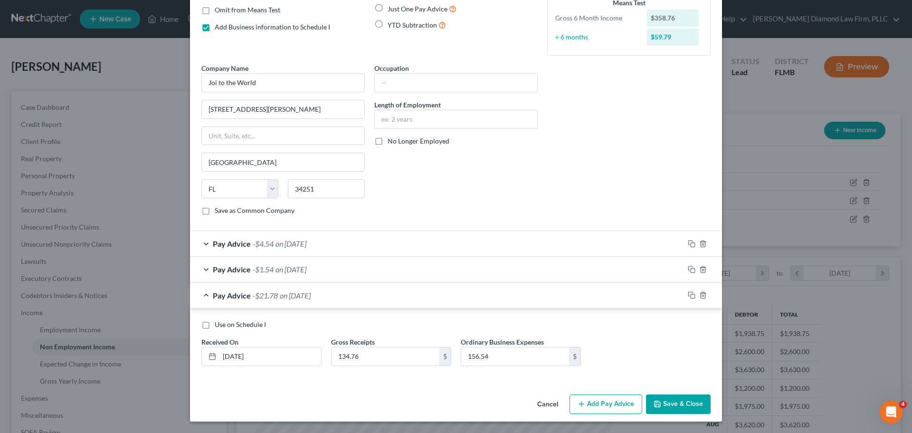
click at [481, 368] on div "Use on Schedule I Received On * 05/31/2025 Gross Receipts 134.76 $ Ordinary Bus…" at bounding box center [456, 347] width 519 height 54
click at [491, 362] on input "156.54" at bounding box center [515, 356] width 108 height 18
click at [424, 350] on input "134.76" at bounding box center [385, 356] width 108 height 18
type input "136.25"
type input "134.79"
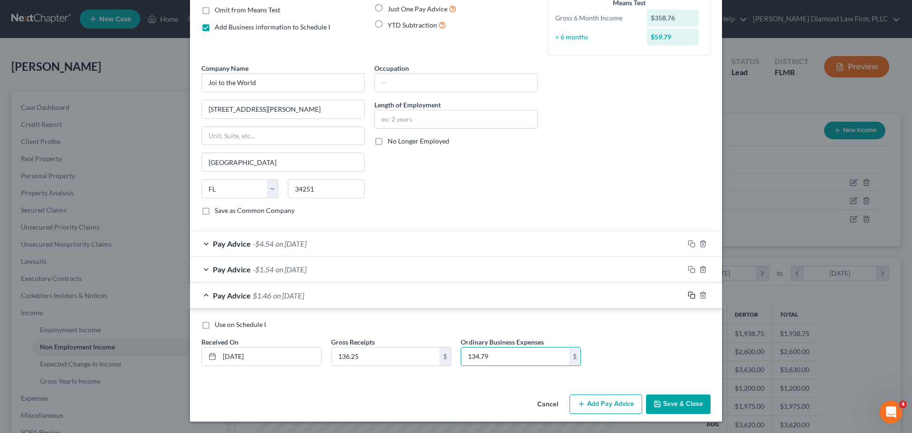
click at [688, 293] on icon "button" at bounding box center [692, 295] width 8 height 8
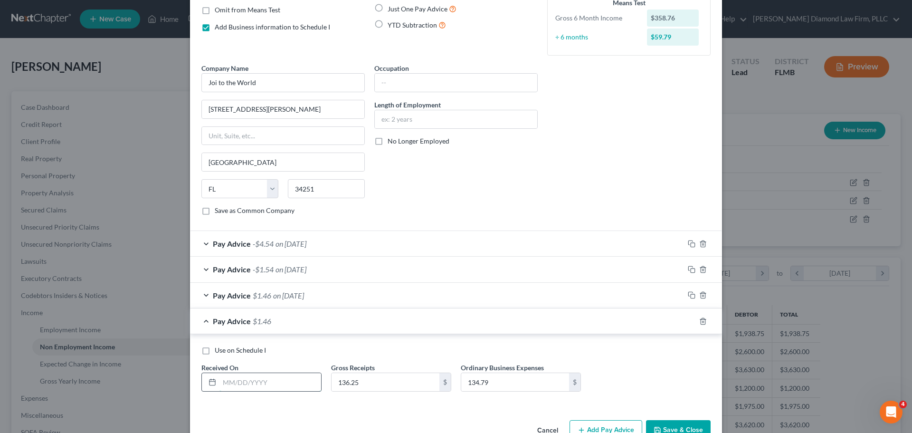
click at [290, 383] on input "text" at bounding box center [270, 382] width 102 height 18
type input "[DATE]"
type input "100"
type input "94.54"
click at [690, 321] on rect "button" at bounding box center [692, 322] width 4 height 4
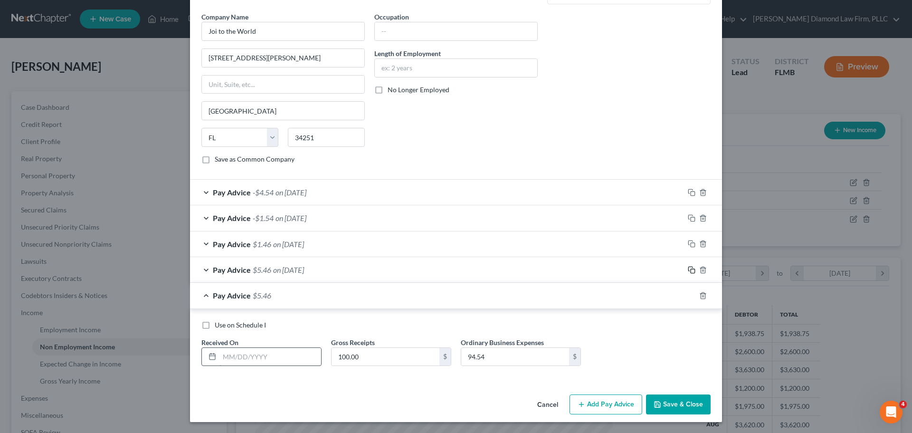
scroll to position [159, 0]
click at [267, 354] on input "text" at bounding box center [270, 356] width 102 height 18
type input "[DATE]"
type input "94.54"
click at [690, 296] on icon "button" at bounding box center [692, 295] width 8 height 8
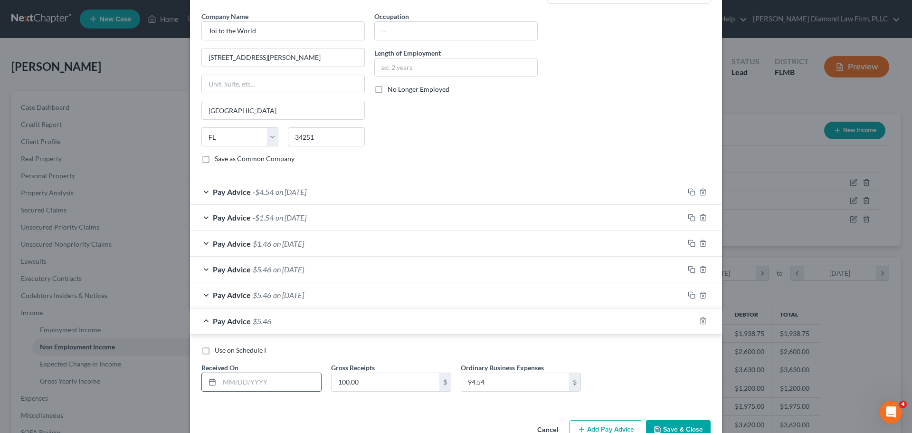
click at [240, 381] on input "text" at bounding box center [270, 382] width 102 height 18
type input "[DATE]"
type input "94.54"
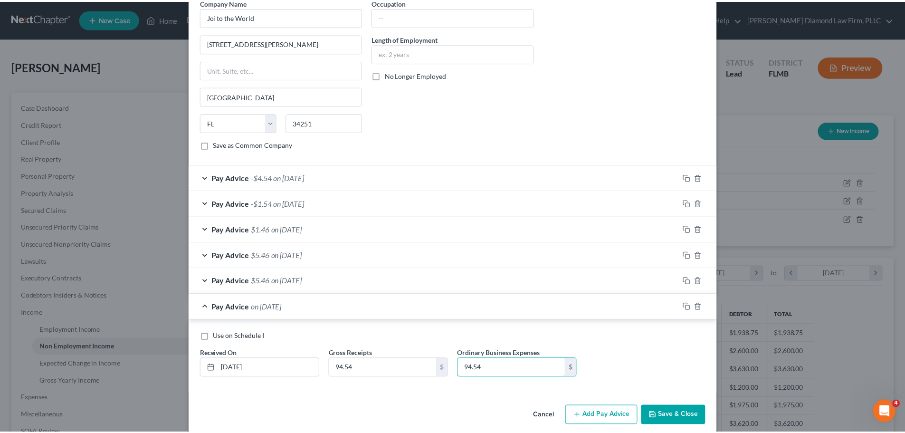
scroll to position [185, 0]
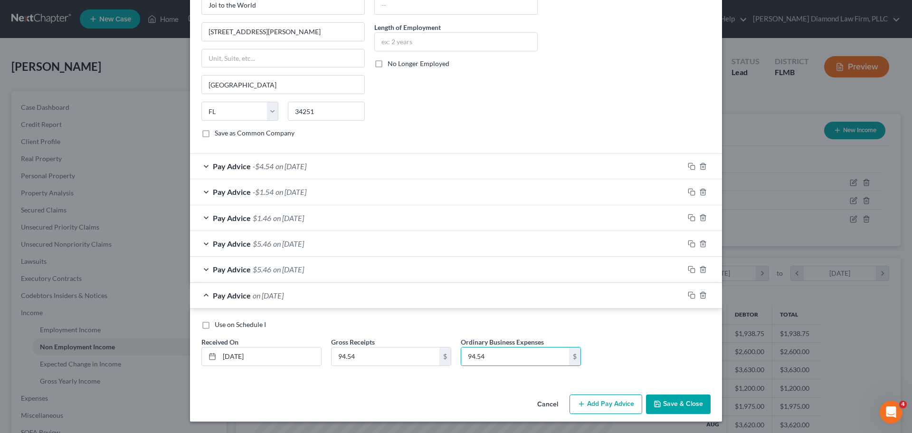
click at [678, 396] on button "Save & Close" at bounding box center [678, 404] width 65 height 20
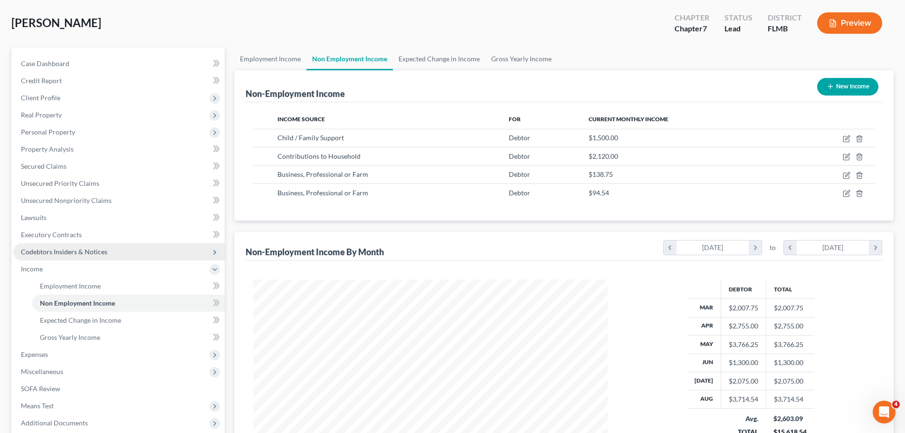
scroll to position [95, 0]
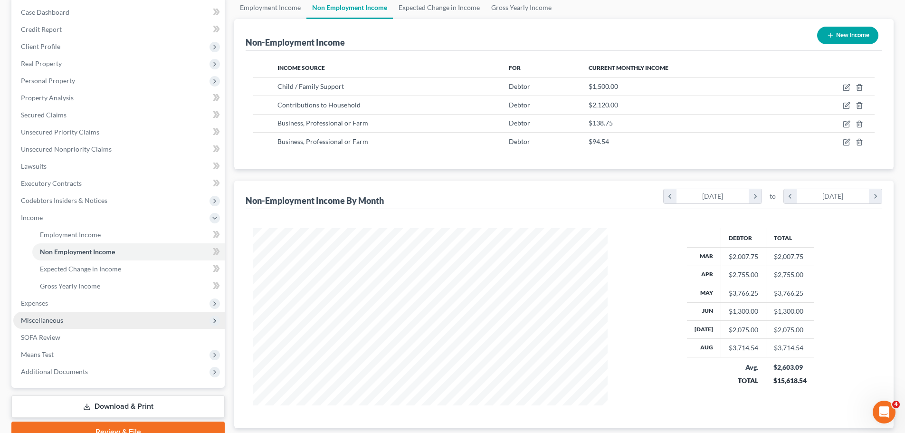
click at [59, 316] on span "Miscellaneous" at bounding box center [42, 320] width 42 height 8
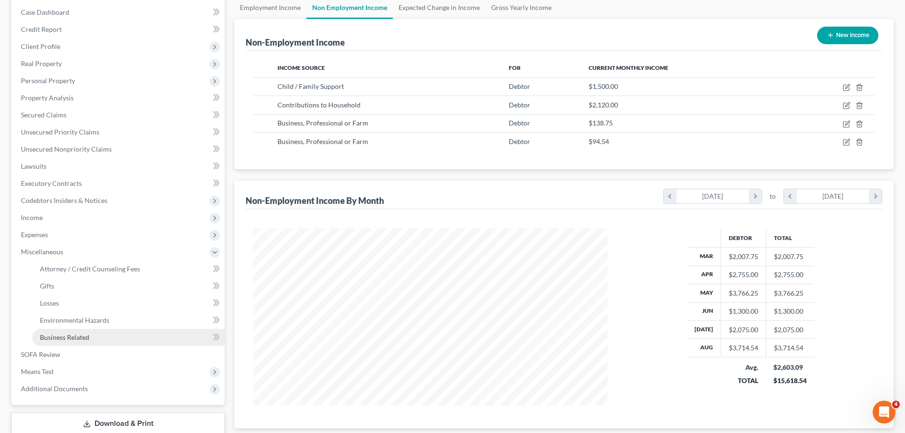
click at [60, 336] on span "Business Related" at bounding box center [64, 337] width 49 height 8
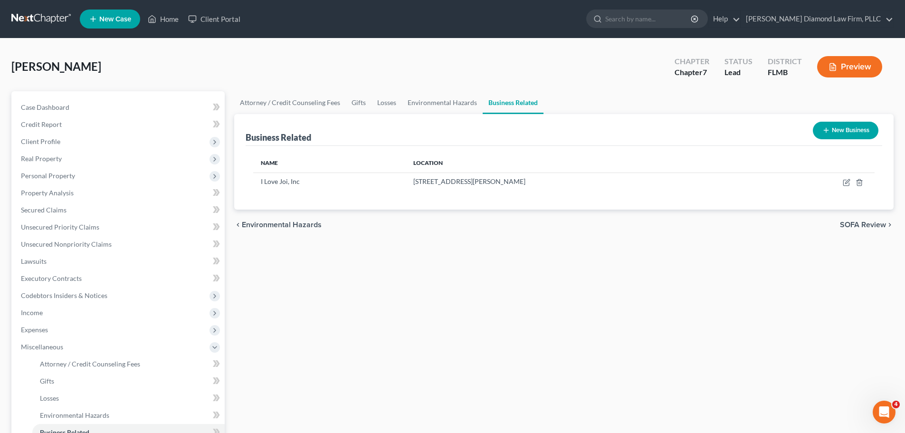
click at [841, 136] on button "New Business" at bounding box center [845, 131] width 66 height 18
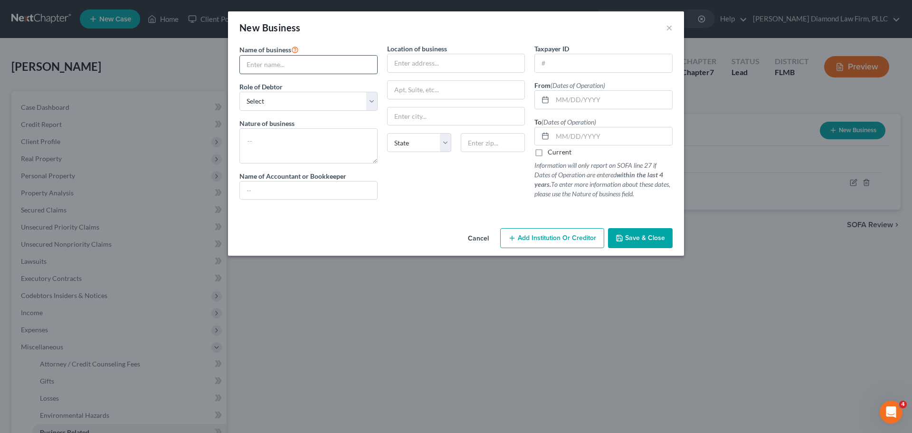
click at [296, 71] on input "text" at bounding box center [308, 65] width 137 height 18
type input "Joi to the World"
drag, startPoint x: 304, startPoint y: 101, endPoint x: 303, endPoint y: 108, distance: 6.7
click at [304, 101] on select "Select A member of a limited liability company (LLC) or limited liability partn…" at bounding box center [308, 101] width 138 height 19
select select "sole_proprietor"
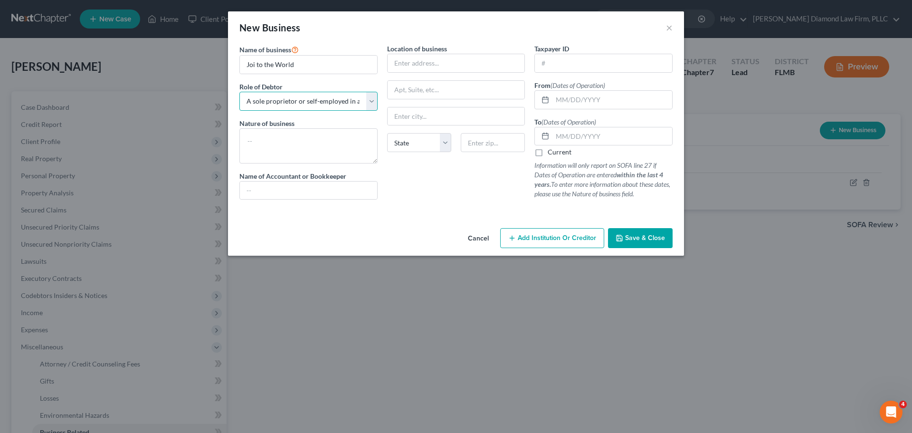
click at [239, 92] on select "Select A member of a limited liability company (LLC) or limited liability partn…" at bounding box center [308, 101] width 138 height 19
click at [292, 143] on textarea at bounding box center [308, 145] width 138 height 35
click at [420, 63] on input "text" at bounding box center [455, 63] width 137 height 18
click at [272, 141] on textarea "To enrich screen reader interactions, please activate Accessibility in Grammarl…" at bounding box center [308, 145] width 138 height 35
click at [439, 67] on input "text" at bounding box center [455, 63] width 137 height 18
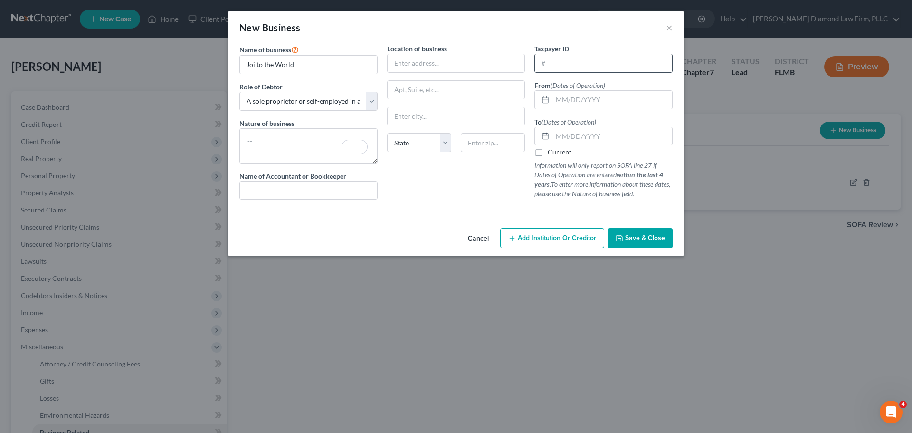
click at [560, 67] on input "text" at bounding box center [603, 63] width 137 height 18
paste input "87-2991244"
type input "87-2991244"
click at [331, 64] on input "Joi to the World" at bounding box center [308, 65] width 137 height 18
type input "Joi to the World, Inc"
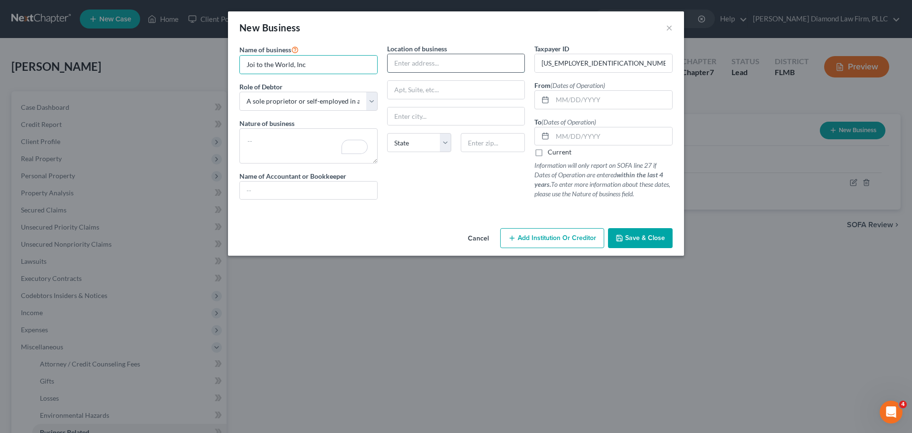
click at [433, 61] on input "text" at bounding box center [455, 63] width 137 height 18
type input "24880 Jennings Rd"
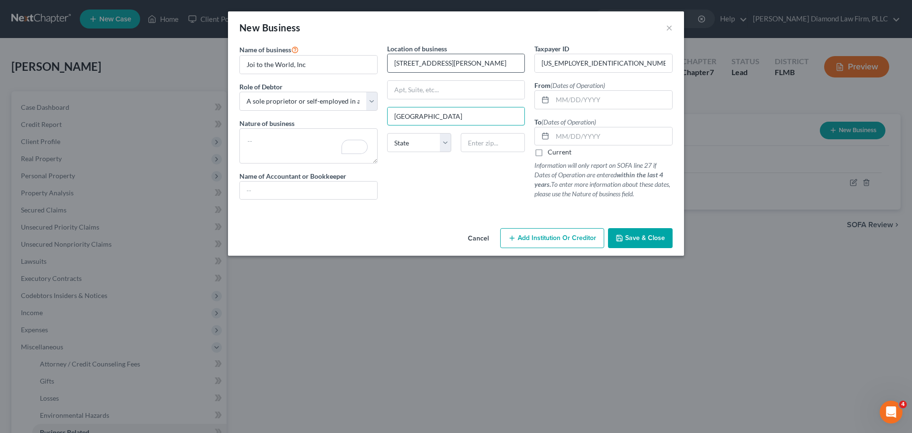
type input "Myakka City"
select select "9"
type input "34251"
click at [614, 92] on div "From (Dates of Operation)" at bounding box center [603, 94] width 138 height 29
click at [614, 93] on input "text" at bounding box center [612, 100] width 120 height 18
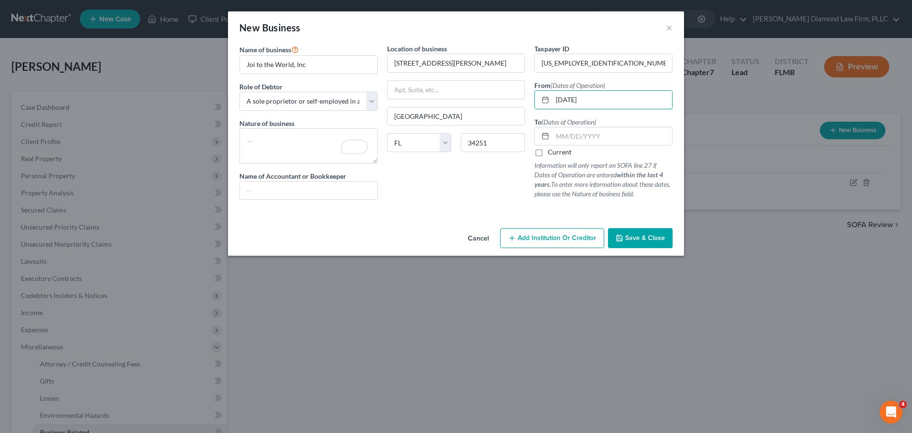
type input "09/14/2021"
click at [550, 151] on label "Current" at bounding box center [559, 151] width 24 height 9
click at [551, 151] on input "Current" at bounding box center [554, 150] width 6 height 6
checkbox input "true"
click at [627, 233] on button "Save & Close" at bounding box center [640, 238] width 65 height 20
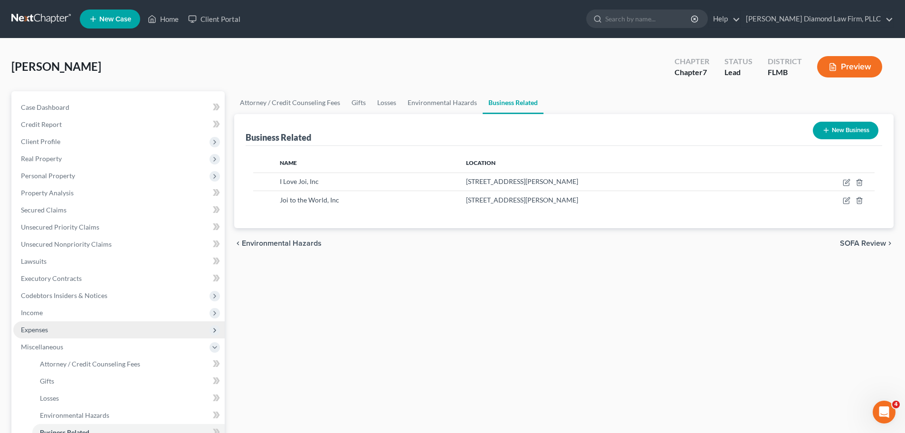
click at [91, 326] on span "Expenses" at bounding box center [118, 329] width 211 height 17
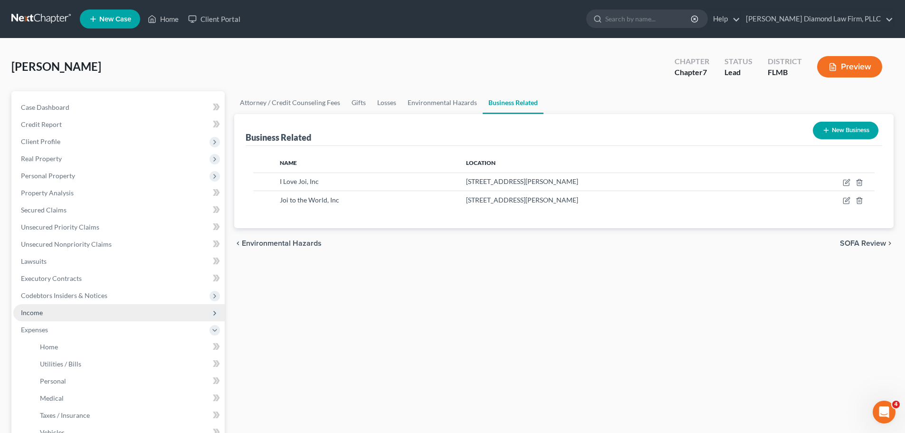
click at [86, 309] on span "Income" at bounding box center [118, 312] width 211 height 17
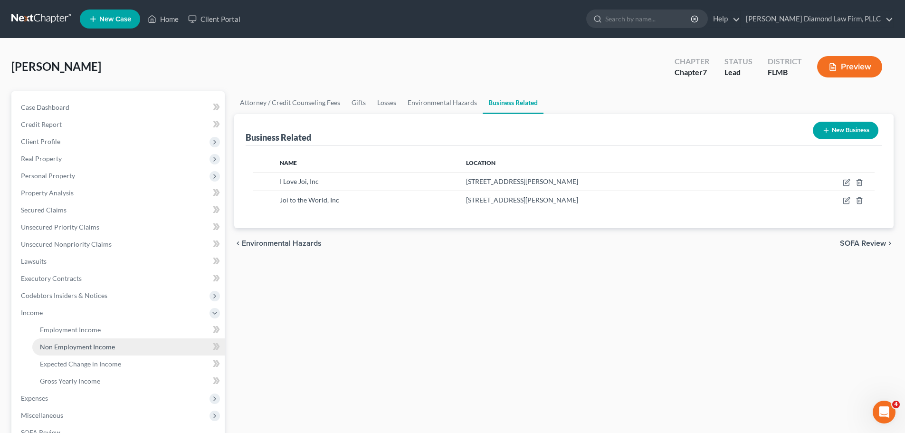
click at [74, 345] on span "Non Employment Income" at bounding box center [77, 346] width 75 height 8
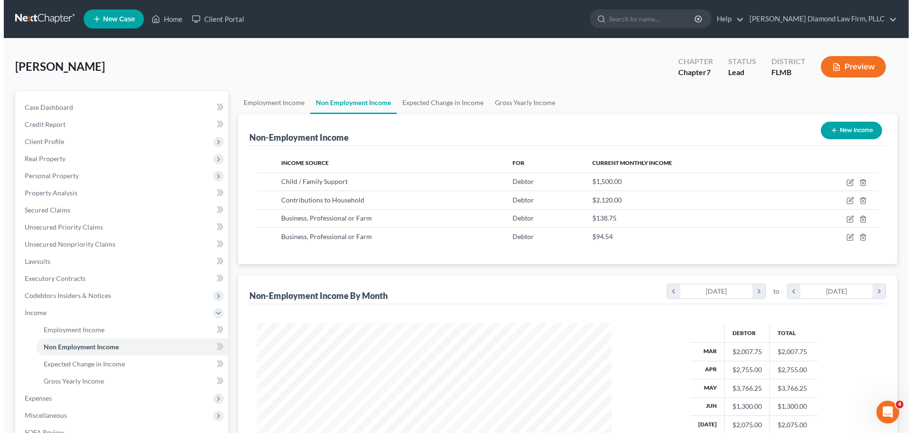
scroll to position [177, 373]
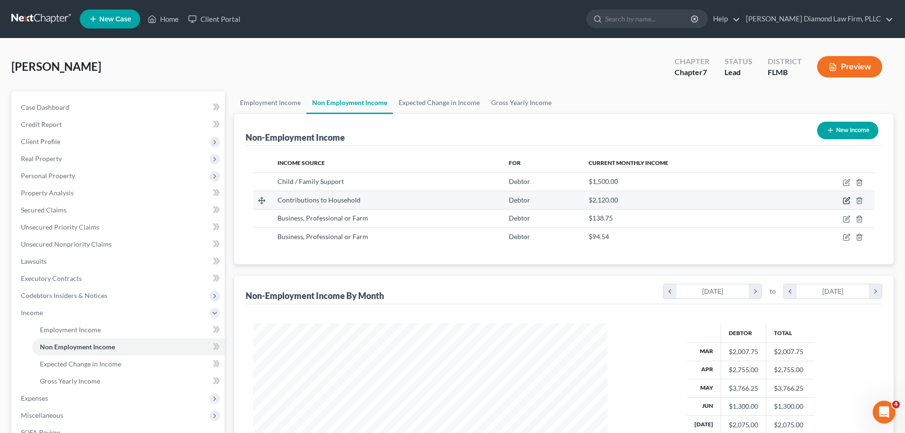
click at [844, 199] on icon "button" at bounding box center [846, 201] width 8 height 8
select select "8"
select select "0"
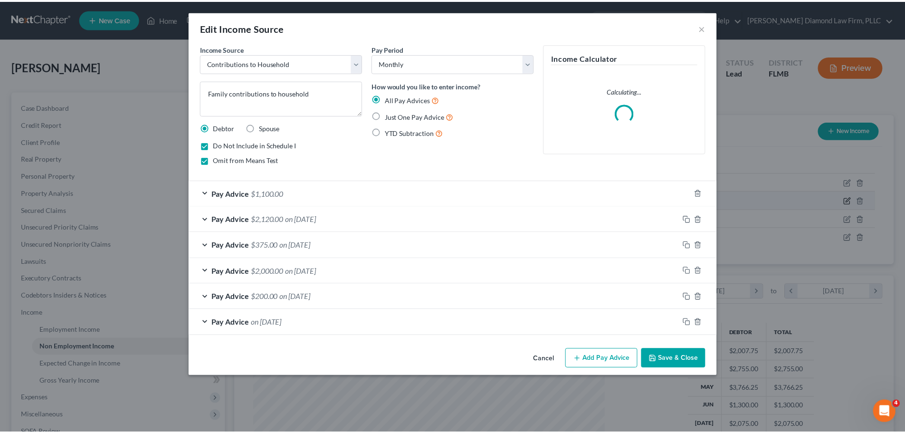
scroll to position [179, 377]
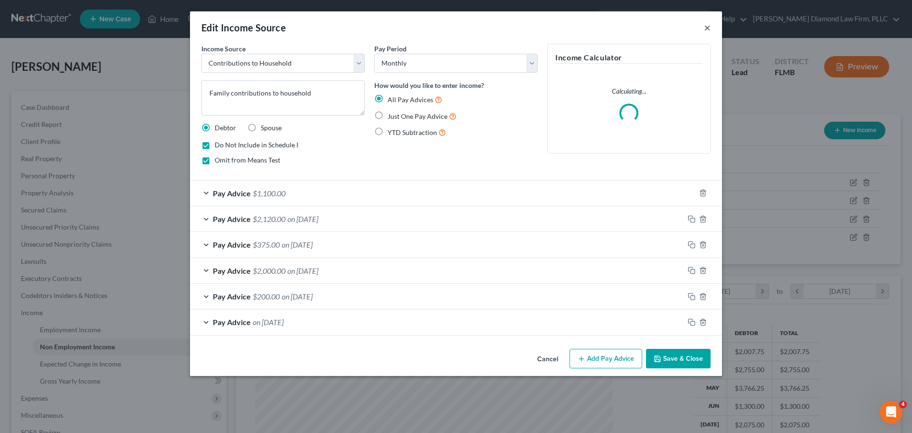
click at [705, 28] on button "×" at bounding box center [707, 27] width 7 height 11
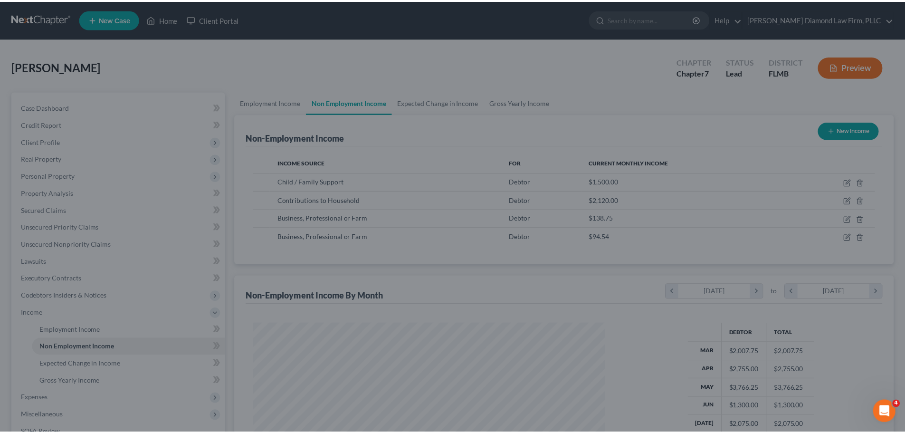
scroll to position [474648, 474452]
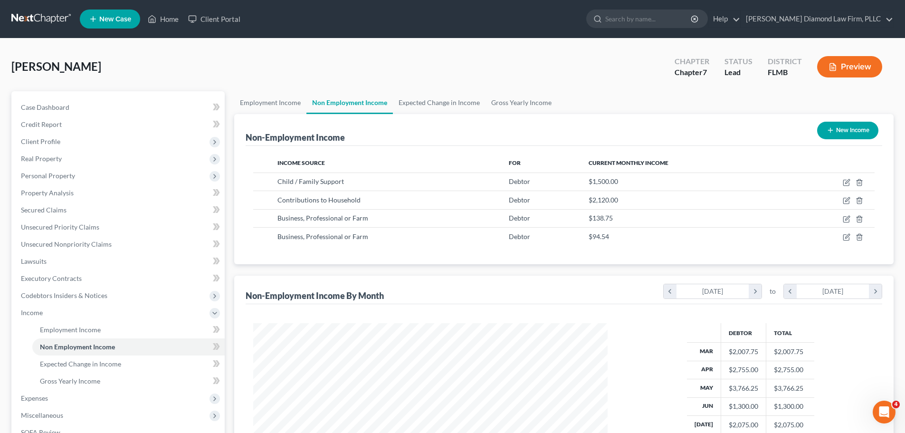
click at [557, 131] on div "Non-Employment Income New Income" at bounding box center [563, 130] width 636 height 32
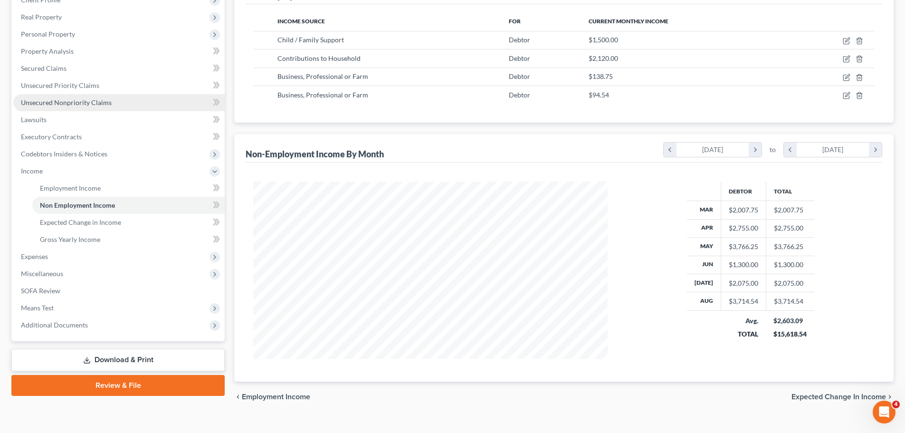
scroll to position [142, 0]
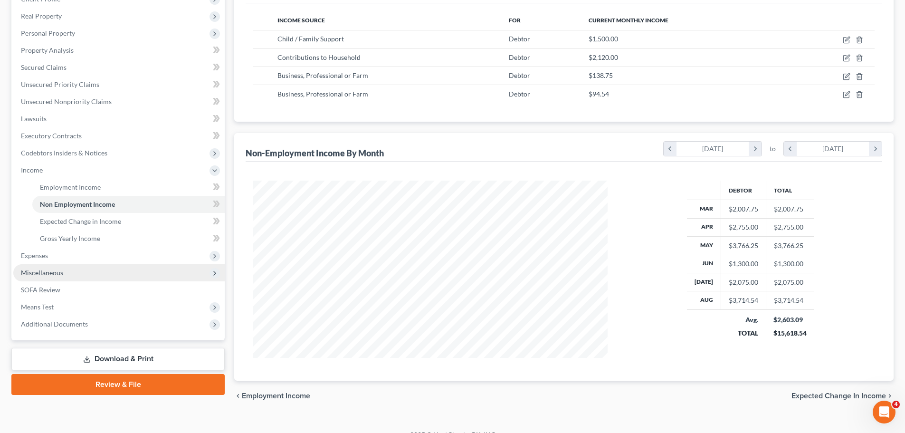
click at [56, 274] on span "Miscellaneous" at bounding box center [42, 272] width 42 height 8
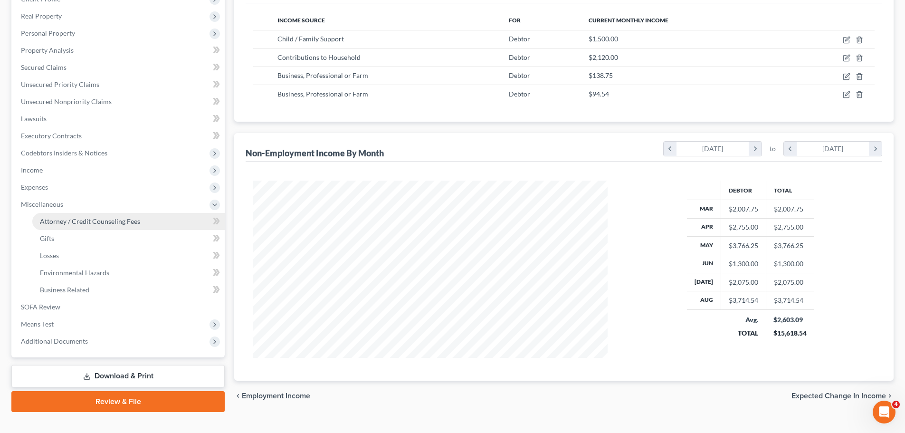
click at [69, 224] on span "Attorney / Credit Counseling Fees" at bounding box center [90, 221] width 100 height 8
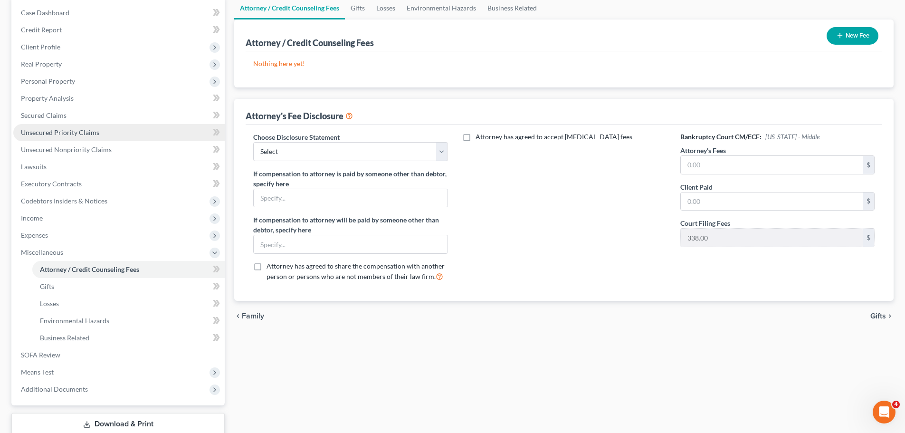
scroll to position [95, 0]
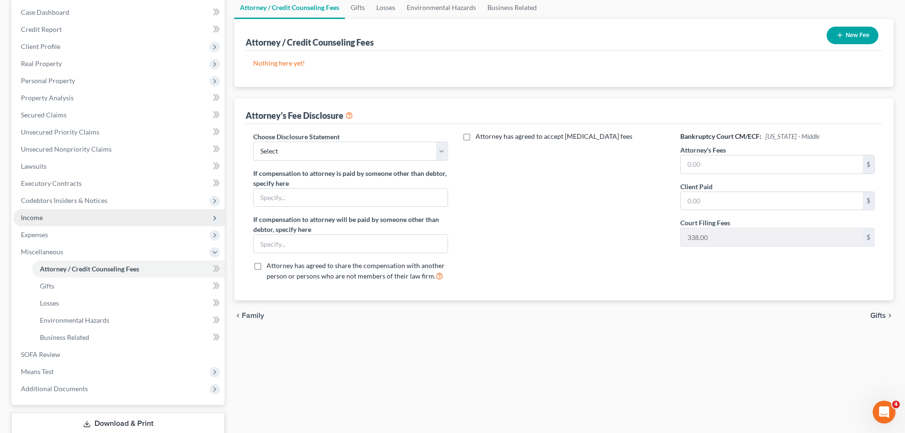
click at [66, 220] on span "Income" at bounding box center [118, 217] width 211 height 17
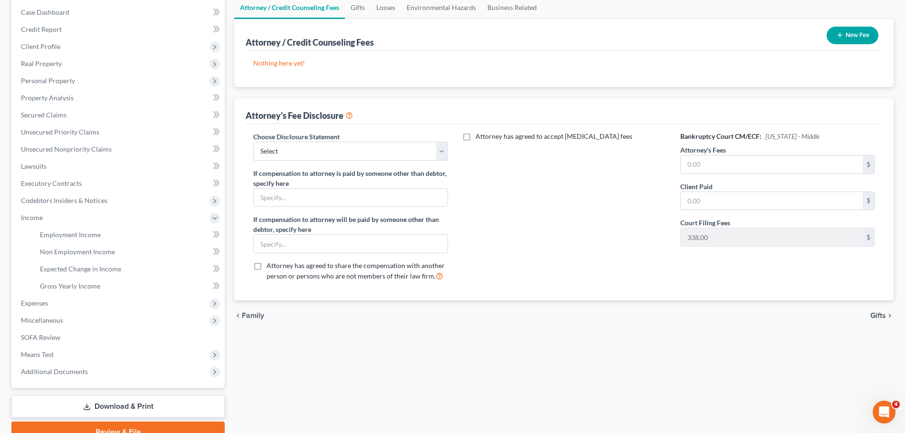
scroll to position [0, 0]
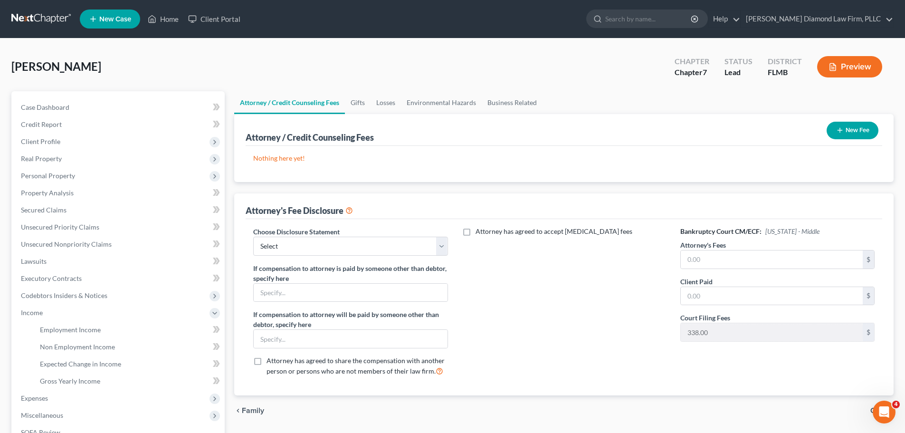
click at [20, 16] on link at bounding box center [41, 18] width 61 height 17
